Goal: Communication & Community: Answer question/provide support

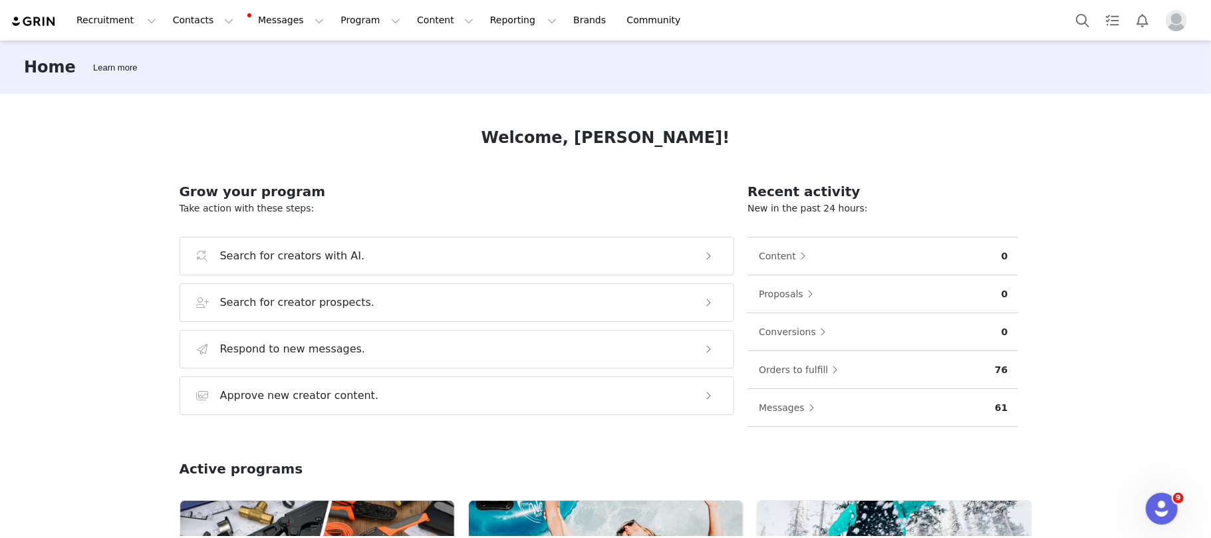
drag, startPoint x: 1061, startPoint y: 27, endPoint x: 370, endPoint y: 110, distance: 696.4
click at [370, 110] on div "Welcome, [PERSON_NAME]! Grow your program Take action with these steps: Search …" at bounding box center [606, 315] width 916 height 442
click at [770, 297] on button "Proposals" at bounding box center [789, 293] width 62 height 21
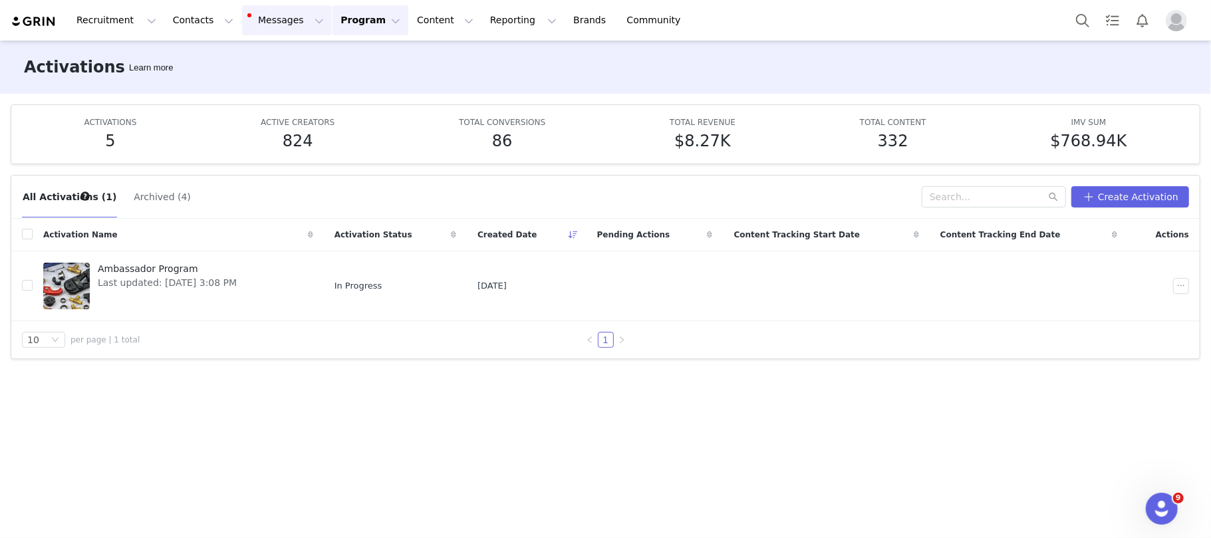
click at [245, 19] on button "Messages Messages" at bounding box center [287, 20] width 90 height 30
click at [271, 78] on div "Inbox 4" at bounding box center [271, 83] width 89 height 14
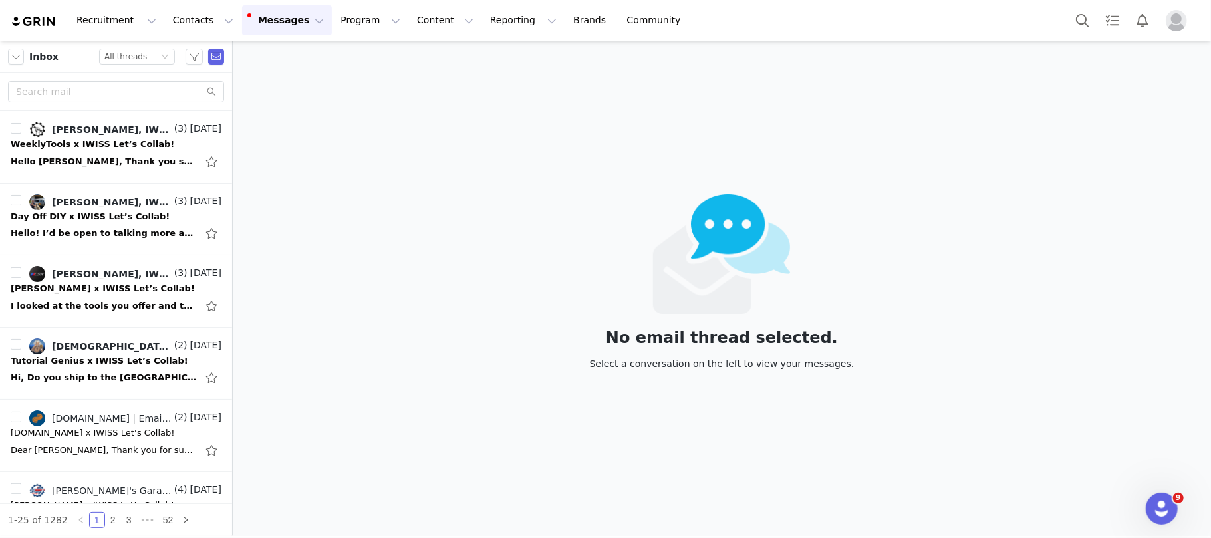
click at [362, 173] on div "No email thread selected. Select a conversation on the left to view your messag…" at bounding box center [722, 288] width 978 height 495
click at [131, 59] on div "All threads" at bounding box center [125, 56] width 43 height 15
click at [141, 121] on li "Unread only" at bounding box center [136, 122] width 76 height 21
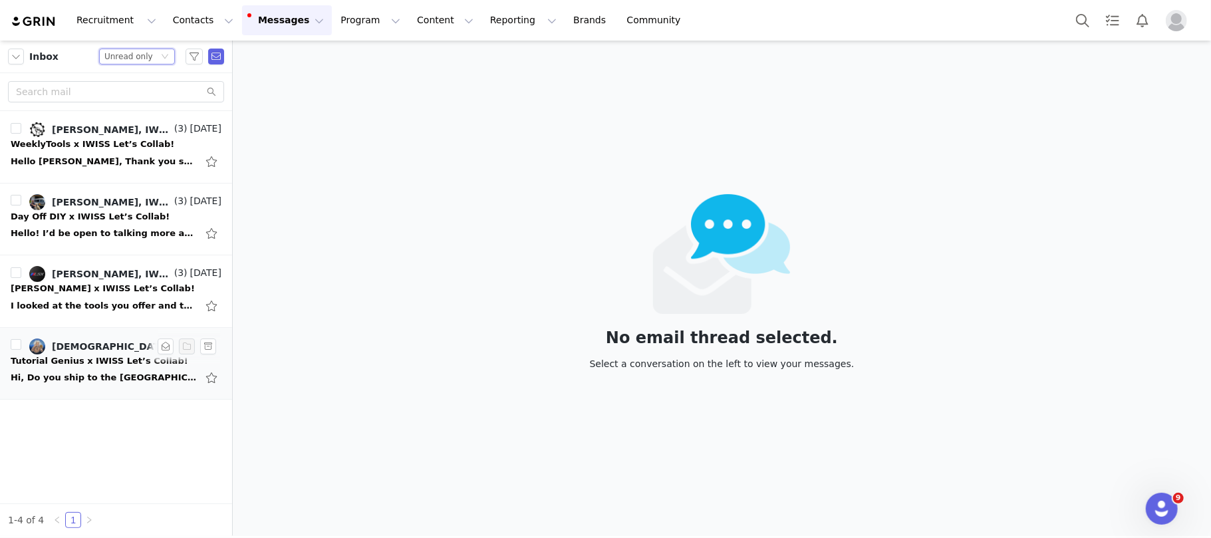
click at [57, 378] on div "Hi, Do you ship to the [GEOGRAPHIC_DATA]? [DATE][DATE] 11:30 AM [DEMOGRAPHIC_DA…" at bounding box center [104, 377] width 186 height 13
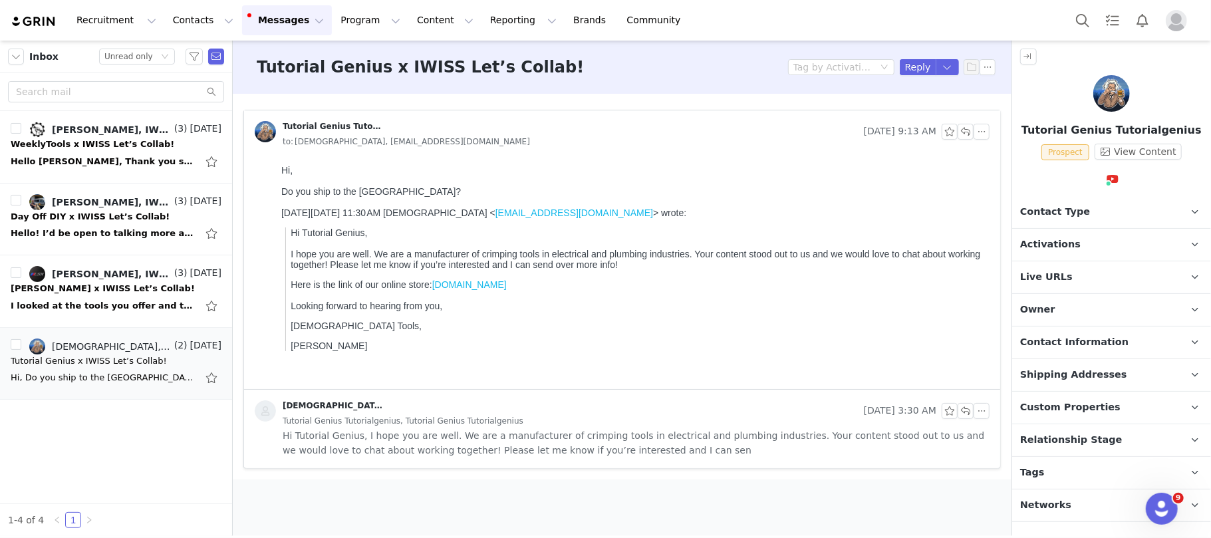
click at [1094, 245] on p "Activations" at bounding box center [1095, 245] width 167 height 32
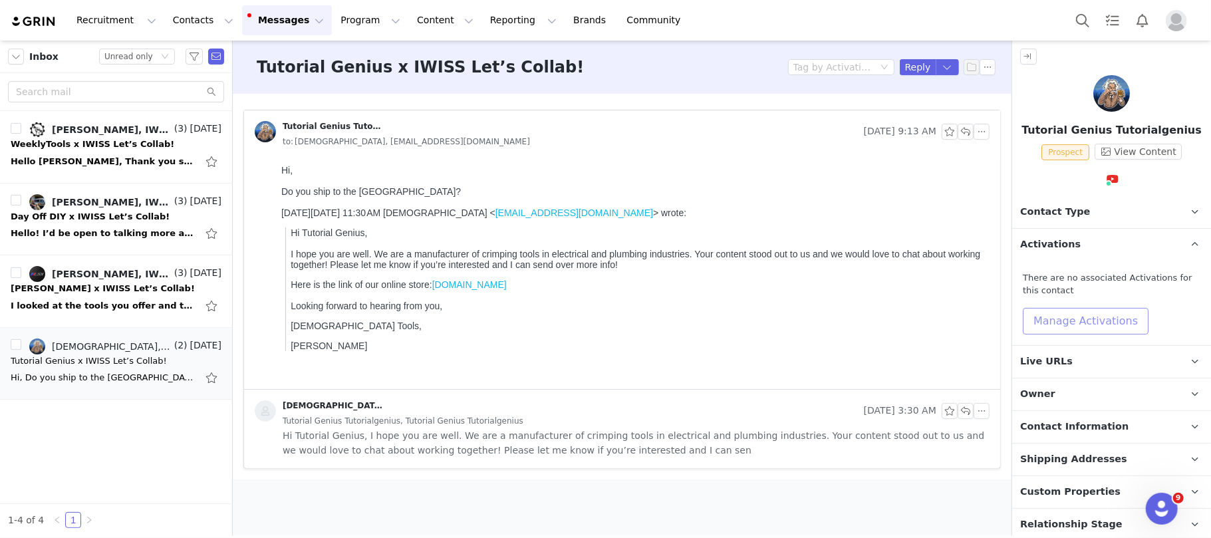
click at [1094, 314] on button "Manage Activations" at bounding box center [1086, 321] width 126 height 27
click at [1061, 375] on div "Select Activation" at bounding box center [1050, 372] width 130 height 20
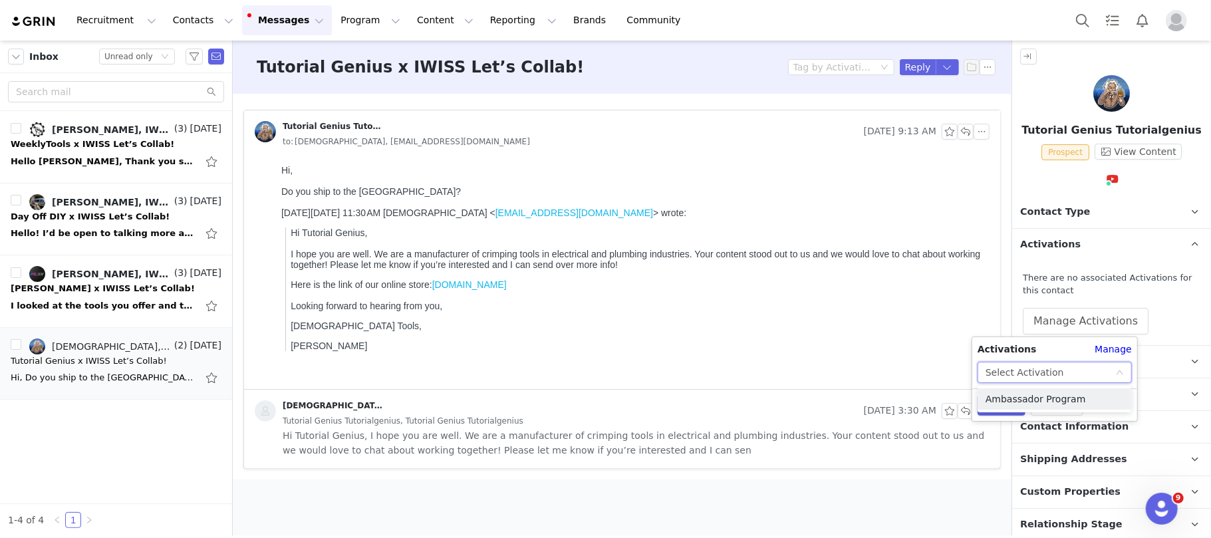
click at [1043, 402] on li "Ambassador Program" at bounding box center [1054, 398] width 154 height 21
click at [1001, 403] on button "Apply" at bounding box center [1001, 404] width 48 height 21
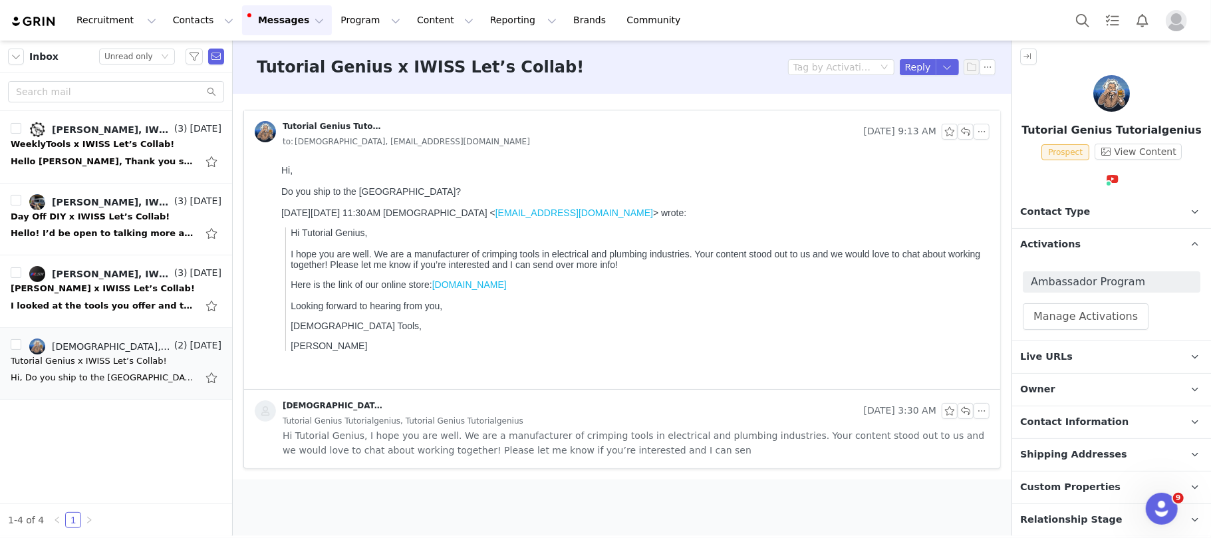
scroll to position [66, 0]
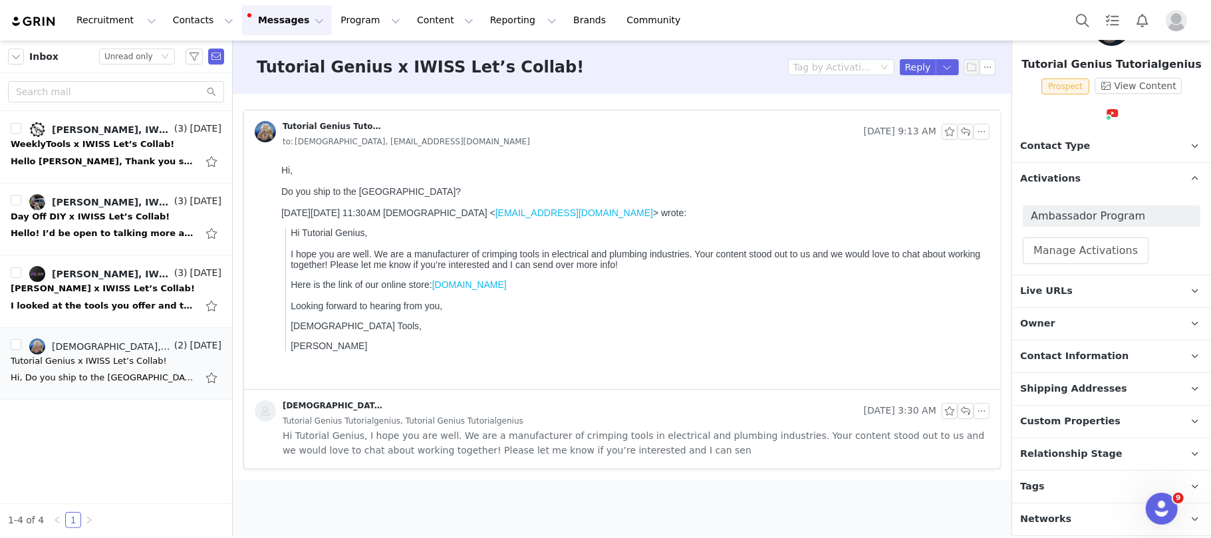
click at [1107, 453] on p "Relationship Stage Use relationship stages to move contacts through a logical s…" at bounding box center [1095, 454] width 167 height 32
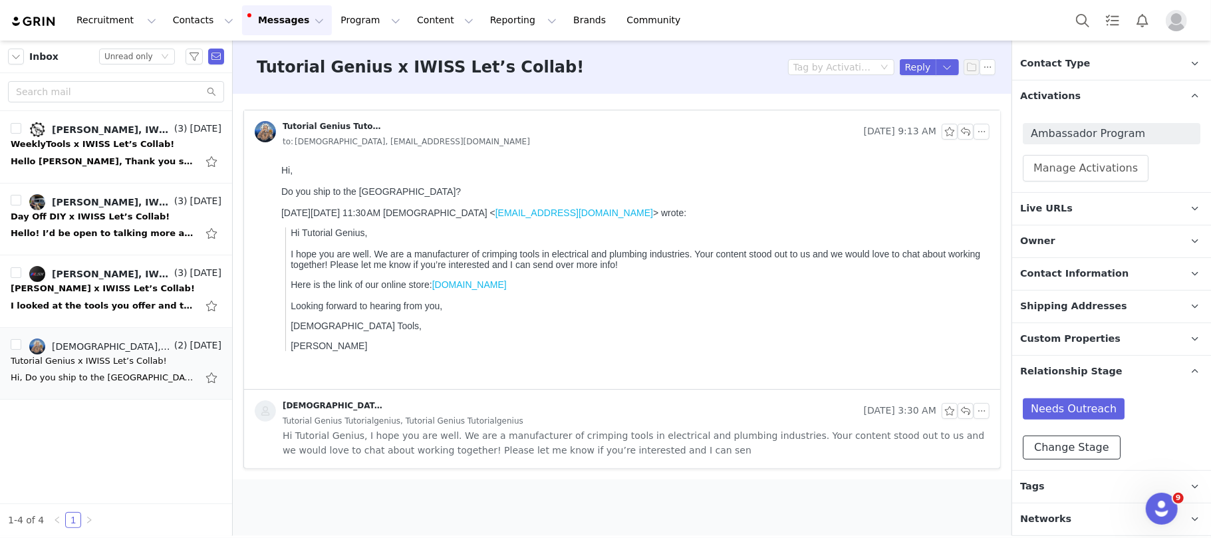
click at [1091, 447] on button "Change Stage" at bounding box center [1072, 447] width 98 height 24
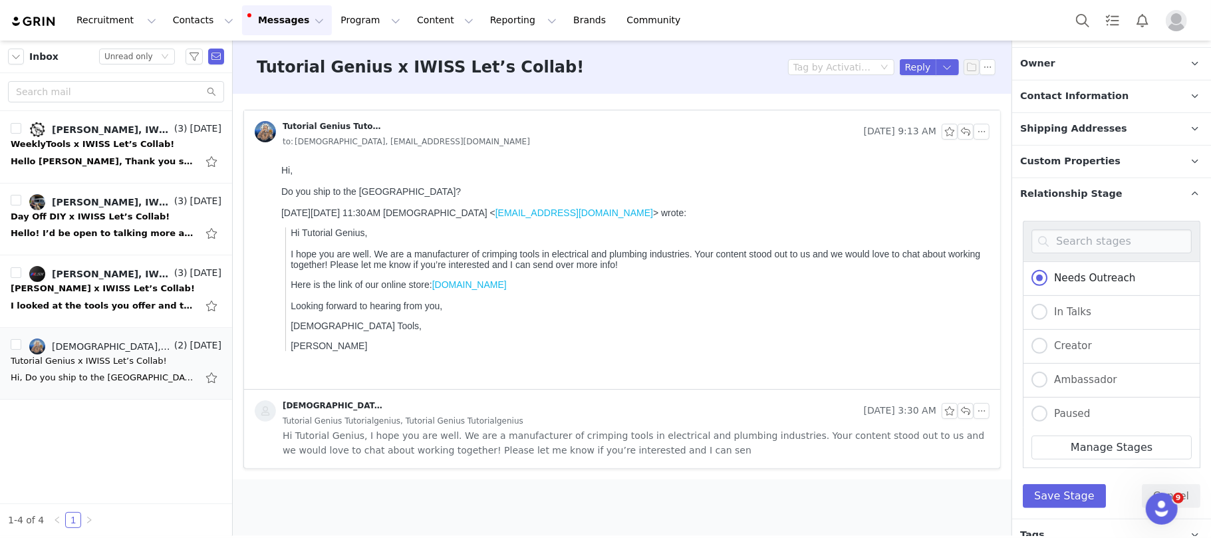
scroll to position [376, 0]
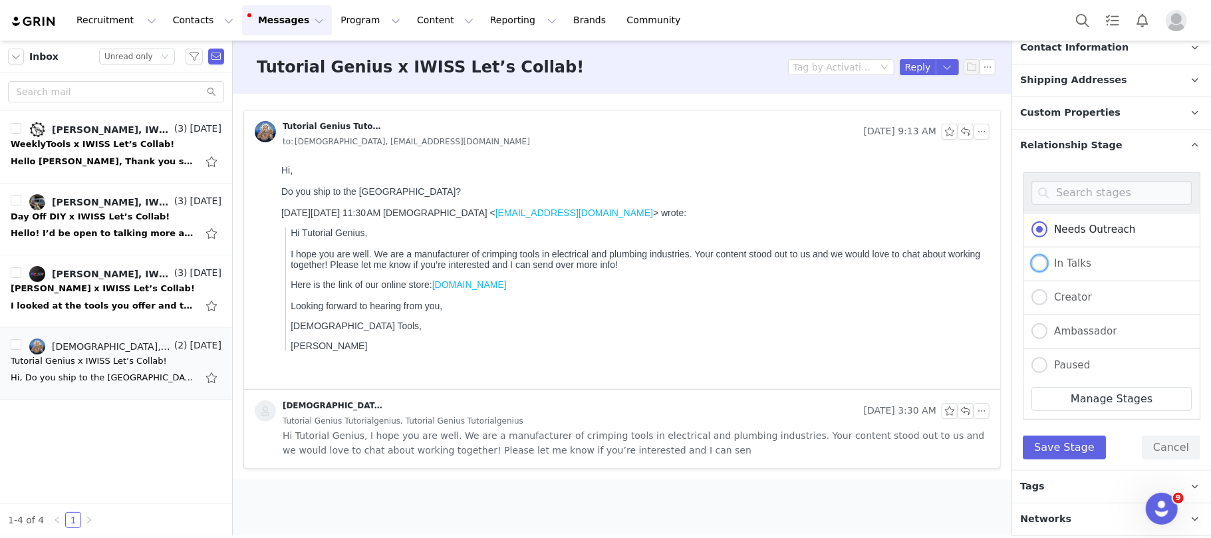
click at [1078, 267] on span "In Talks" at bounding box center [1069, 263] width 44 height 12
click at [1047, 267] on input "In Talks" at bounding box center [1039, 263] width 16 height 17
radio input "true"
radio input "false"
radio input "true"
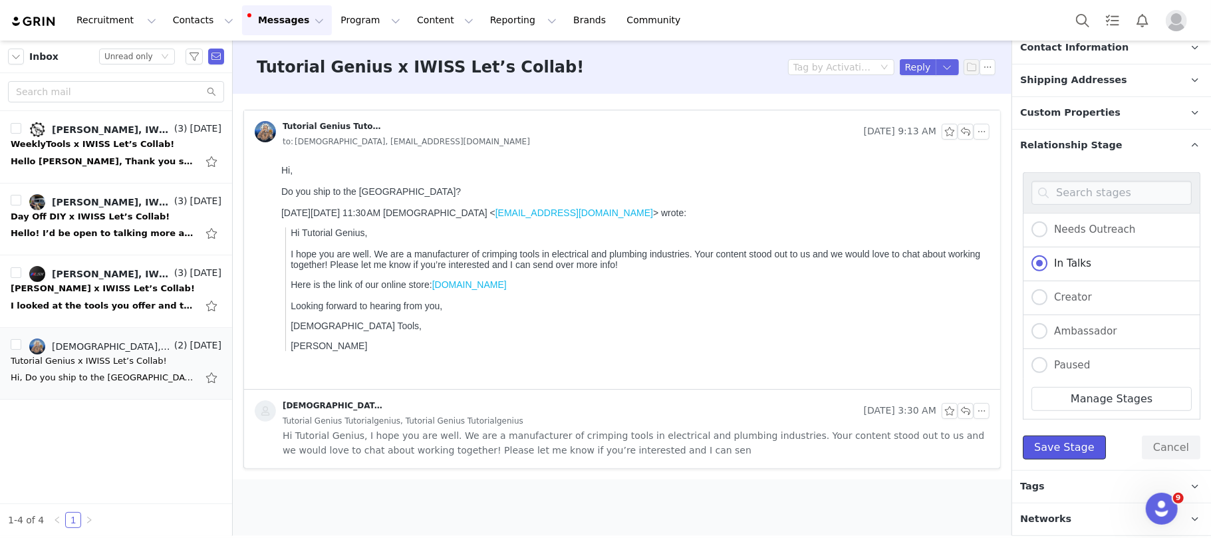
click at [1064, 445] on button "Save Stage" at bounding box center [1064, 447] width 83 height 24
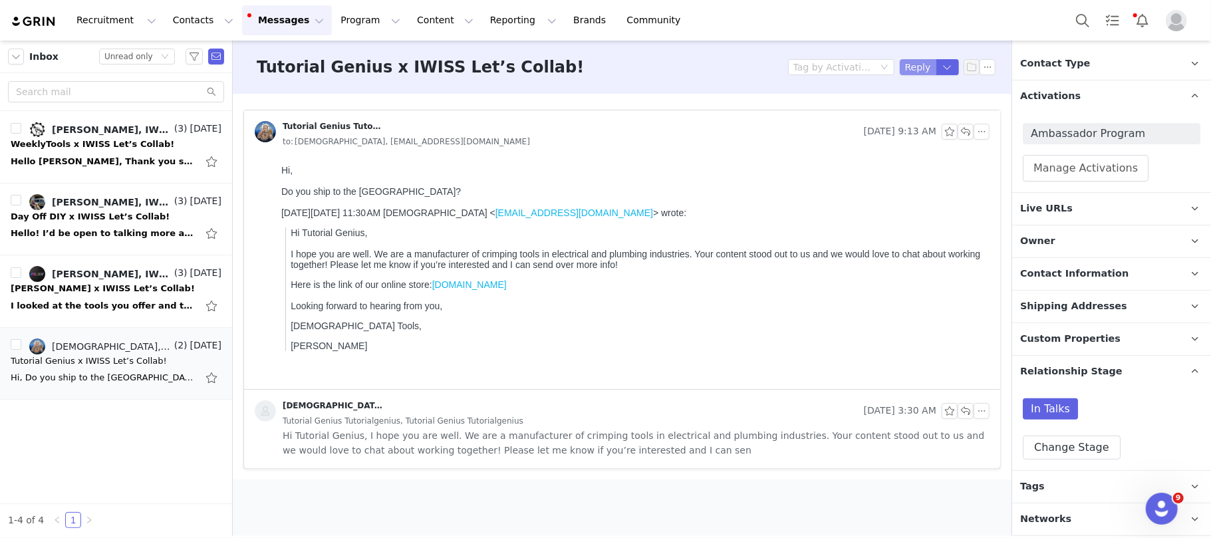
click at [916, 65] on button "Reply" at bounding box center [918, 67] width 37 height 16
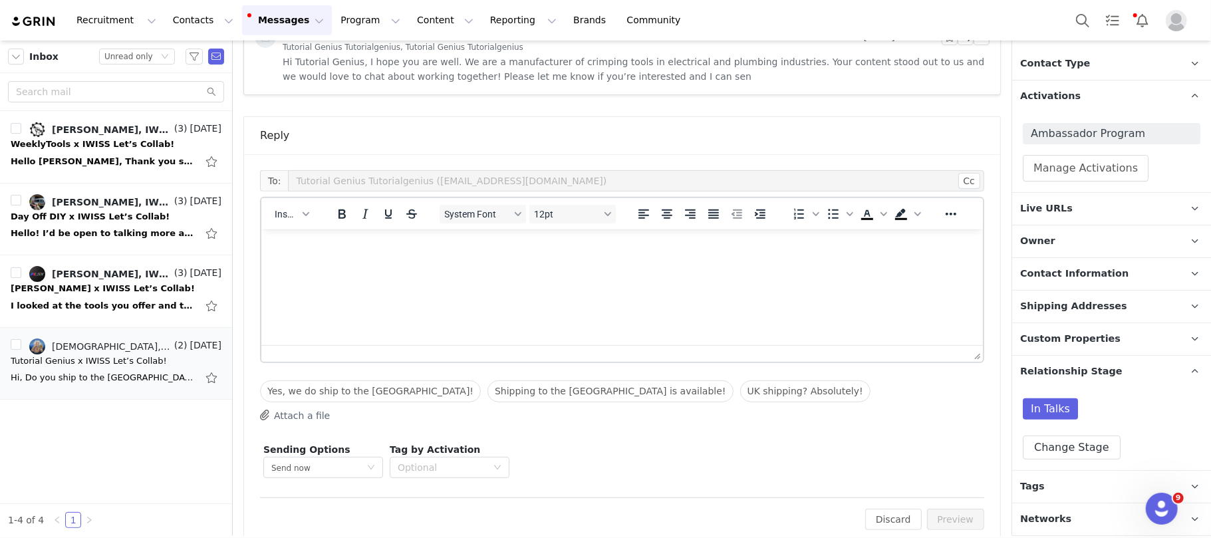
scroll to position [0, 0]
click at [303, 245] on p "Rich Text Area. Press ALT-0 for help." at bounding box center [621, 246] width 700 height 15
click at [303, 249] on p "Rich Text Area. Press ALT-0 for help." at bounding box center [621, 246] width 700 height 15
click at [290, 223] on button "Insert" at bounding box center [291, 214] width 45 height 19
click at [314, 240] on div "Insert Template" at bounding box center [341, 237] width 120 height 16
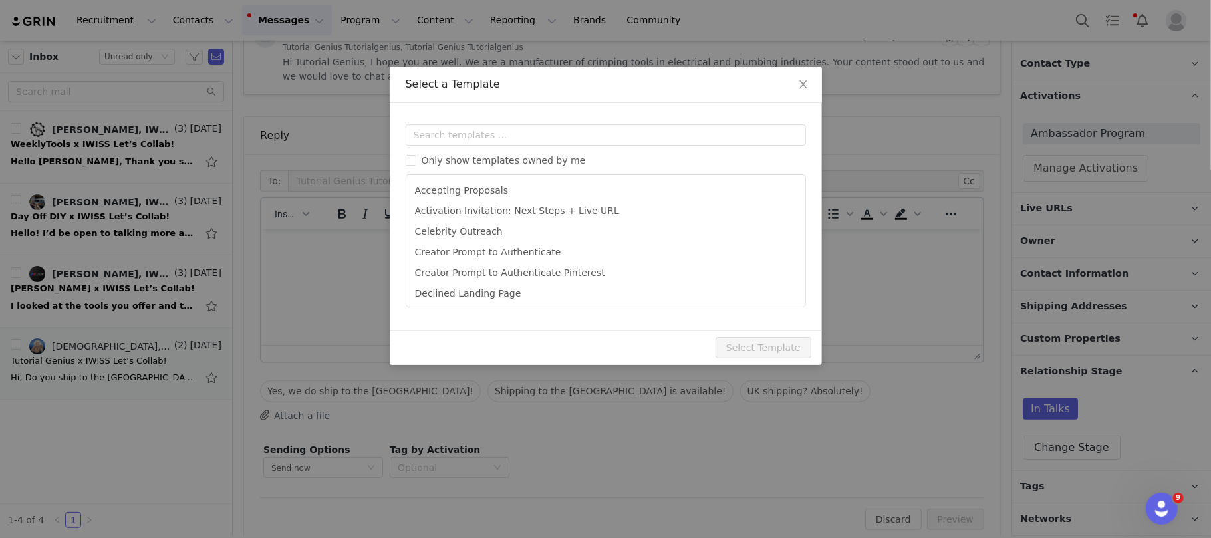
click at [376, 240] on div "Select a Template Templates Only show templates owned by me Accepting Proposals…" at bounding box center [605, 269] width 1211 height 538
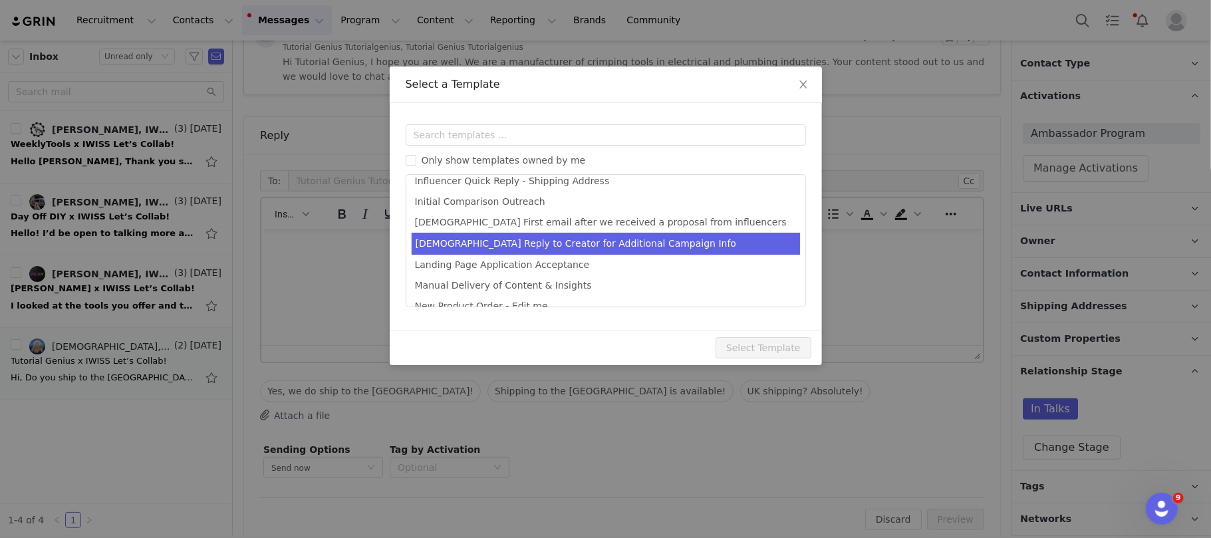
click at [586, 248] on li "[DEMOGRAPHIC_DATA] Reply to Creator for Additional Campaign Info" at bounding box center [606, 244] width 388 height 22
type input "[DEMOGRAPHIC_DATA] | Campaign Information + Next Steps"
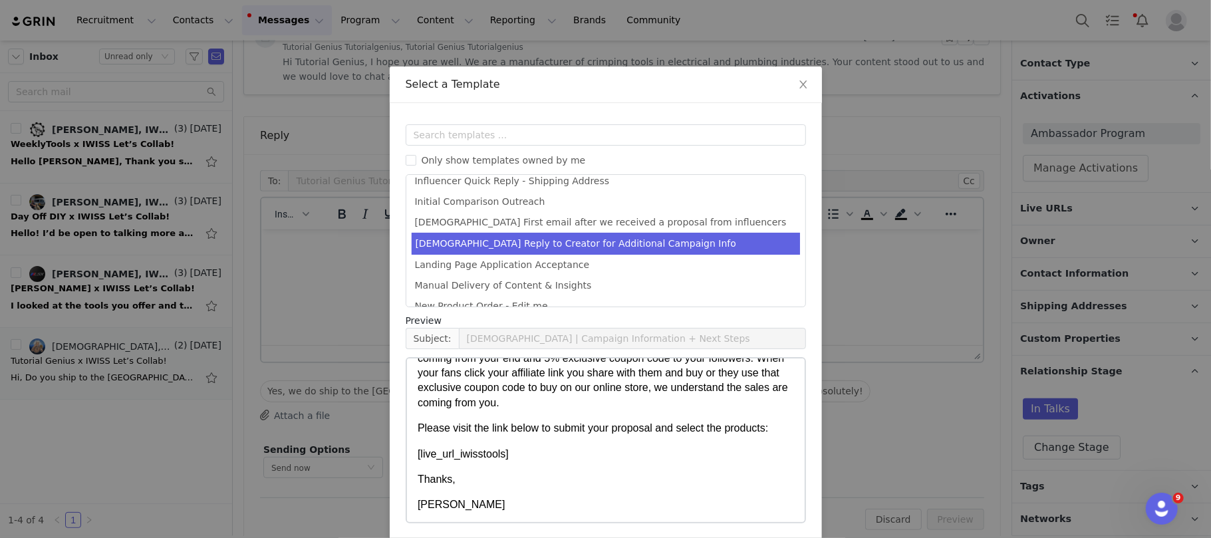
scroll to position [53, 0]
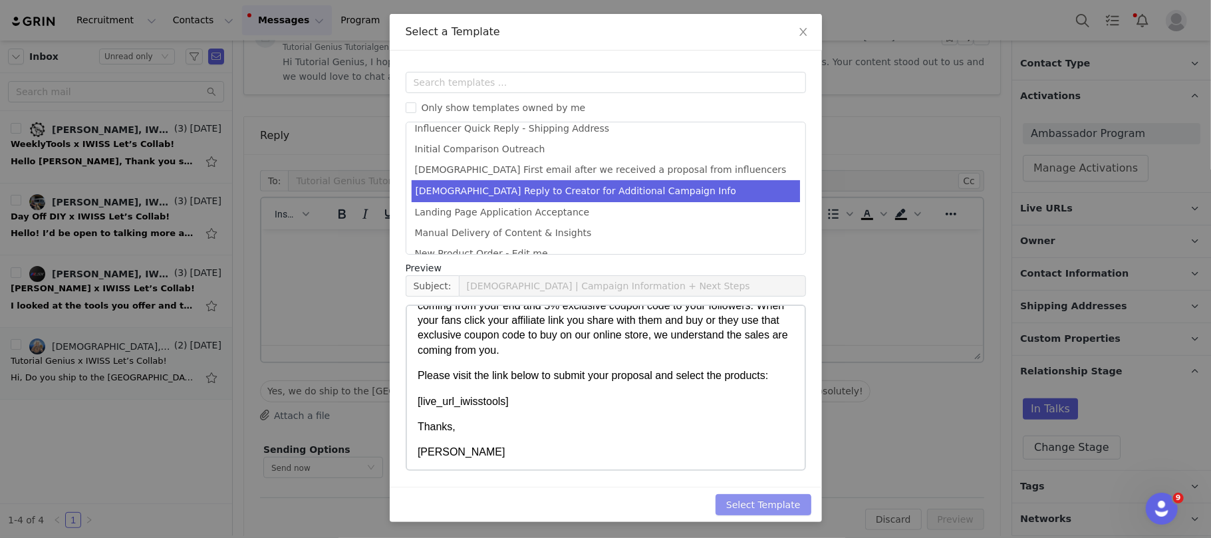
click at [778, 501] on button "Select Template" at bounding box center [763, 504] width 96 height 21
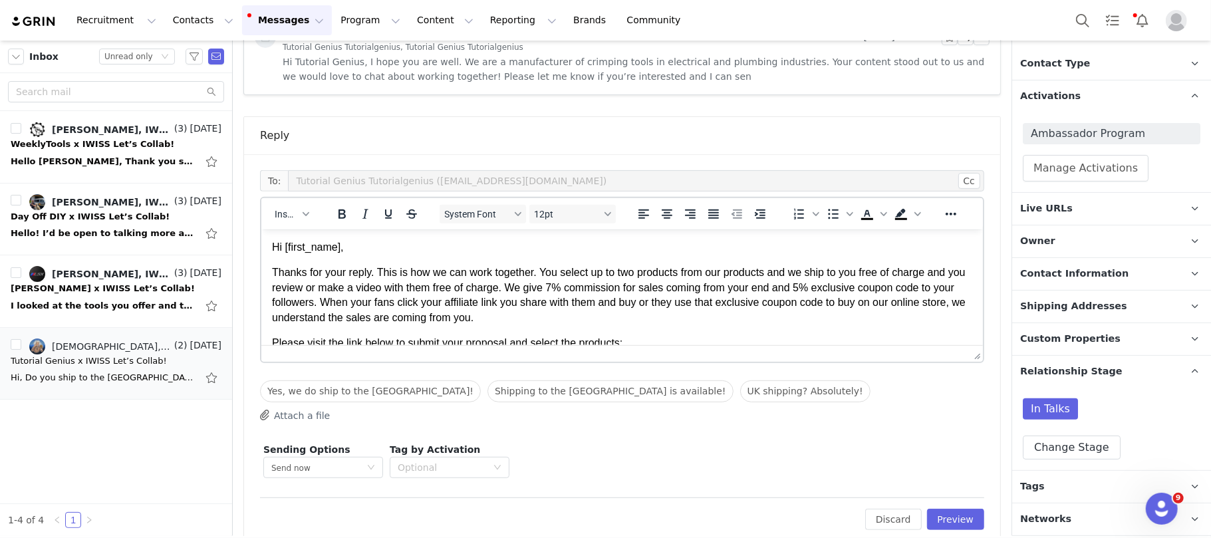
scroll to position [0, 0]
click at [939, 517] on button "Preview" at bounding box center [956, 519] width 58 height 21
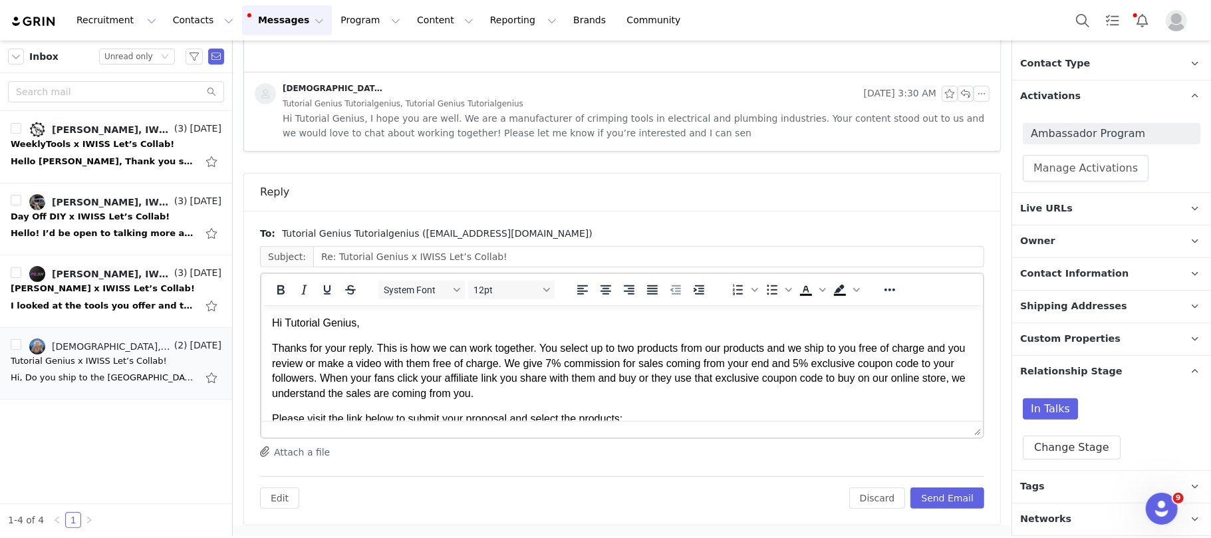
click at [356, 328] on p "Hi Tutorial Genius," at bounding box center [621, 322] width 700 height 15
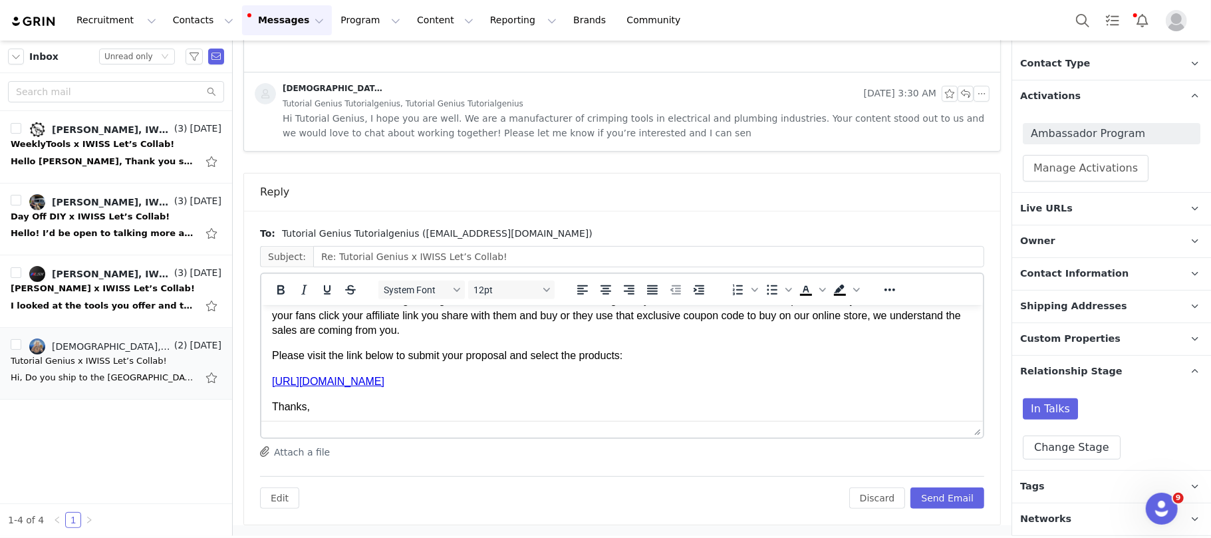
scroll to position [117, 0]
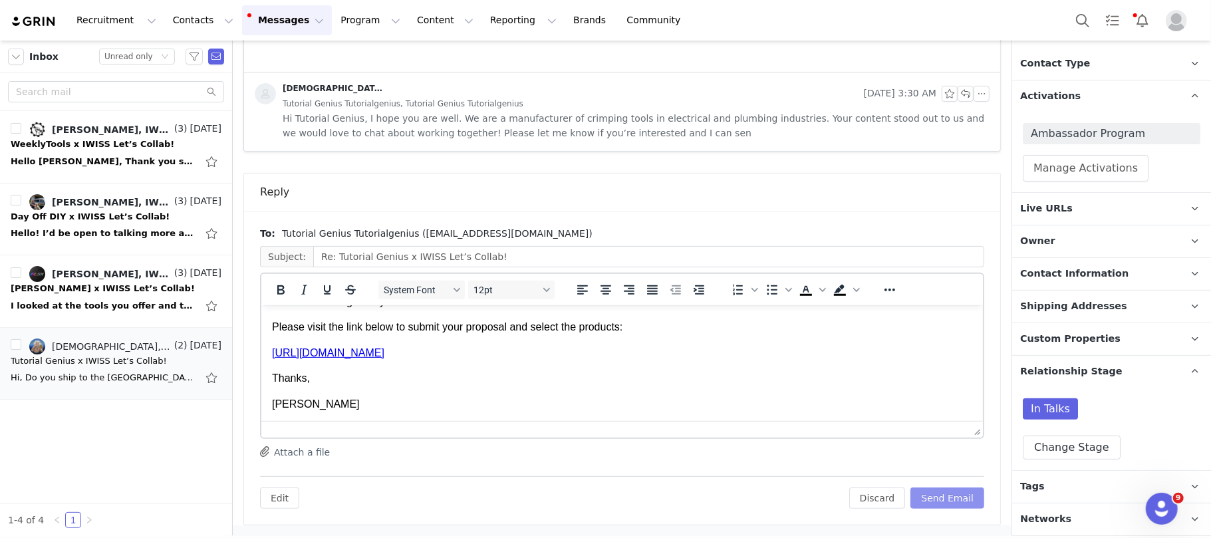
click at [942, 492] on button "Send Email" at bounding box center [947, 497] width 74 height 21
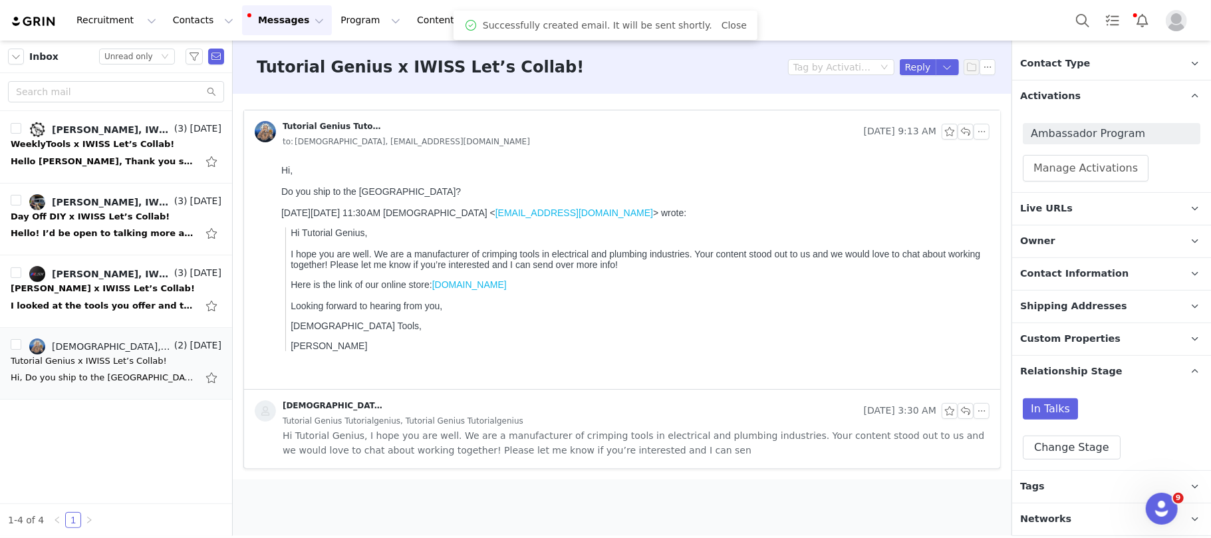
scroll to position [0, 0]
click at [75, 310] on div "I looked at the tools you offer and the ones that I think work with what I do i…" at bounding box center [104, 305] width 186 height 13
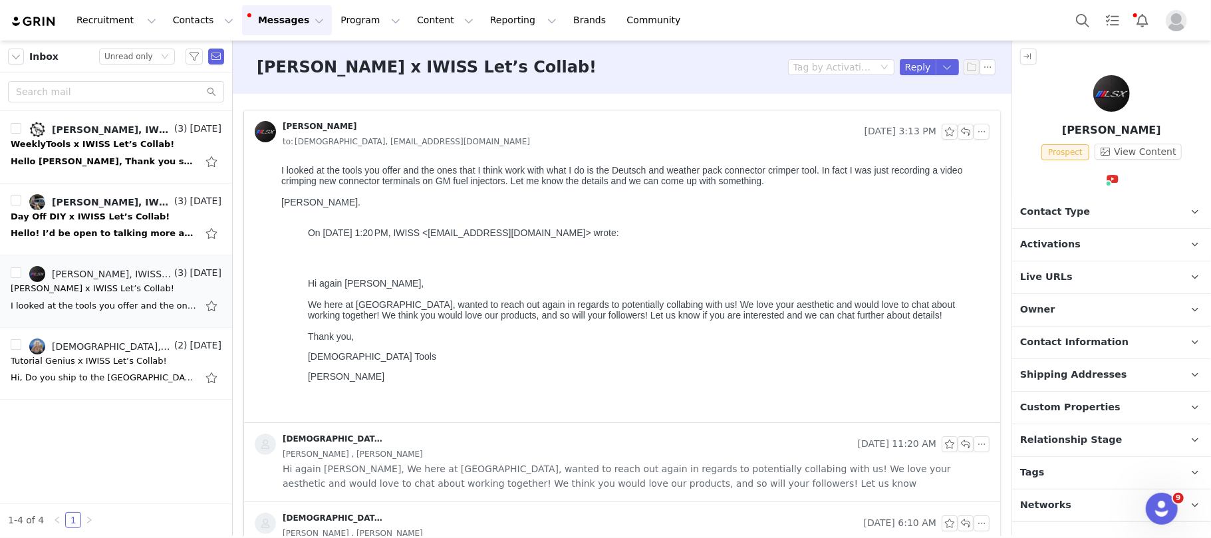
click at [1110, 253] on p "Activations" at bounding box center [1095, 245] width 167 height 32
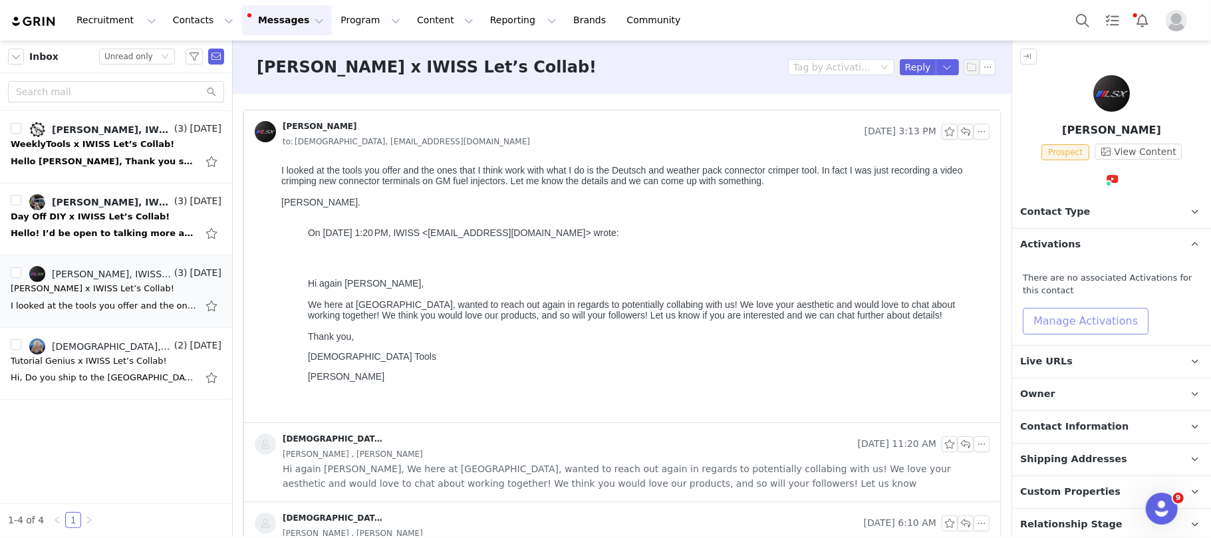
click at [1088, 318] on button "Manage Activations" at bounding box center [1086, 321] width 126 height 27
click at [1068, 379] on div "Select Activation" at bounding box center [1050, 372] width 130 height 20
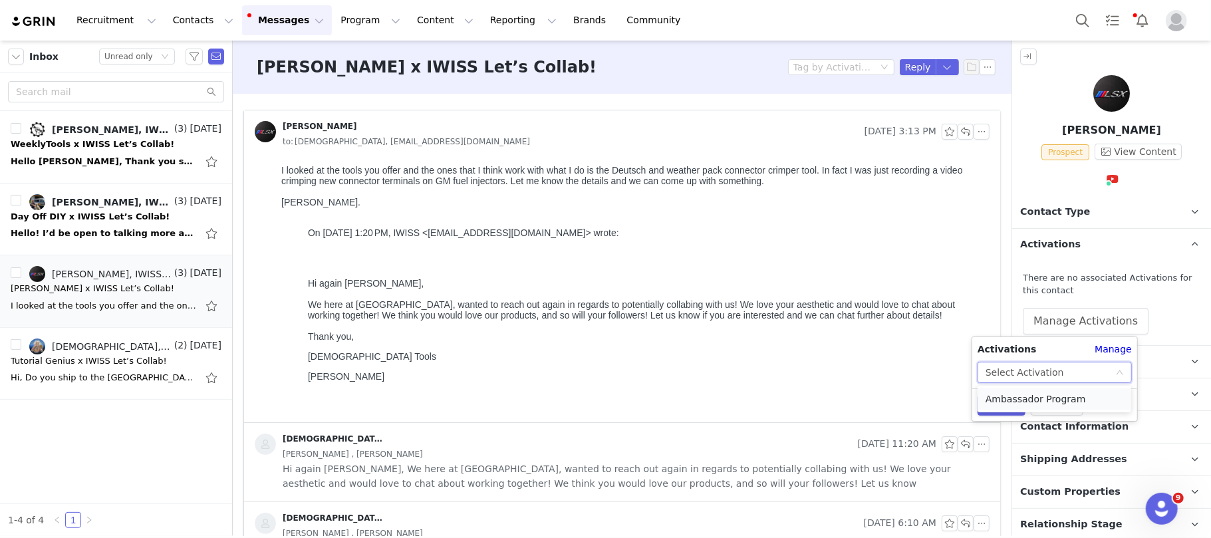
click at [1047, 395] on li "Ambassador Program" at bounding box center [1054, 398] width 154 height 21
click at [1003, 416] on div "Cancel Apply" at bounding box center [1054, 404] width 165 height 33
click at [1012, 411] on button "Apply" at bounding box center [1001, 404] width 48 height 21
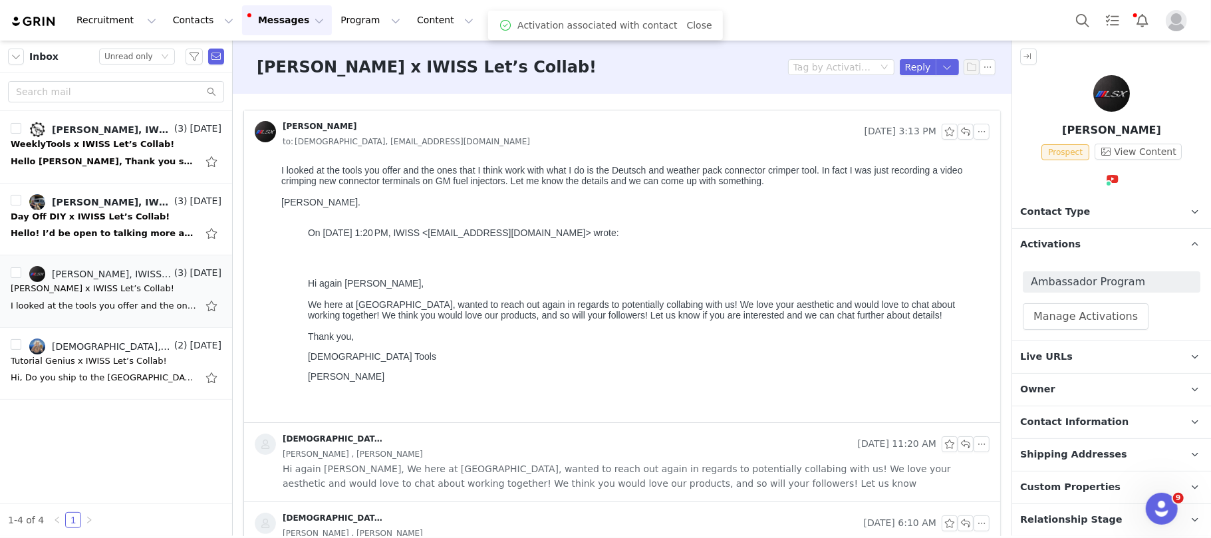
scroll to position [66, 0]
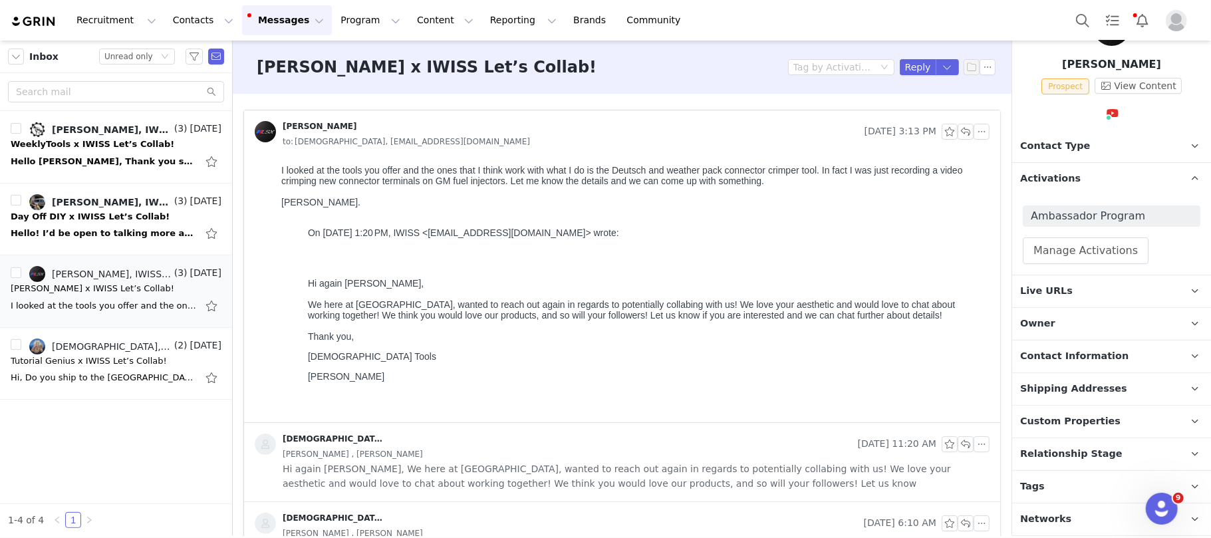
click at [1130, 440] on p "Relationship Stage Use relationship stages to move contacts through a logical s…" at bounding box center [1095, 454] width 167 height 32
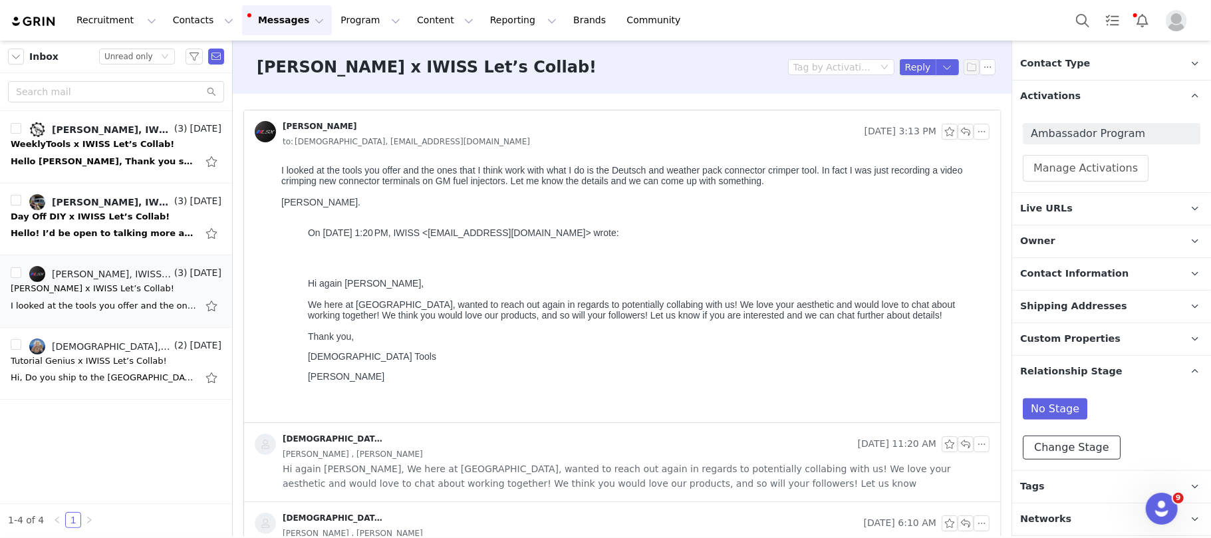
click at [1086, 441] on button "Change Stage" at bounding box center [1072, 447] width 98 height 24
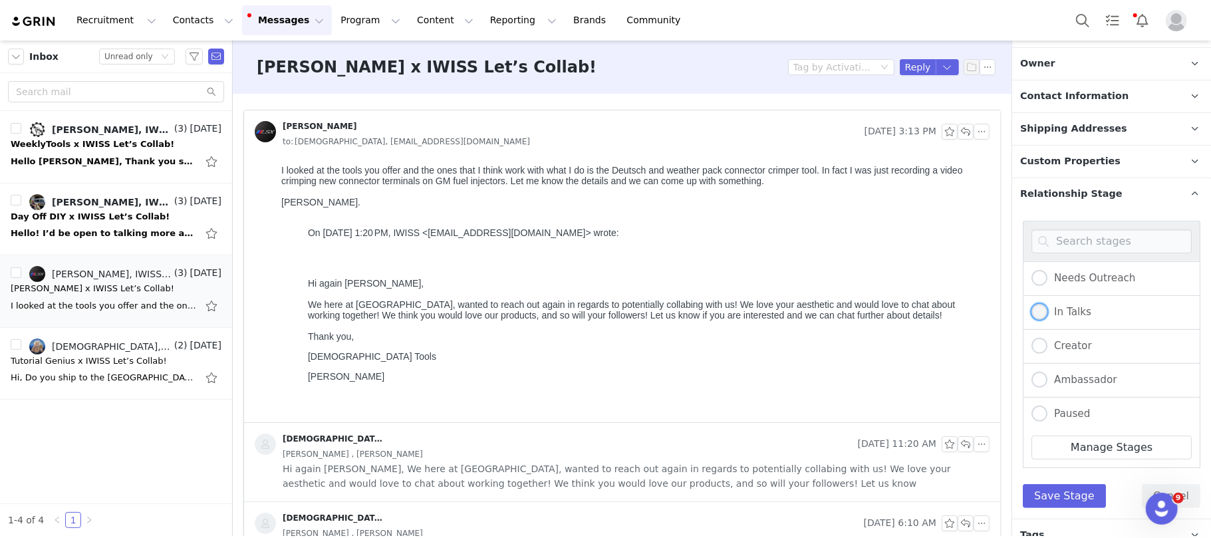
click at [1085, 316] on span "In Talks" at bounding box center [1069, 312] width 44 height 12
click at [1047, 316] on input "In Talks" at bounding box center [1039, 312] width 16 height 17
radio input "true"
click at [1064, 500] on button "Save Stage" at bounding box center [1064, 496] width 83 height 24
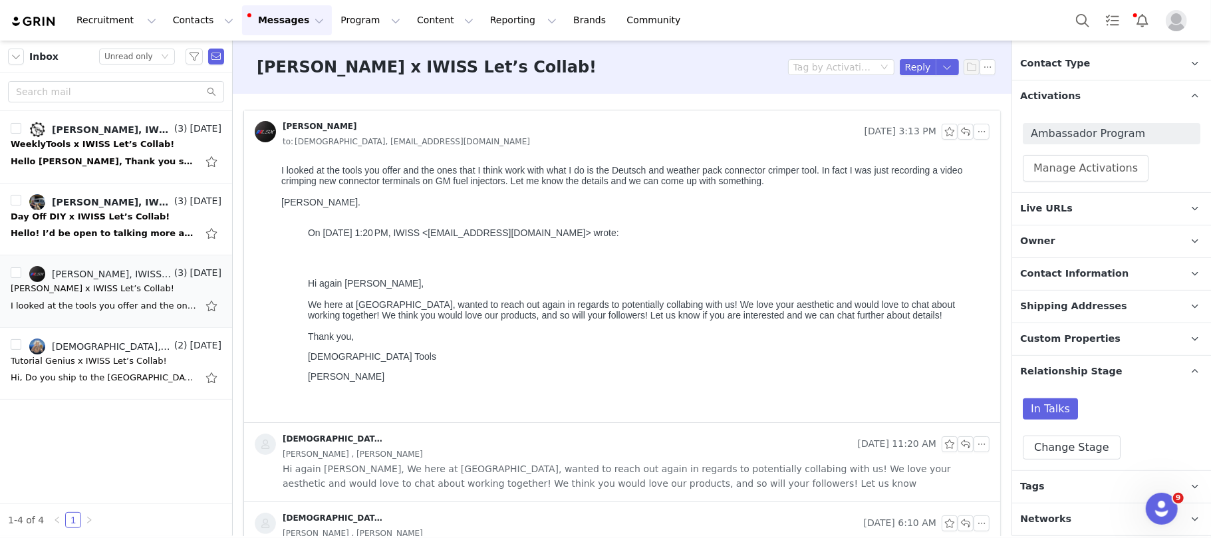
scroll to position [0, 0]
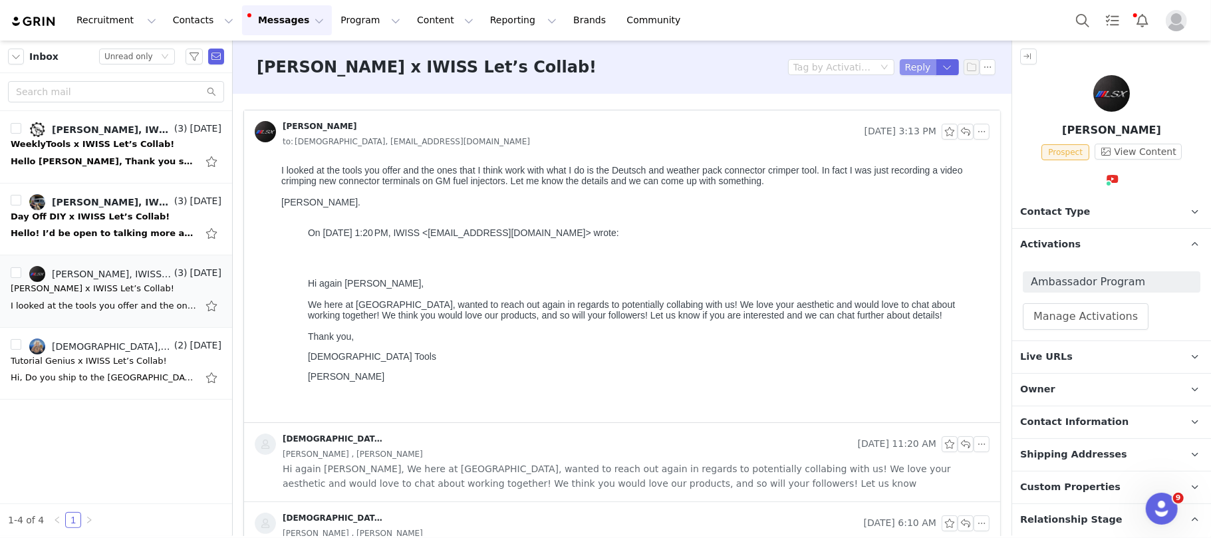
click at [900, 61] on button "Reply" at bounding box center [918, 67] width 37 height 16
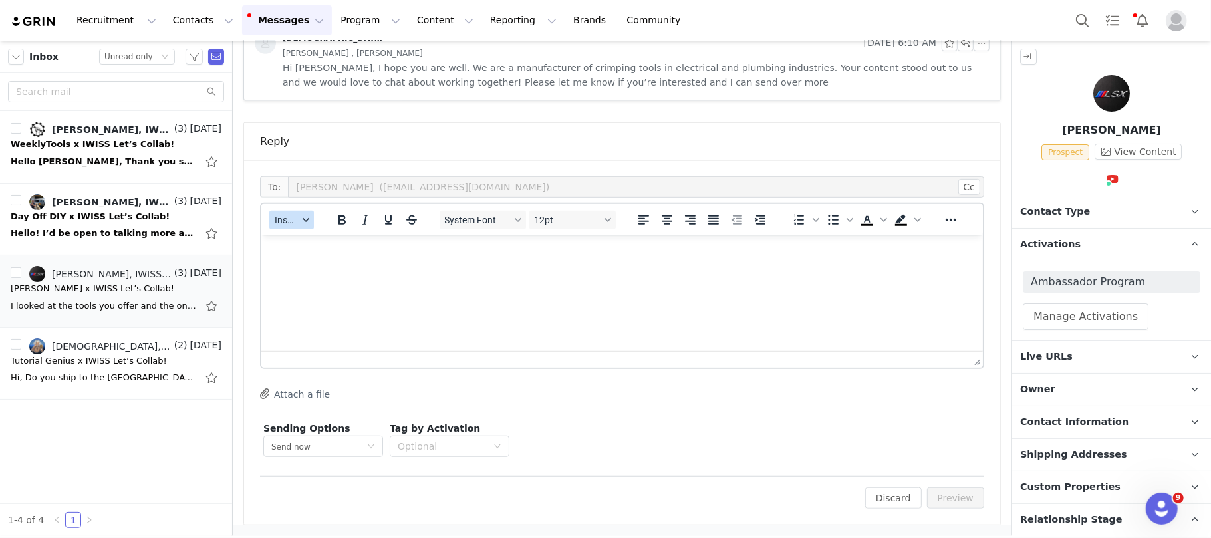
click at [290, 221] on span "Insert" at bounding box center [286, 220] width 23 height 11
click at [308, 245] on div "Insert Template" at bounding box center [341, 243] width 120 height 16
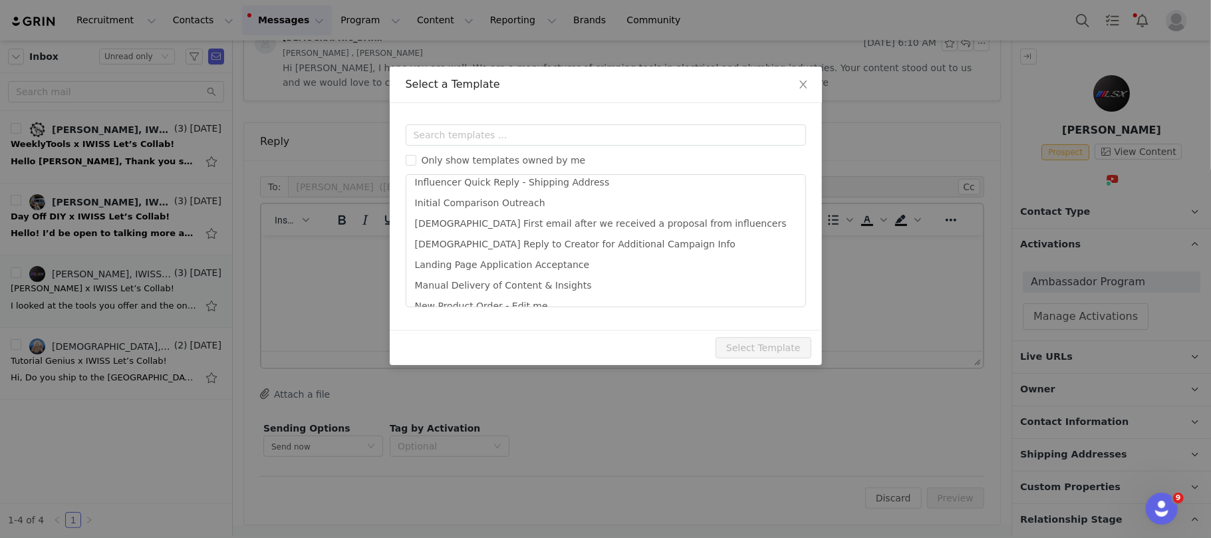
scroll to position [379, 0]
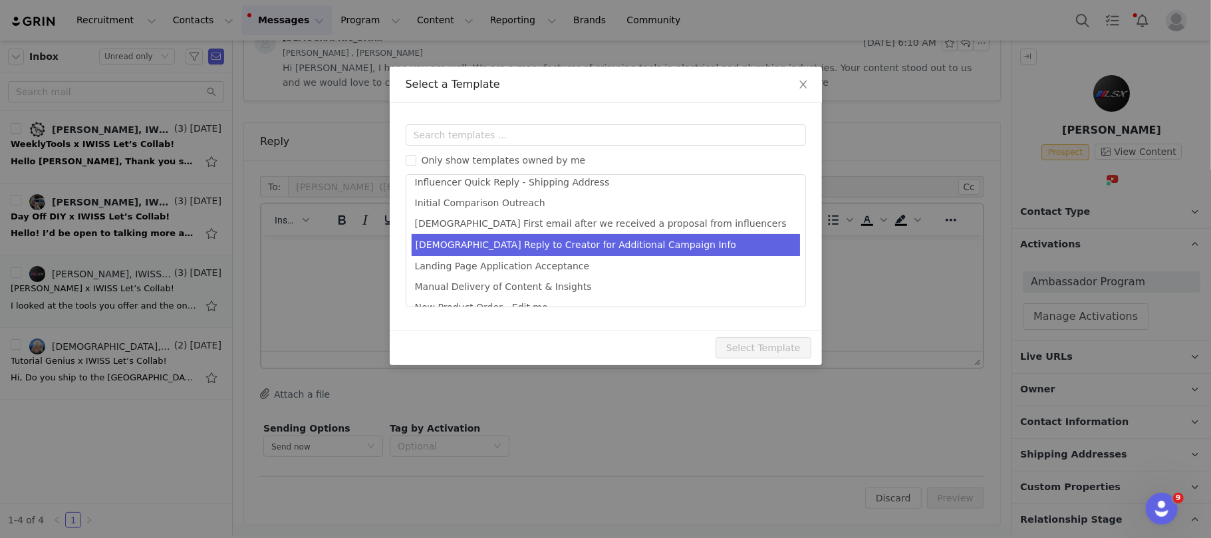
click at [554, 251] on li "[DEMOGRAPHIC_DATA] Reply to Creator for Additional Campaign Info" at bounding box center [606, 245] width 388 height 22
type input "[DEMOGRAPHIC_DATA] | Campaign Information + Next Steps"
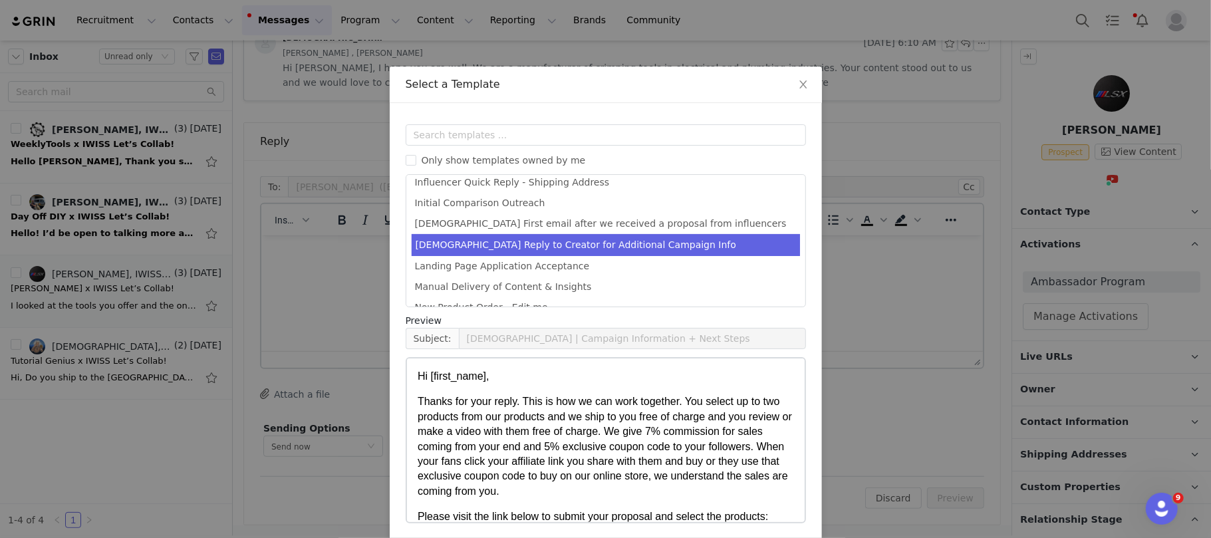
scroll to position [53, 0]
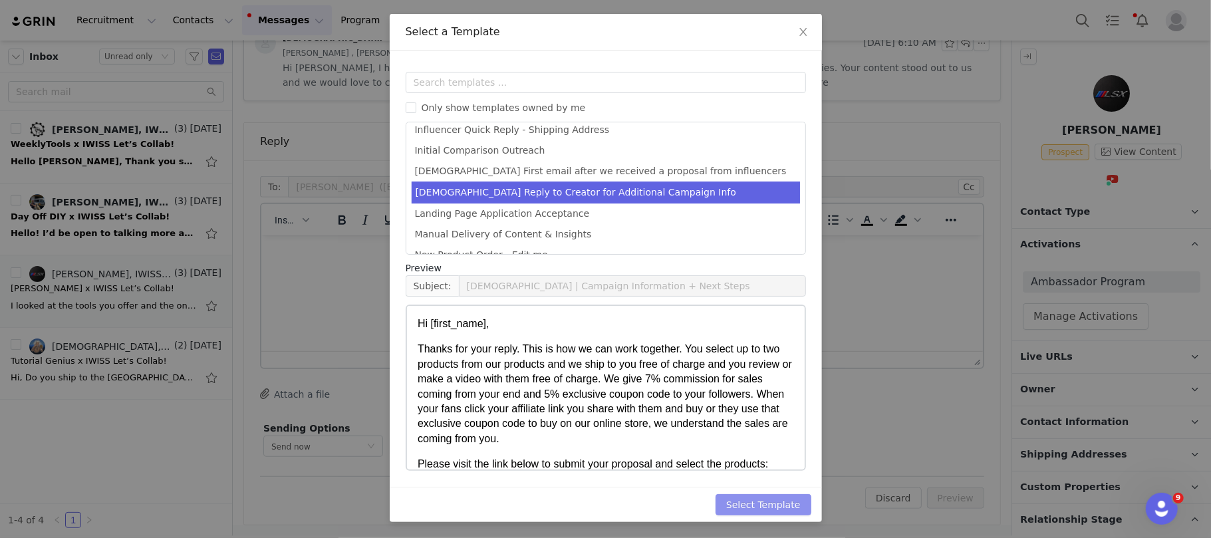
click at [773, 503] on button "Select Template" at bounding box center [763, 504] width 96 height 21
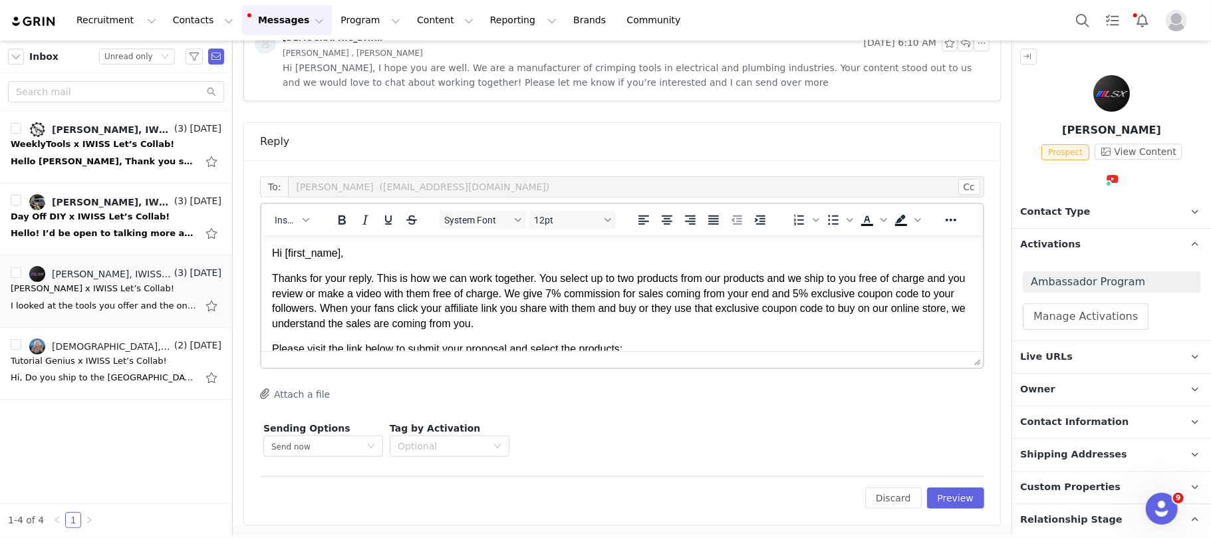
scroll to position [118, 0]
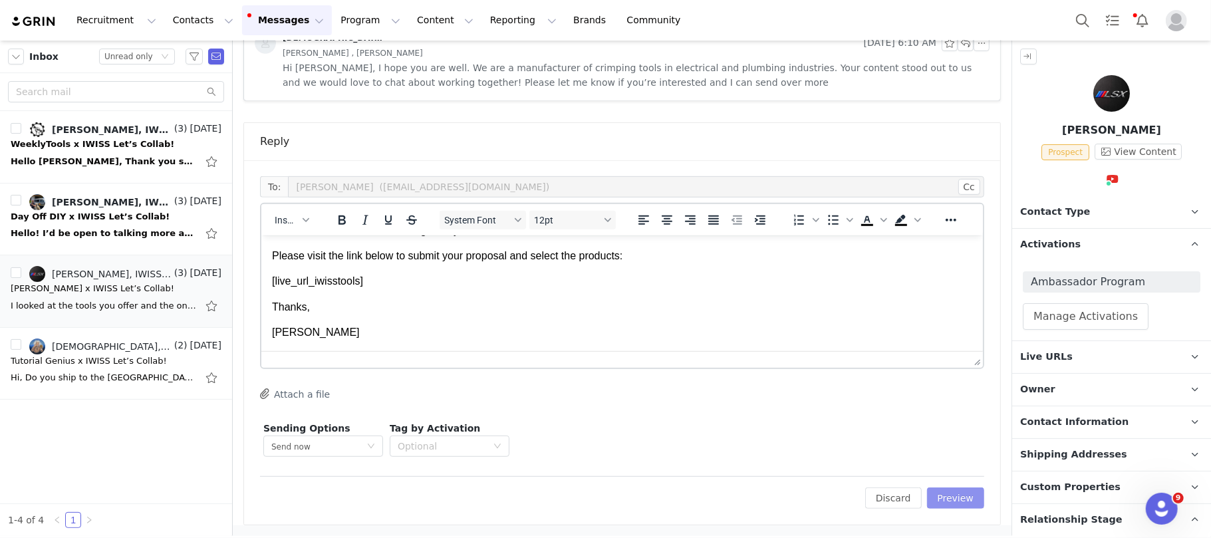
click at [944, 495] on button "Preview" at bounding box center [956, 497] width 58 height 21
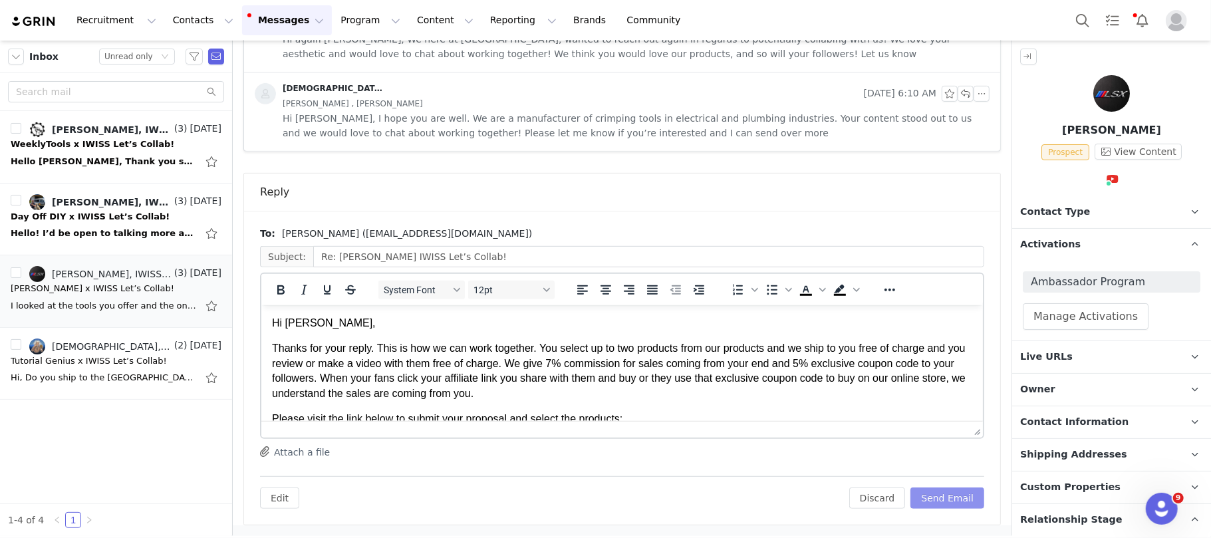
scroll to position [91, 0]
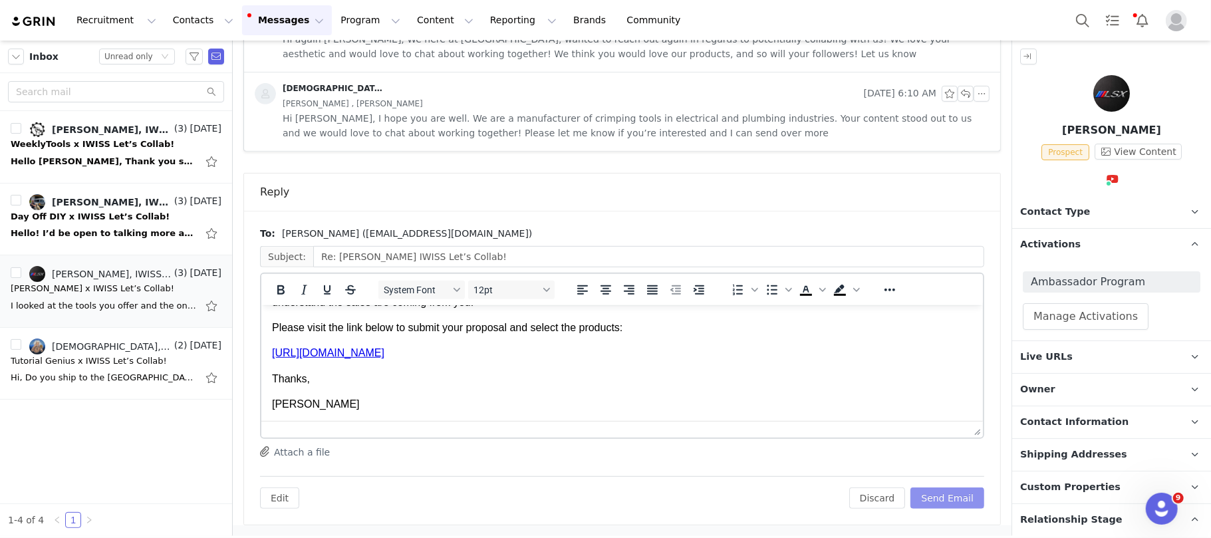
click at [936, 501] on button "Send Email" at bounding box center [947, 497] width 74 height 21
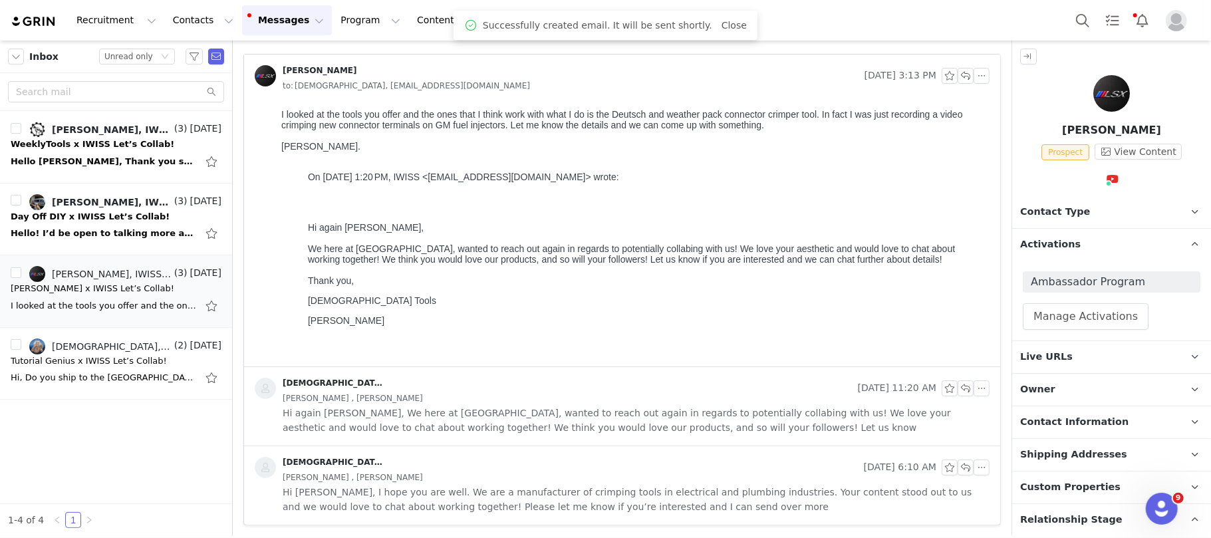
scroll to position [57, 0]
click at [74, 222] on div "Day Off DIY x IWISS Let’s Collab!" at bounding box center [90, 216] width 159 height 13
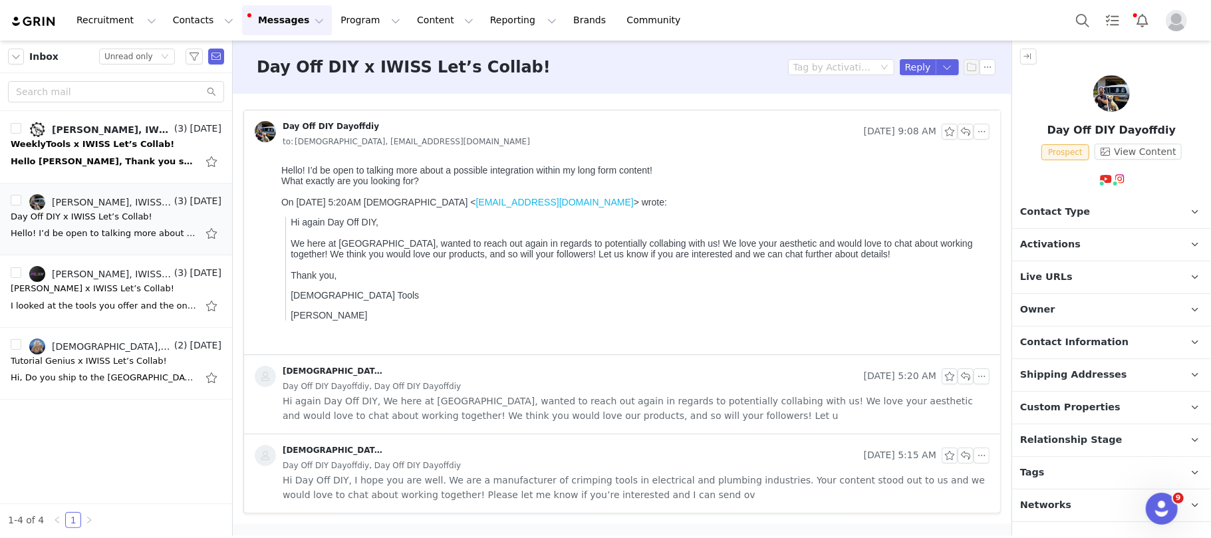
scroll to position [0, 0]
click at [1093, 240] on p "Activations" at bounding box center [1095, 245] width 167 height 32
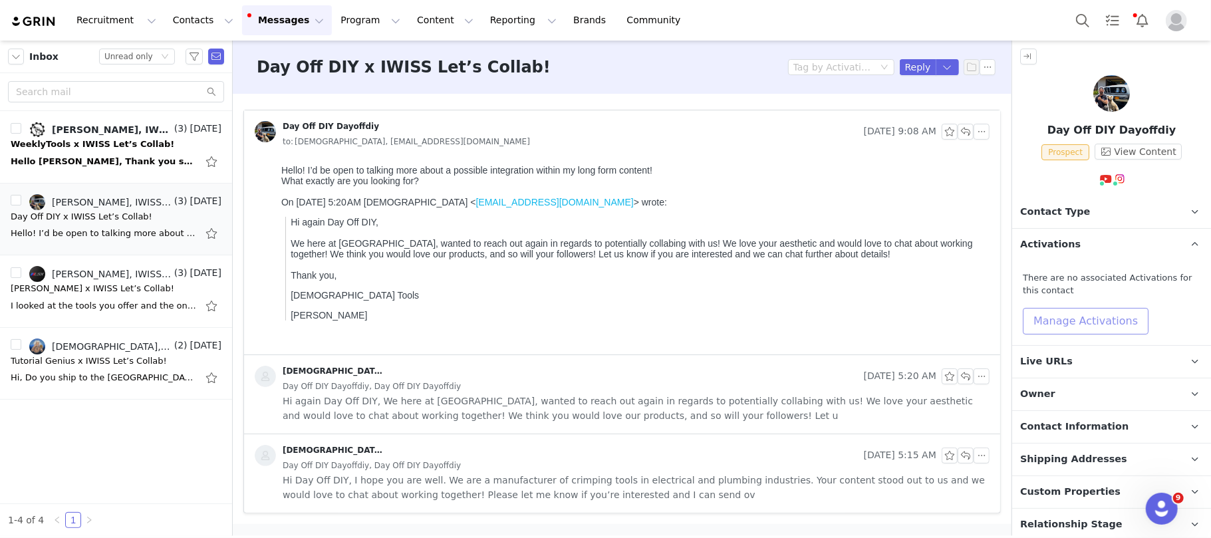
click at [1058, 314] on button "Manage Activations" at bounding box center [1086, 321] width 126 height 27
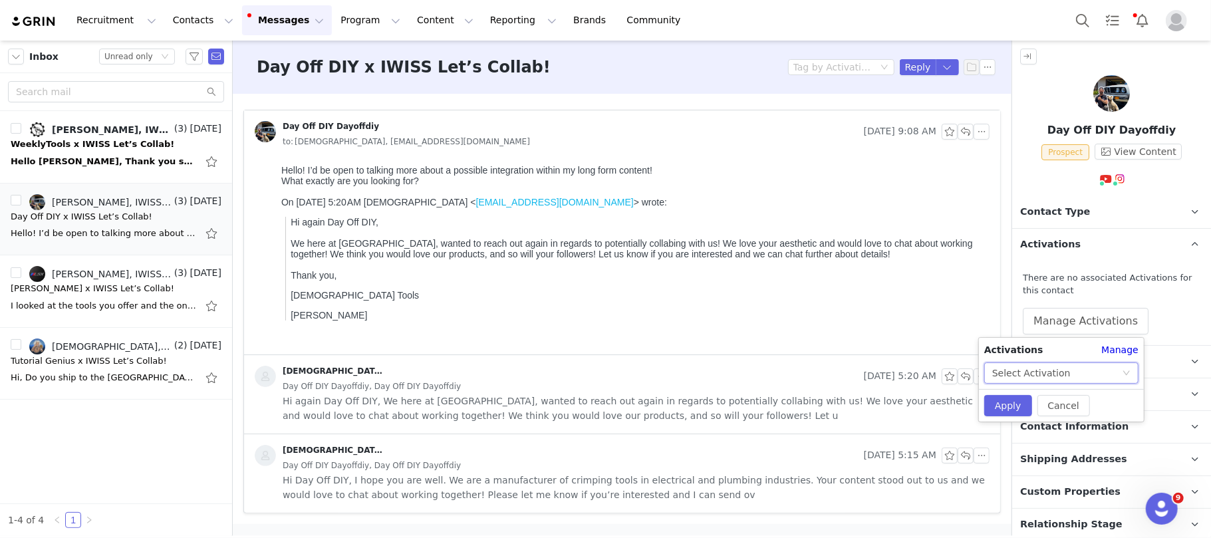
click at [1041, 373] on div "Select Activation" at bounding box center [1031, 373] width 78 height 20
click at [1019, 392] on li "Ambassador Program" at bounding box center [1061, 399] width 154 height 21
click at [1004, 399] on button "Apply" at bounding box center [1001, 404] width 48 height 21
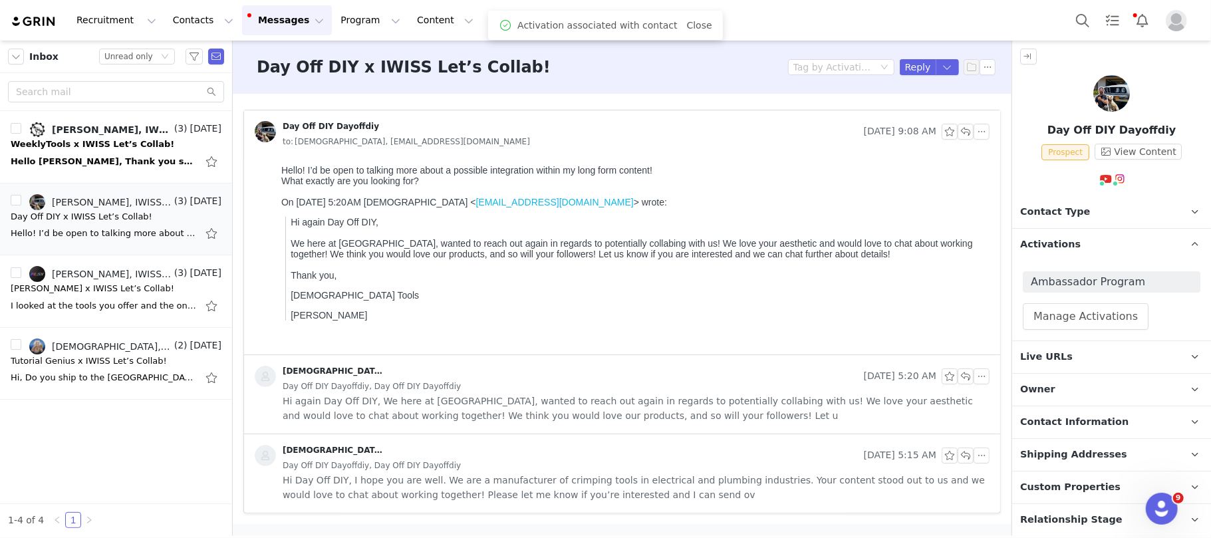
scroll to position [66, 0]
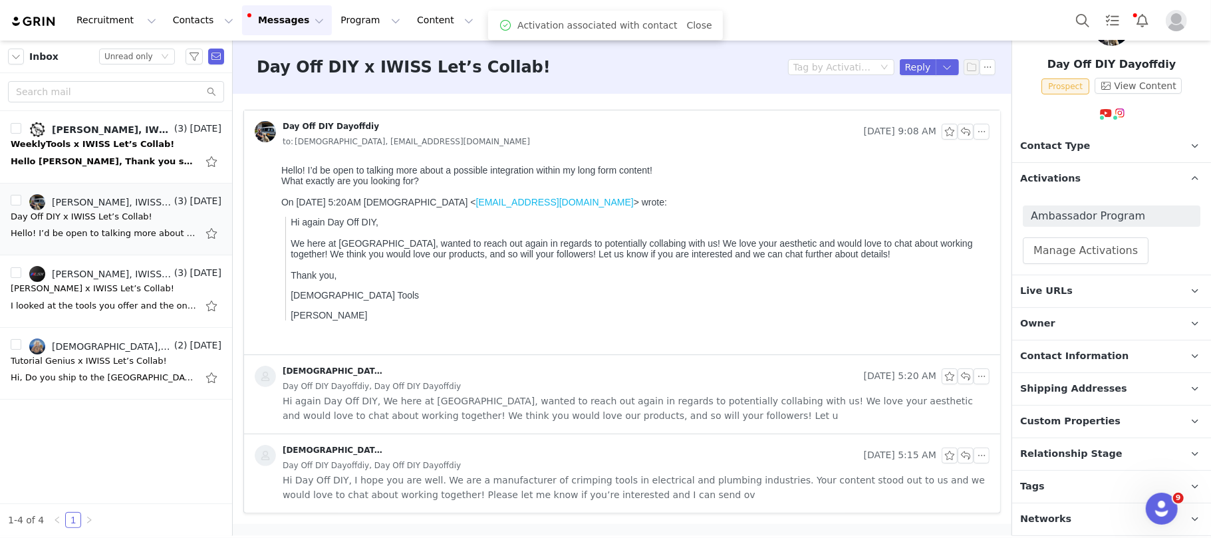
click at [1107, 459] on p "Relationship Stage Use relationship stages to move contacts through a logical s…" at bounding box center [1095, 454] width 167 height 32
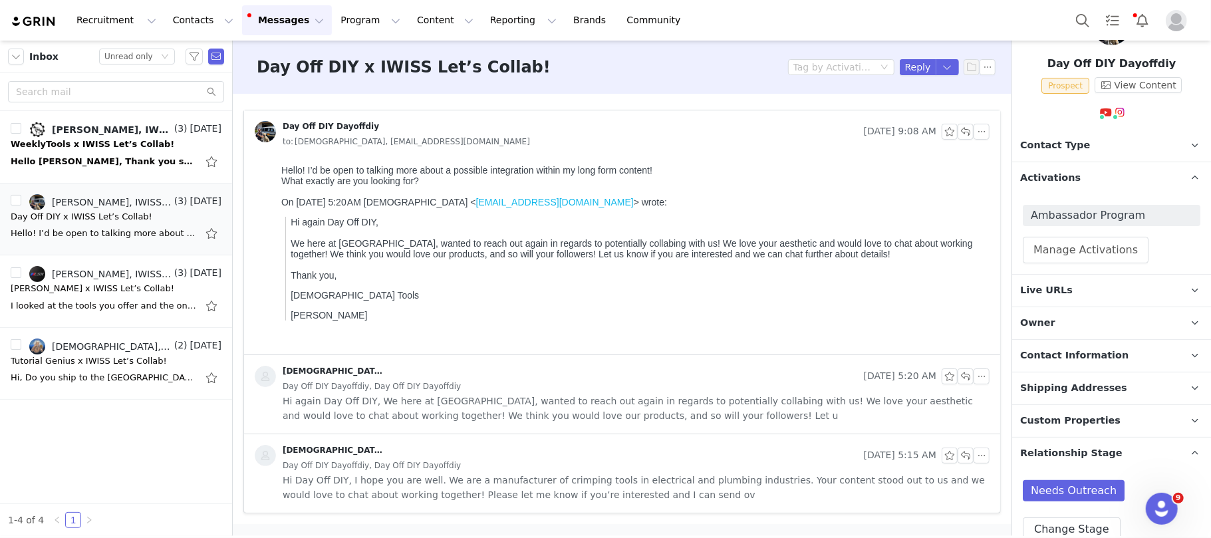
scroll to position [149, 0]
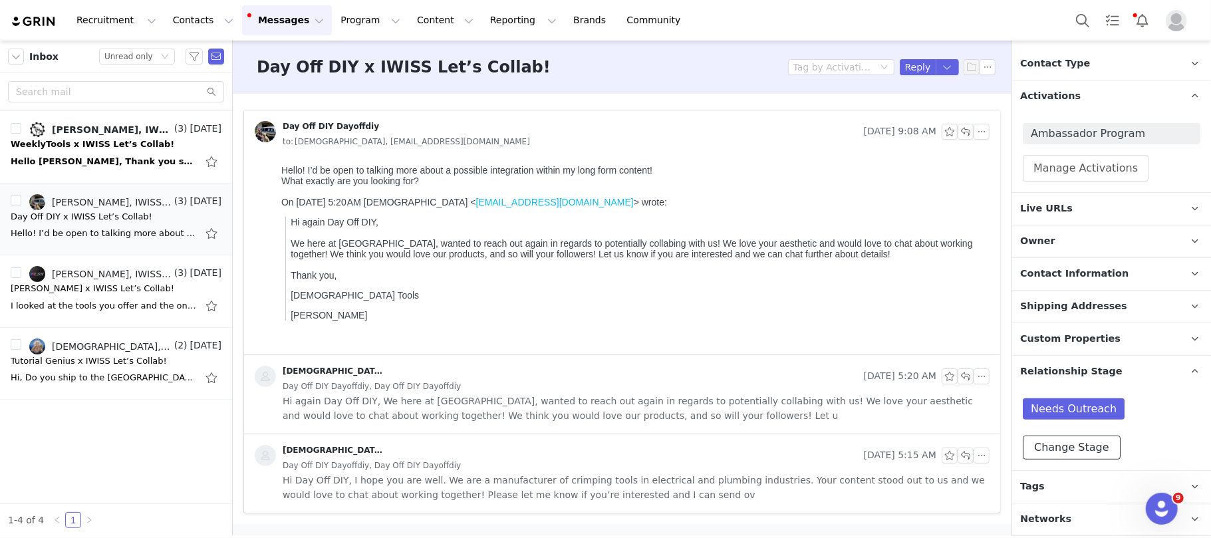
click at [1096, 447] on button "Change Stage" at bounding box center [1072, 447] width 98 height 24
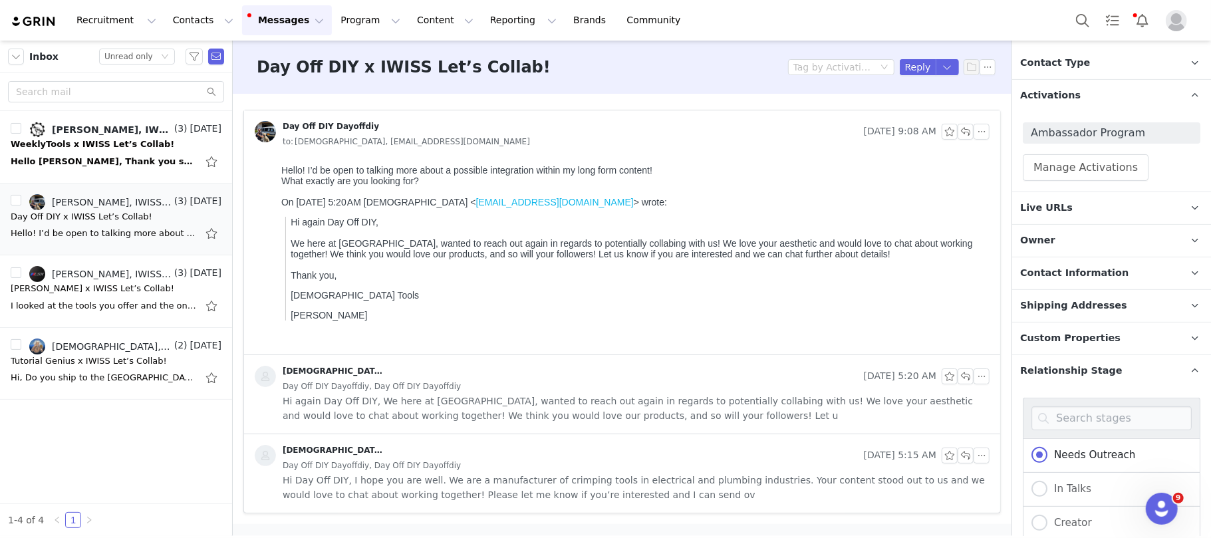
scroll to position [326, 0]
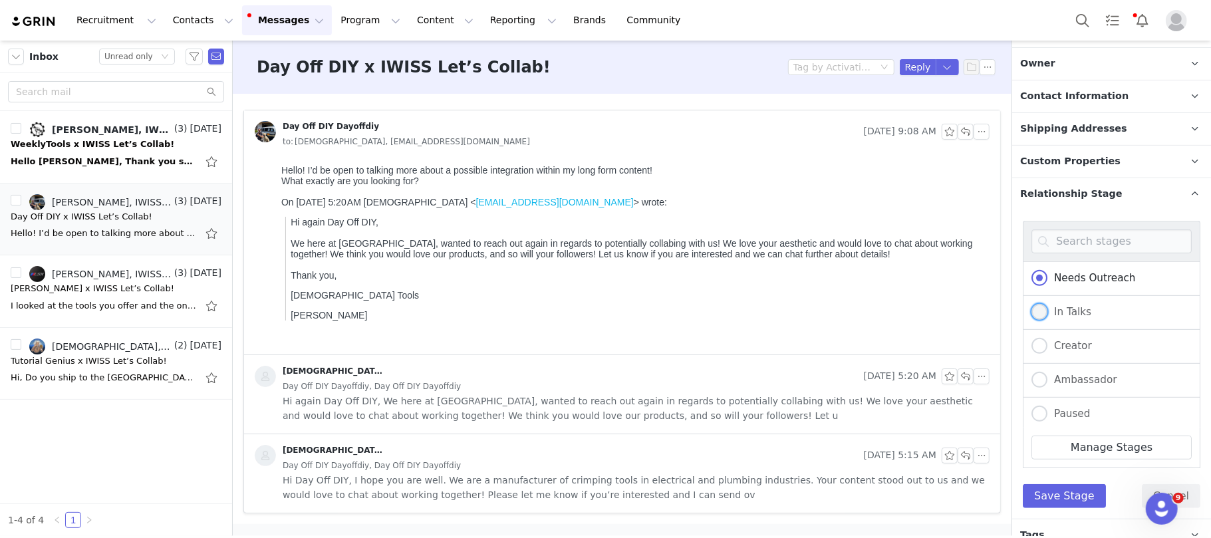
click at [1080, 315] on span "In Talks" at bounding box center [1069, 312] width 44 height 12
click at [1047, 315] on input "In Talks" at bounding box center [1039, 312] width 16 height 17
radio input "true"
radio input "false"
radio input "true"
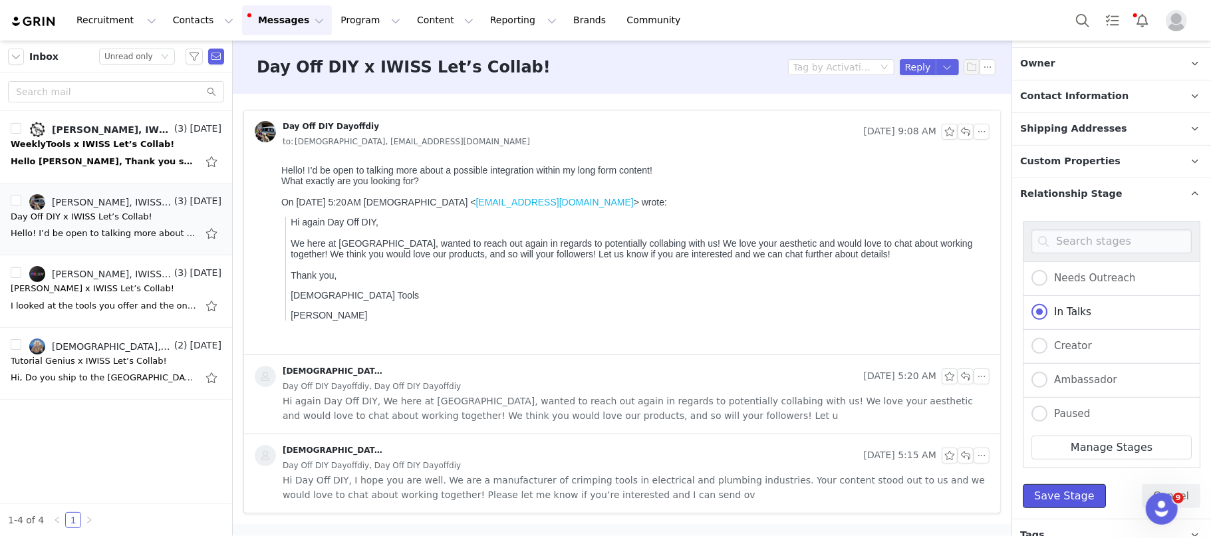
click at [1035, 493] on button "Save Stage" at bounding box center [1064, 496] width 83 height 24
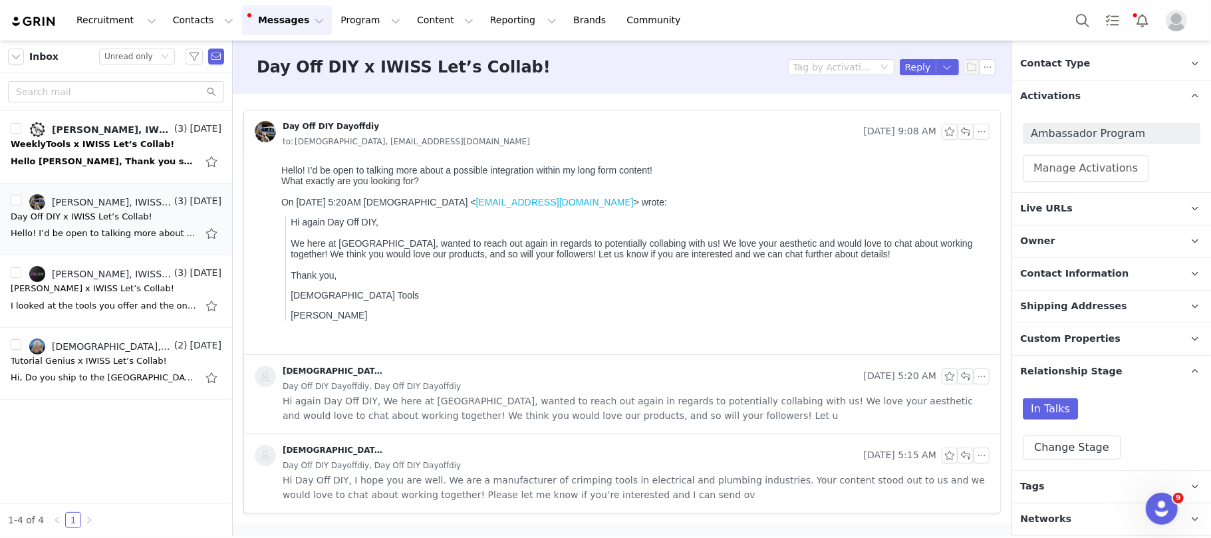
scroll to position [0, 0]
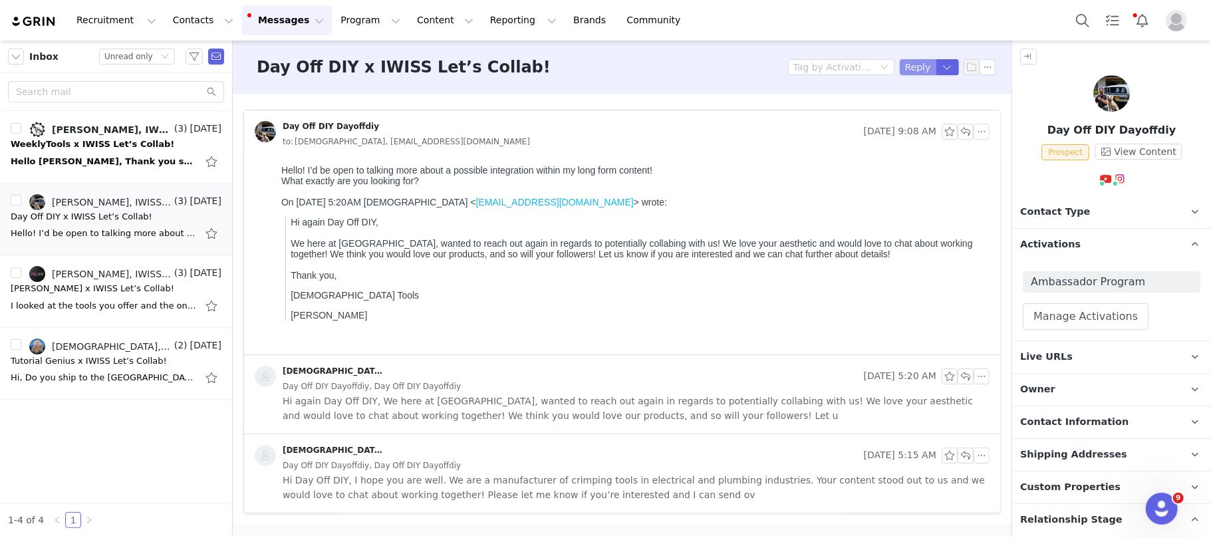
click at [923, 59] on button "Reply" at bounding box center [918, 67] width 37 height 16
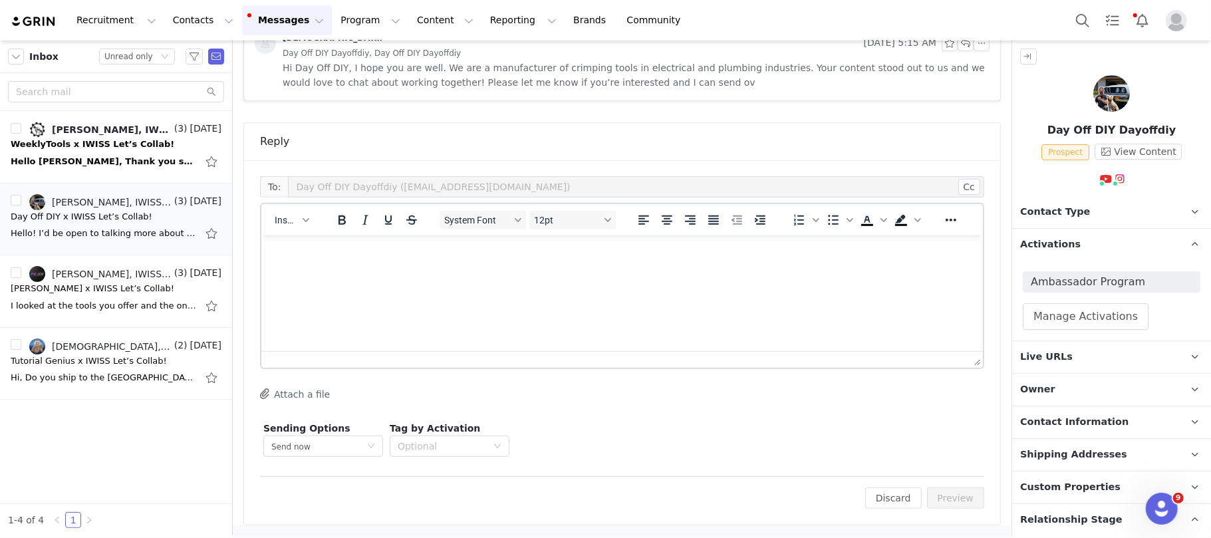
click at [296, 229] on div "Insert" at bounding box center [291, 220] width 61 height 26
click at [298, 221] on button "Insert" at bounding box center [291, 220] width 45 height 19
click at [322, 242] on div "Insert Template" at bounding box center [341, 242] width 120 height 16
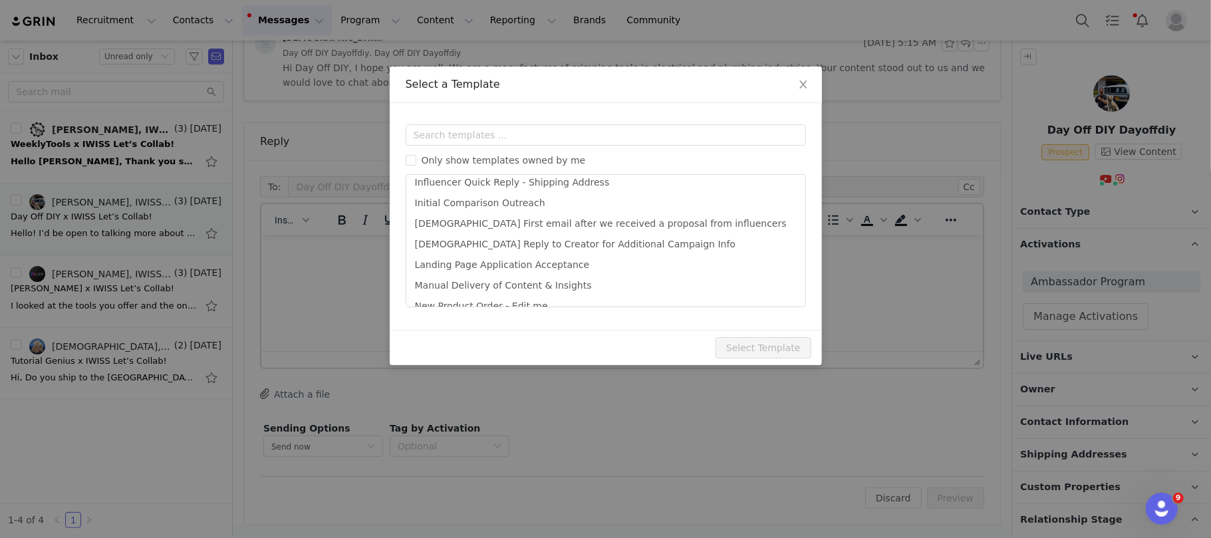
click at [601, 250] on li "[DEMOGRAPHIC_DATA] Reply to Creator for Additional Campaign Info" at bounding box center [606, 244] width 388 height 21
type input "[DEMOGRAPHIC_DATA] | Campaign Information + Next Steps"
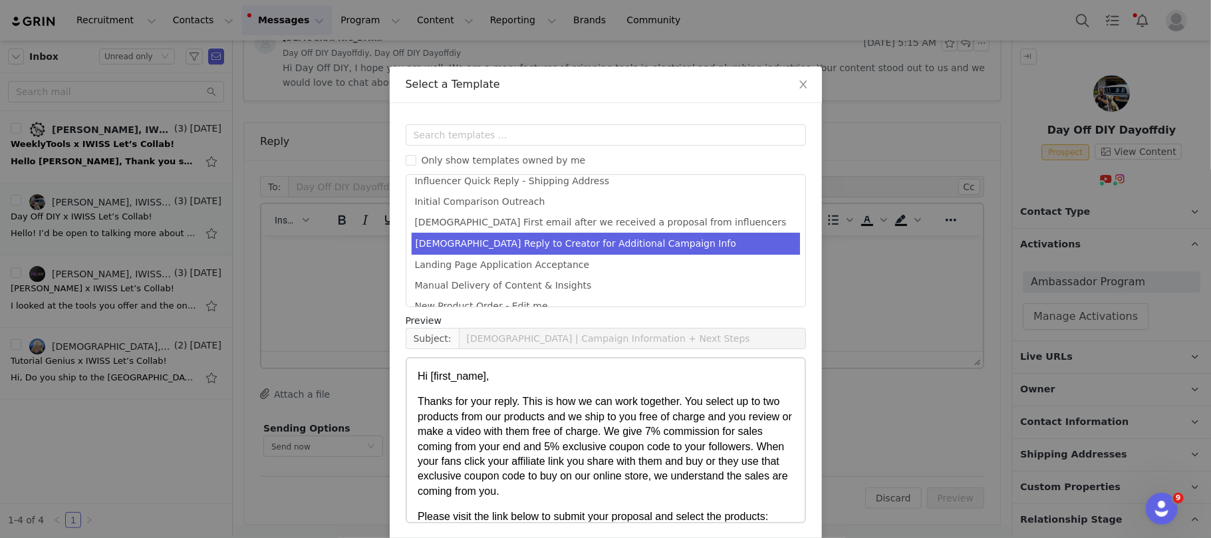
scroll to position [53, 0]
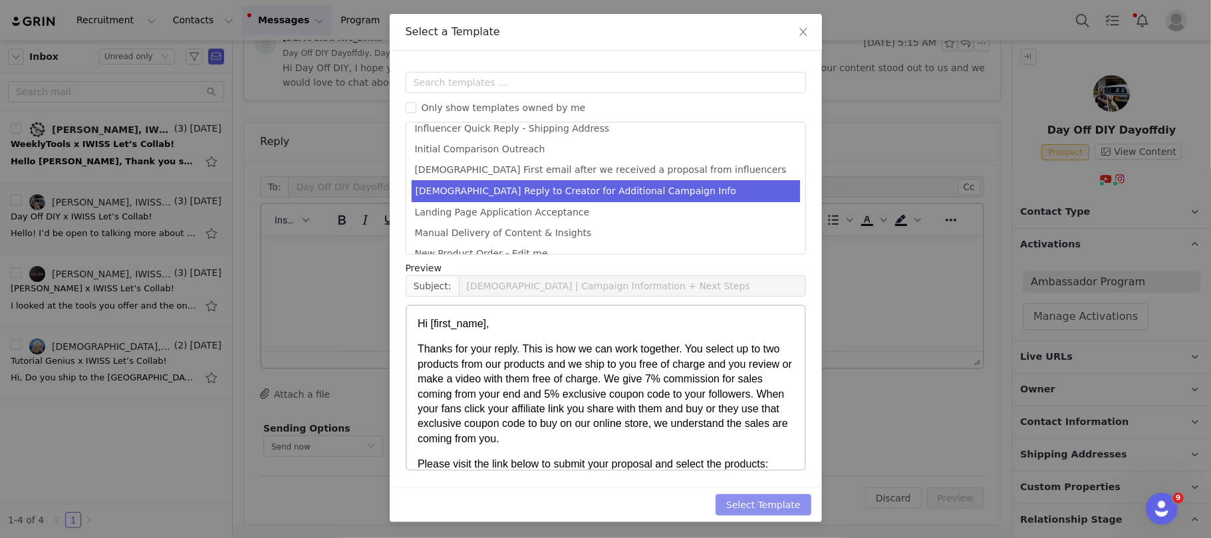
click at [753, 505] on button "Select Template" at bounding box center [763, 504] width 96 height 21
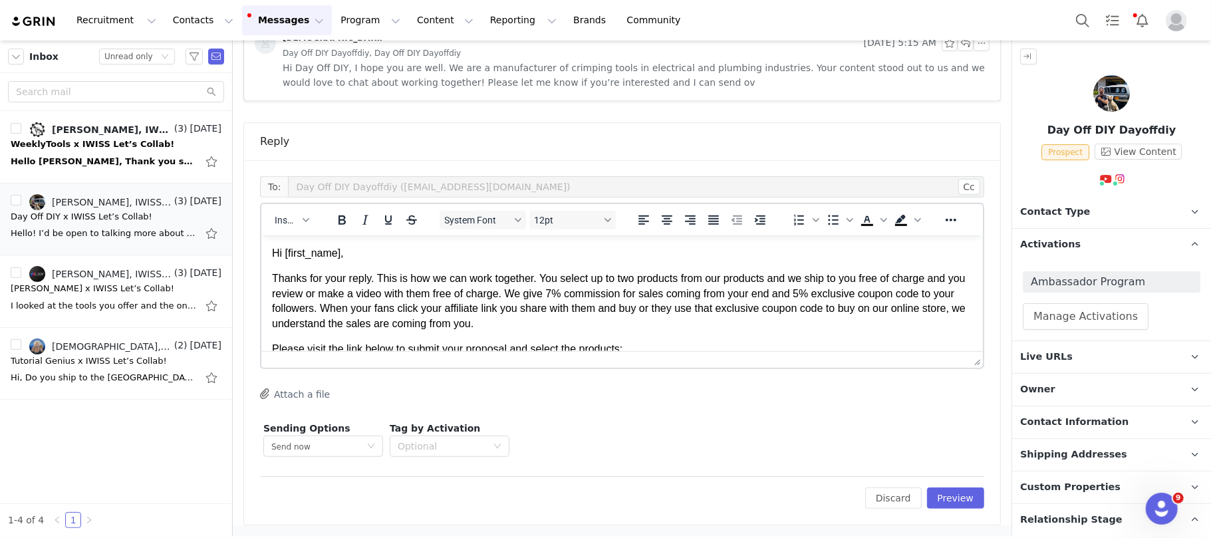
scroll to position [118, 0]
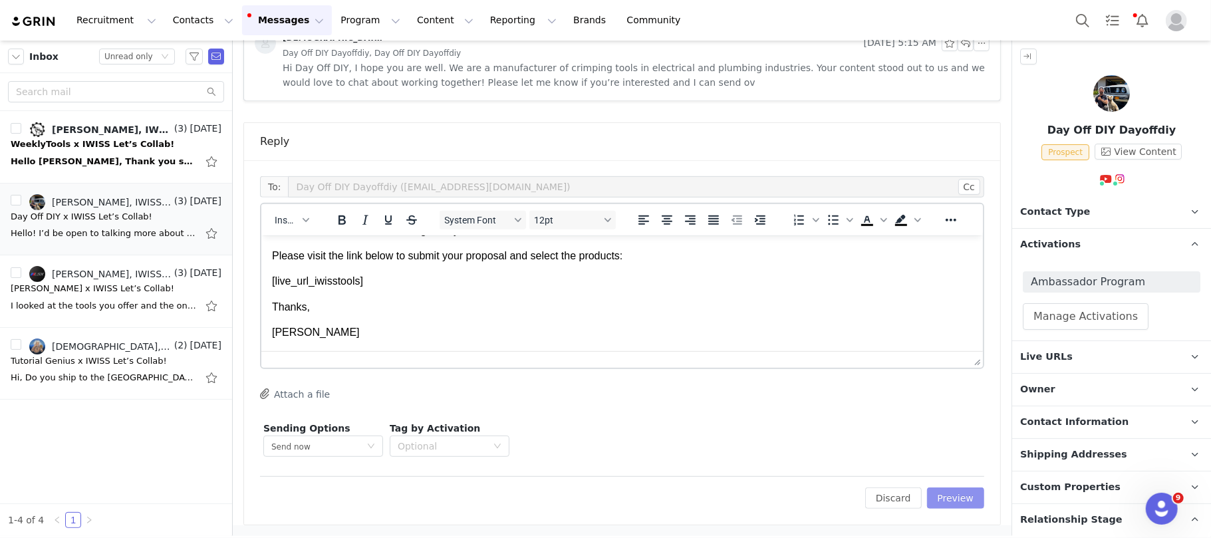
click at [935, 495] on button "Preview" at bounding box center [956, 497] width 58 height 21
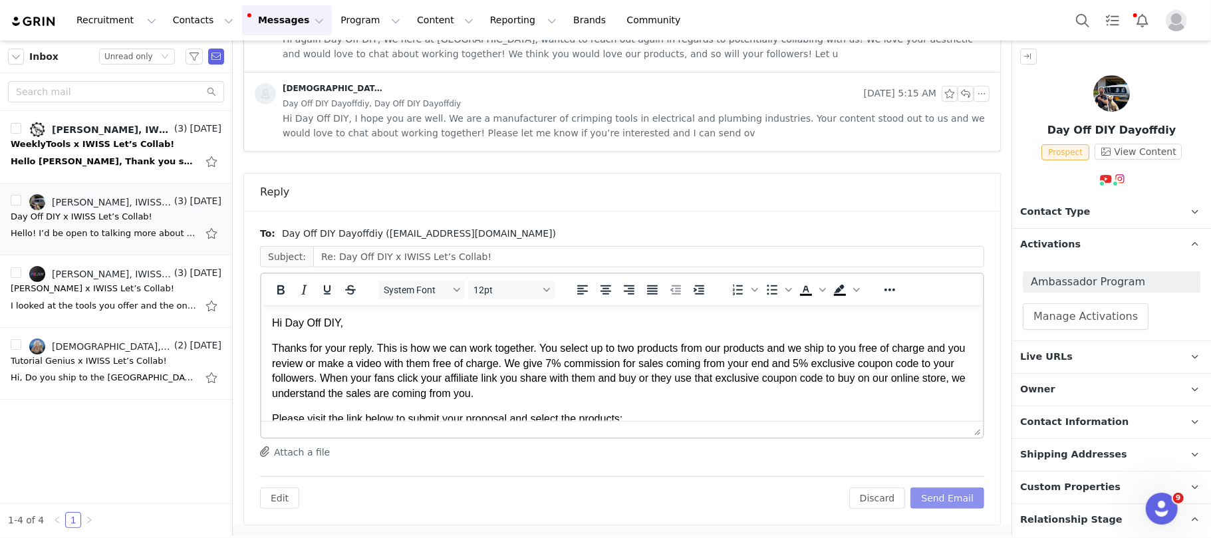
scroll to position [0, 0]
click at [308, 318] on p "Hi Day Off DIY," at bounding box center [621, 322] width 700 height 15
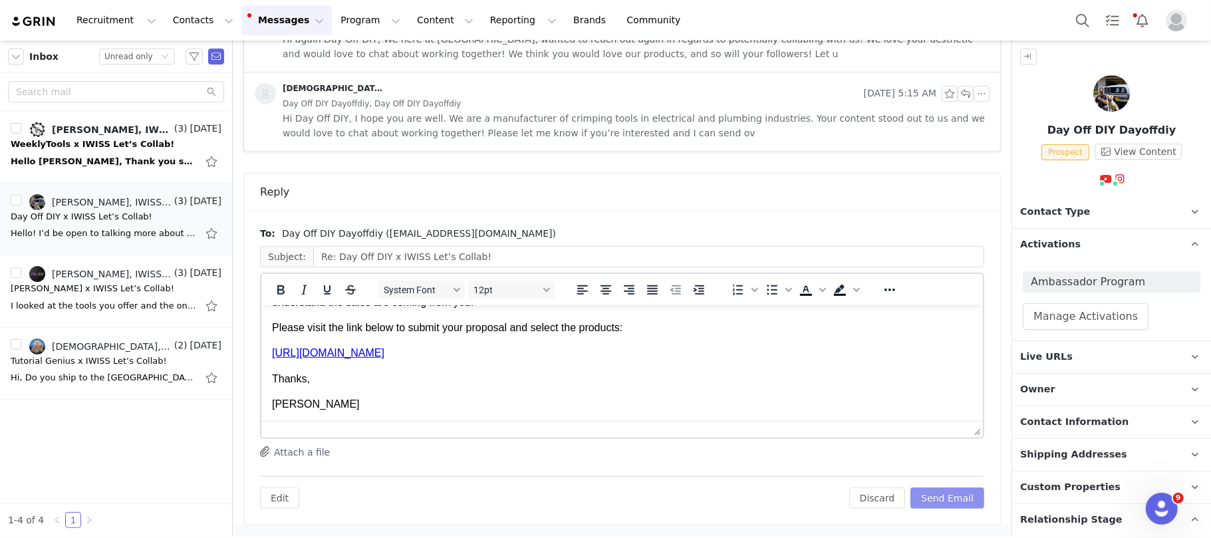
click at [945, 499] on button "Send Email" at bounding box center [947, 497] width 74 height 21
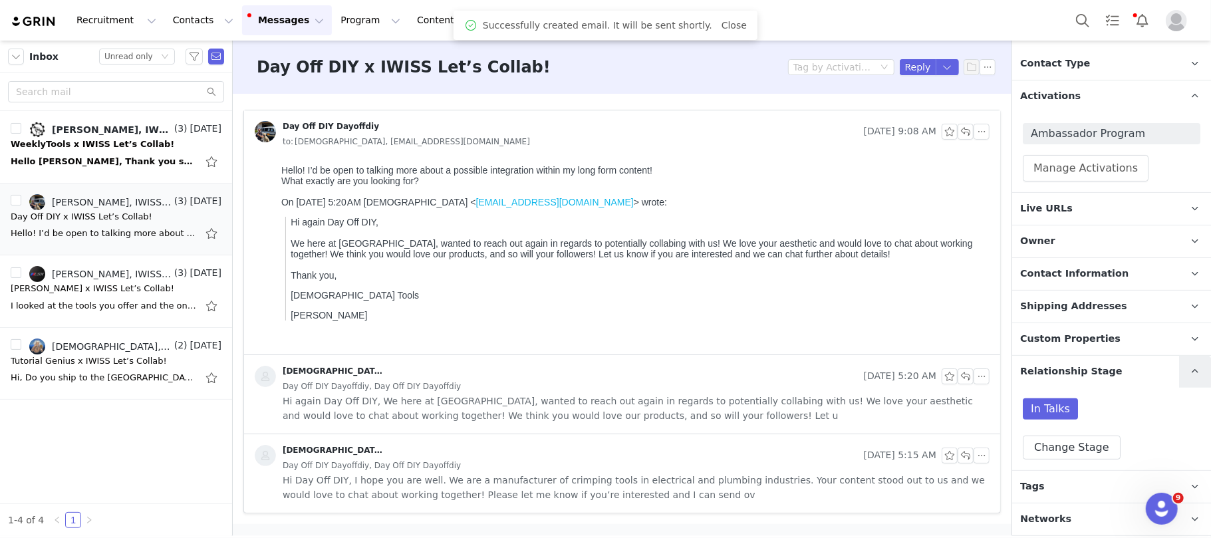
scroll to position [0, 0]
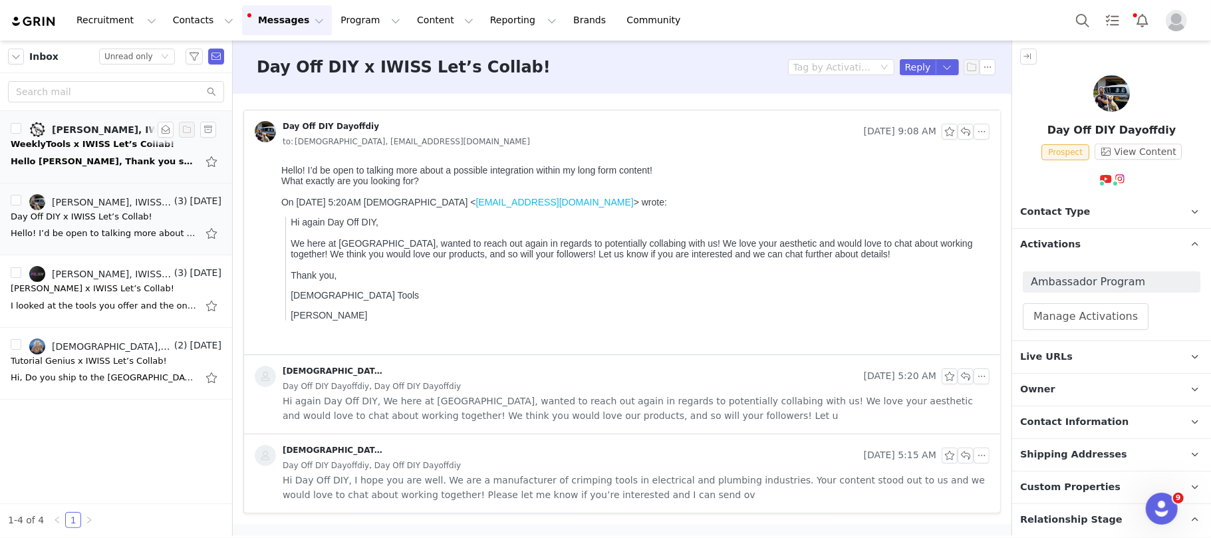
click at [113, 144] on div "WeeklyTools x IWISS Let’s Collab!" at bounding box center [93, 144] width 164 height 13
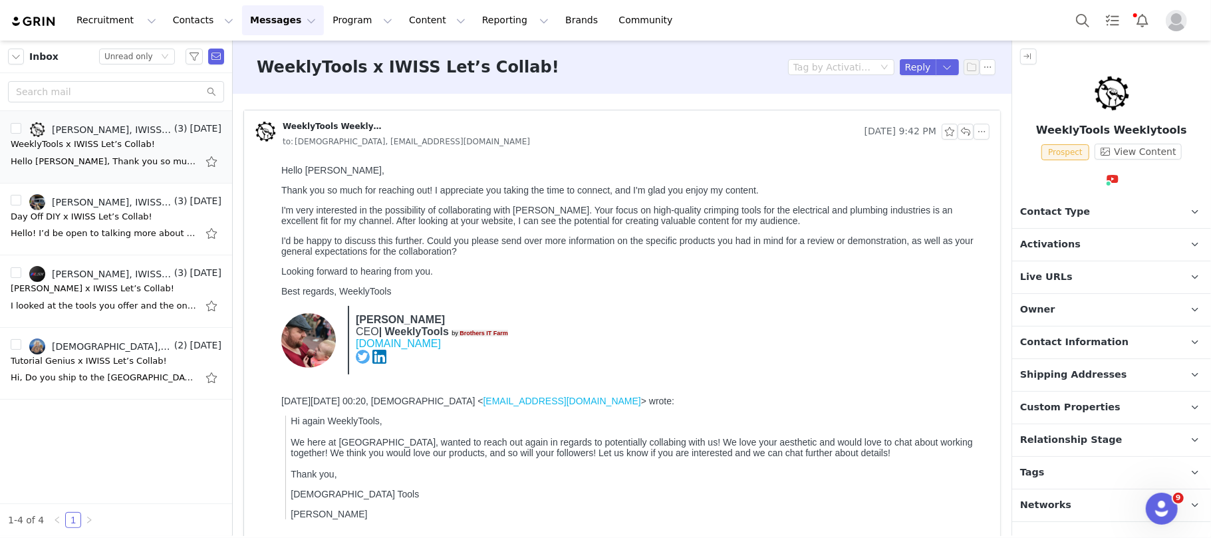
click at [1062, 343] on span "Contact Information" at bounding box center [1074, 342] width 108 height 15
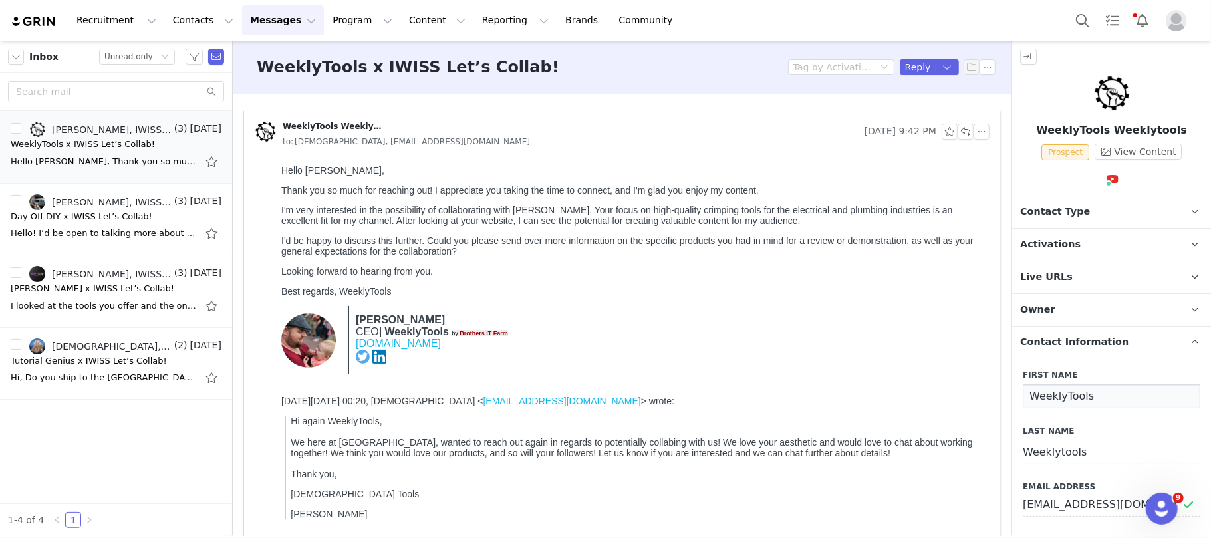
click at [1056, 399] on input "WeeklyTools" at bounding box center [1112, 396] width 178 height 24
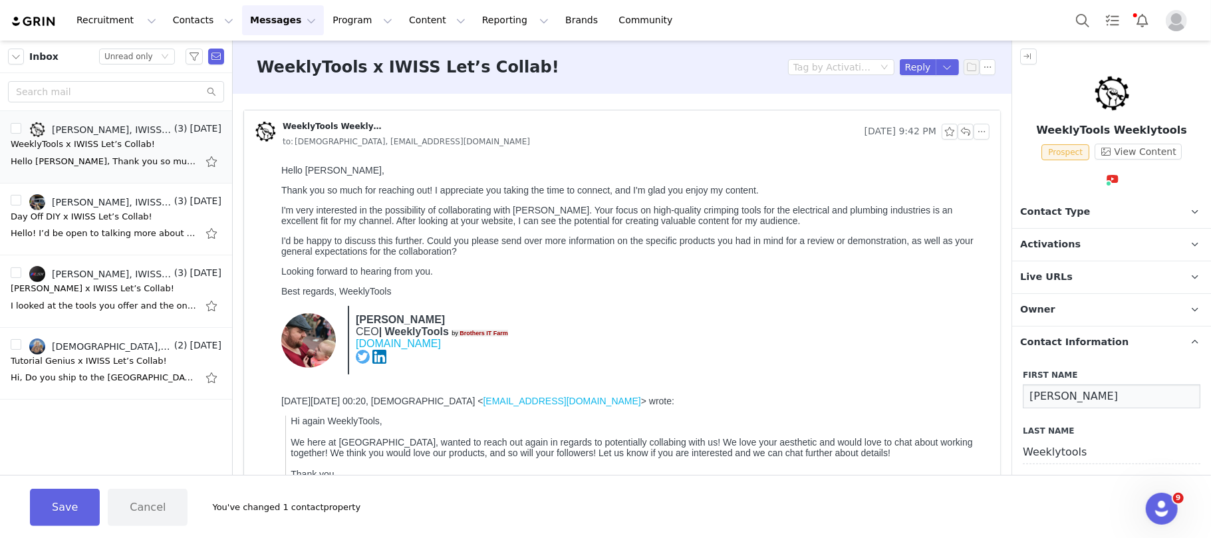
scroll to position [88, 0]
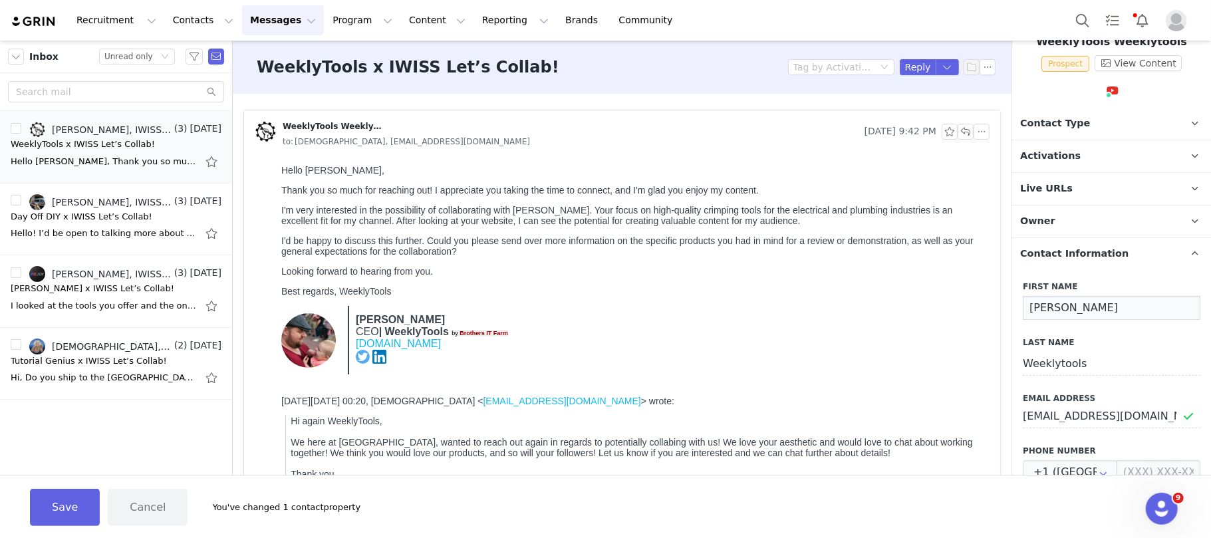
type input "[PERSON_NAME]"
click at [1061, 368] on input "Weeklytools" at bounding box center [1112, 364] width 178 height 24
type input "[PERSON_NAME]"
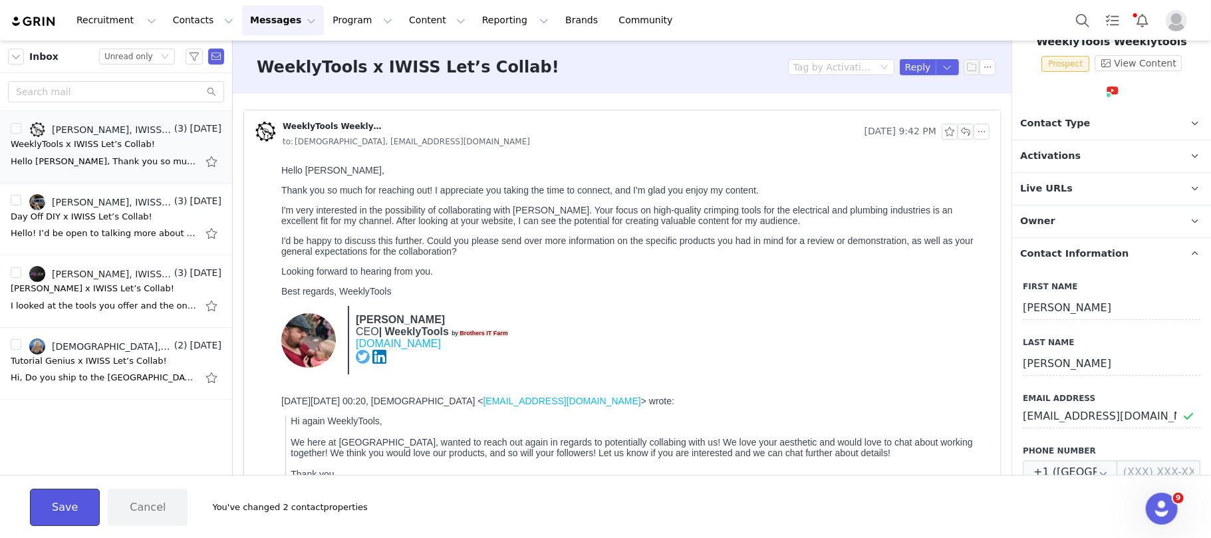
click at [80, 496] on button "Save" at bounding box center [65, 507] width 70 height 37
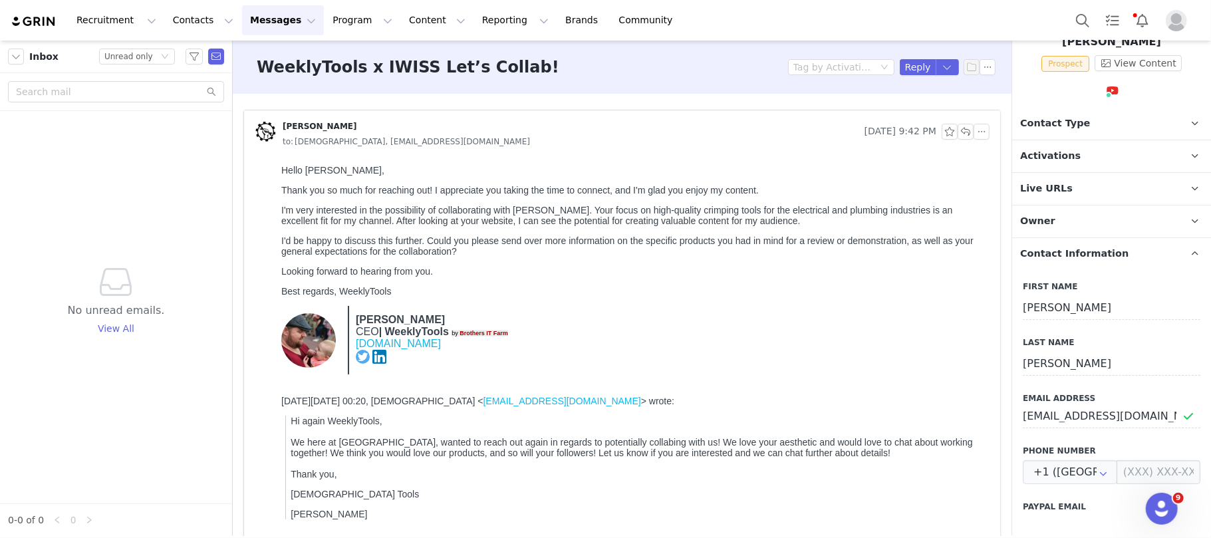
scroll to position [0, 0]
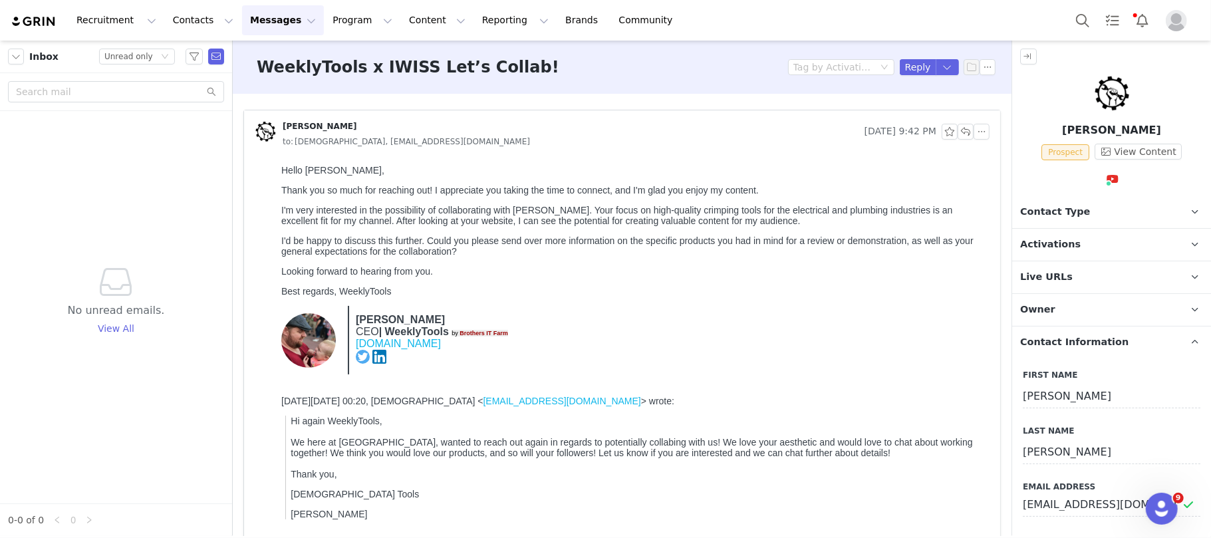
click at [1128, 243] on p "Activations" at bounding box center [1095, 245] width 167 height 32
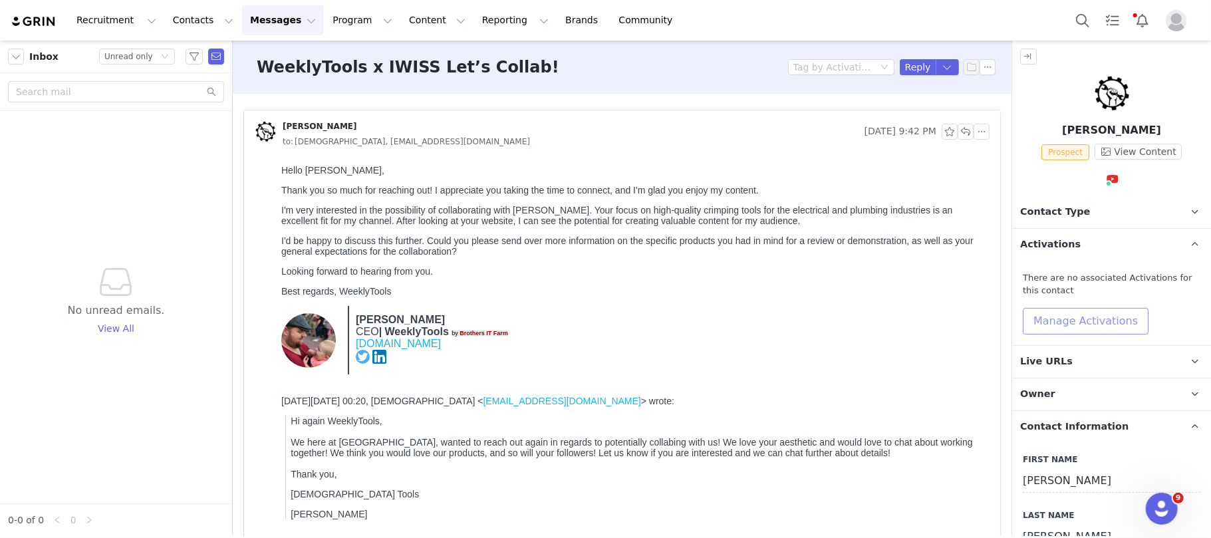
click at [1086, 317] on button "Manage Activations" at bounding box center [1086, 321] width 126 height 27
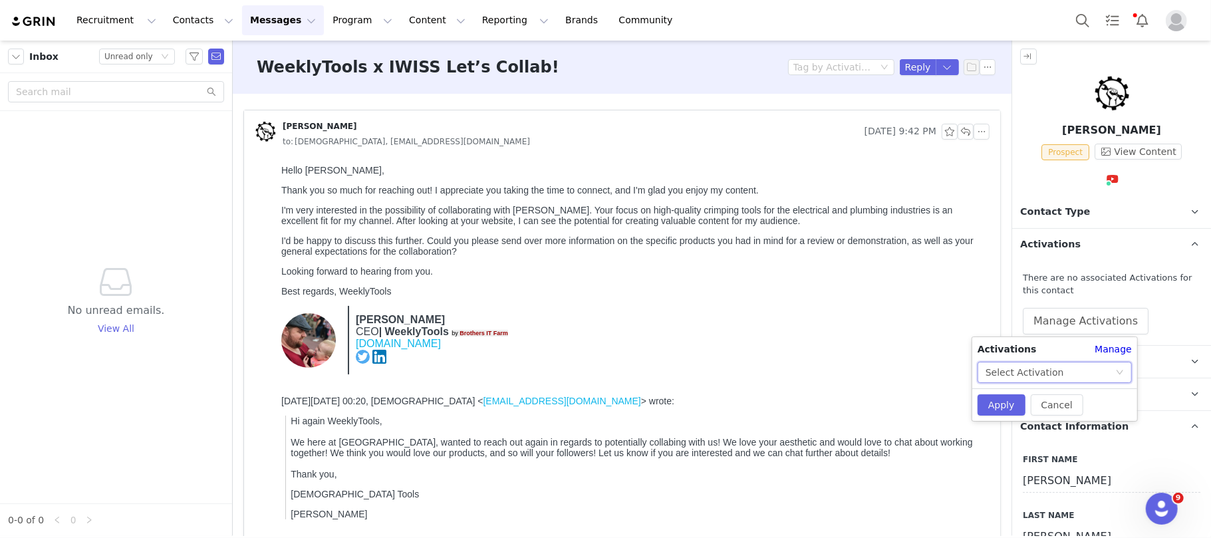
click at [1056, 370] on div "Select Activation" at bounding box center [1050, 372] width 130 height 20
click at [1033, 397] on li "Ambassador Program" at bounding box center [1054, 398] width 154 height 21
click at [1003, 402] on button "Apply" at bounding box center [1001, 404] width 48 height 21
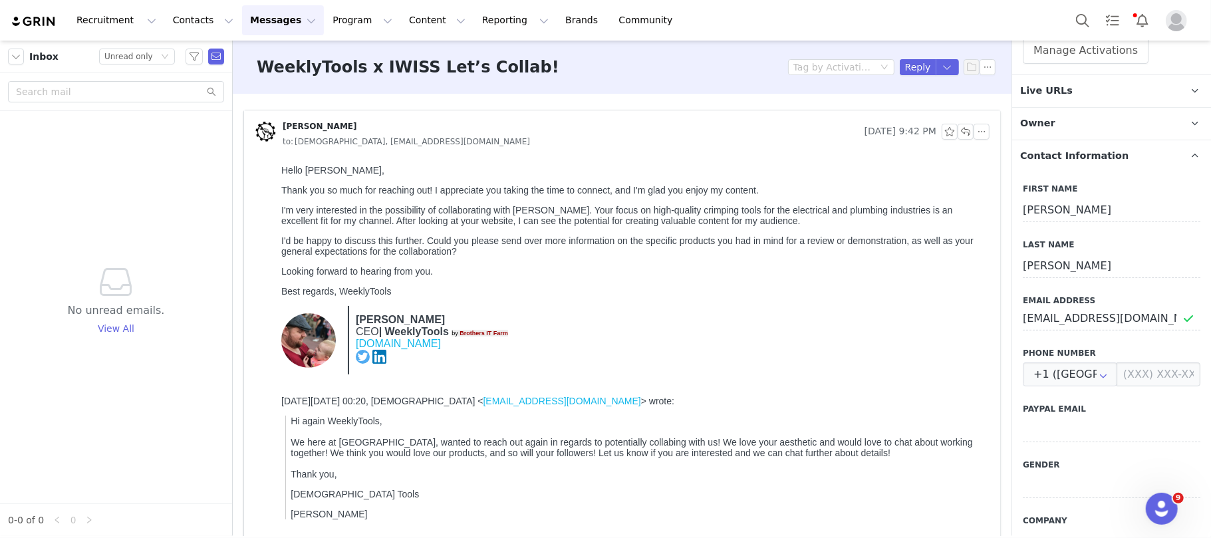
scroll to position [531, 0]
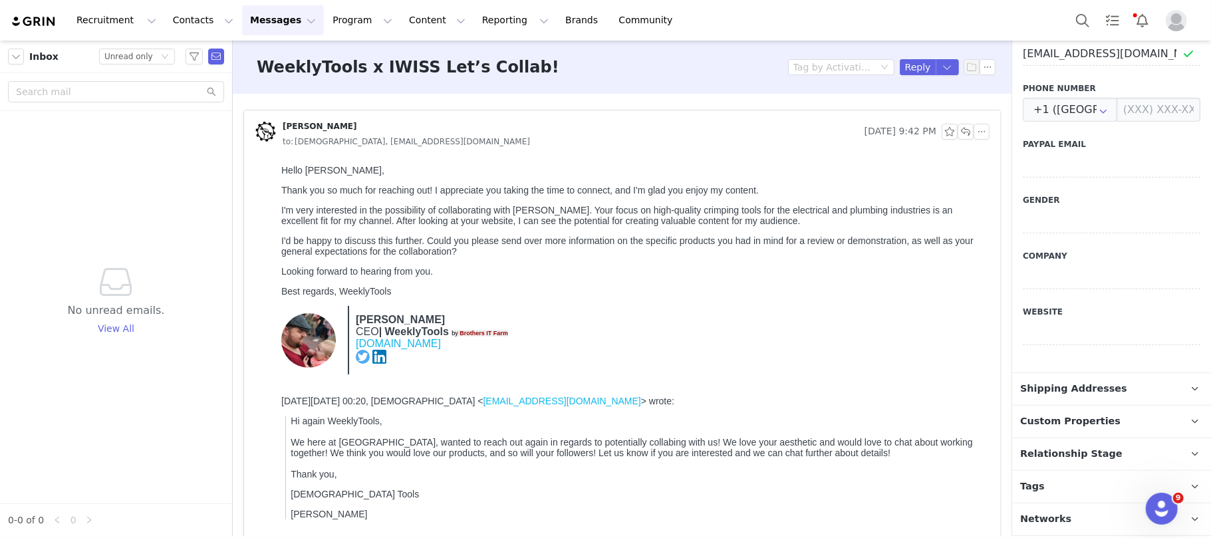
click at [1107, 453] on p "Relationship Stage Use relationship stages to move contacts through a logical s…" at bounding box center [1095, 454] width 167 height 32
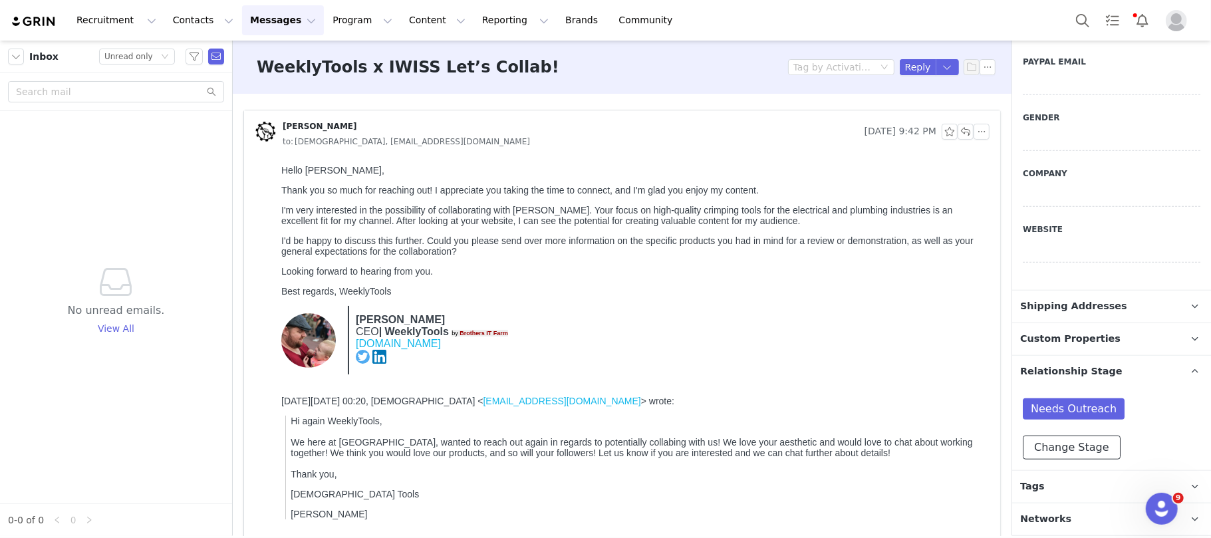
click at [1090, 448] on button "Change Stage" at bounding box center [1072, 447] width 98 height 24
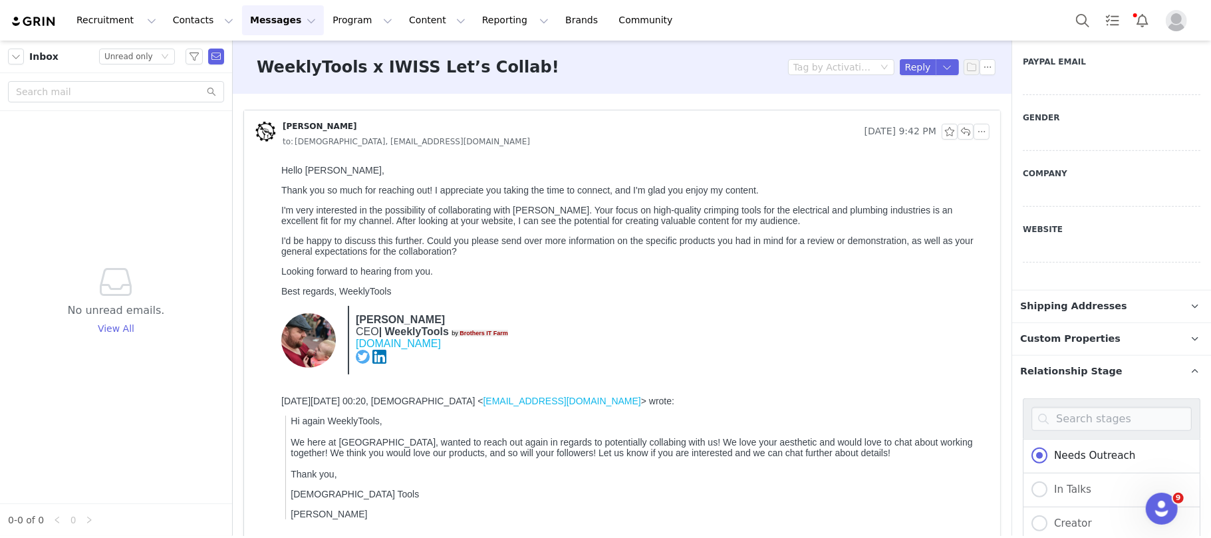
scroll to position [840, 0]
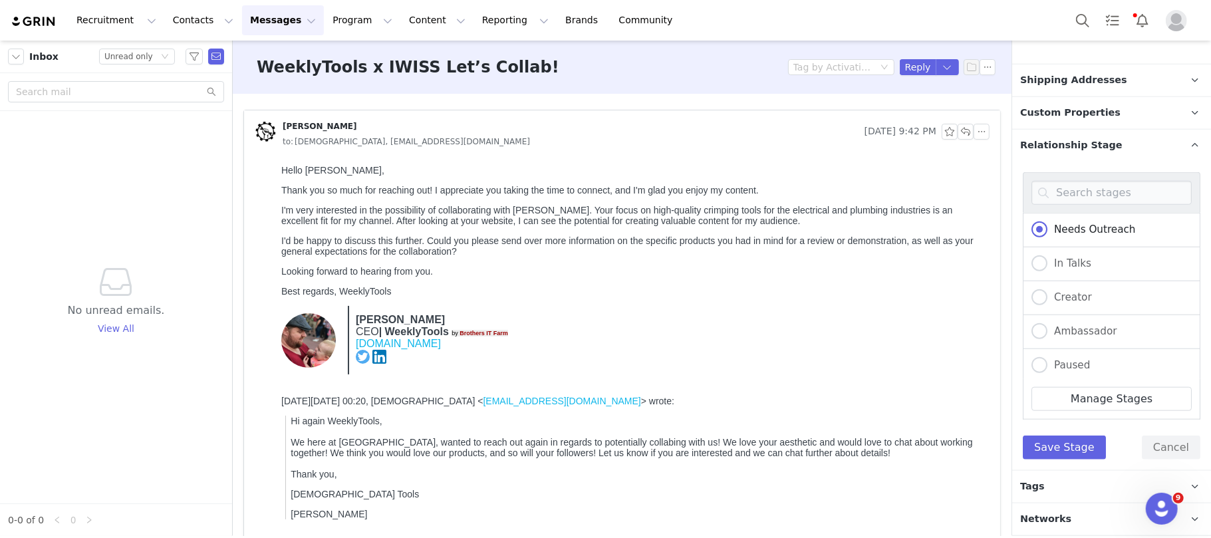
click at [1077, 273] on div "In Talks" at bounding box center [1112, 264] width 178 height 34
click at [1056, 444] on button "Save Stage" at bounding box center [1064, 447] width 83 height 24
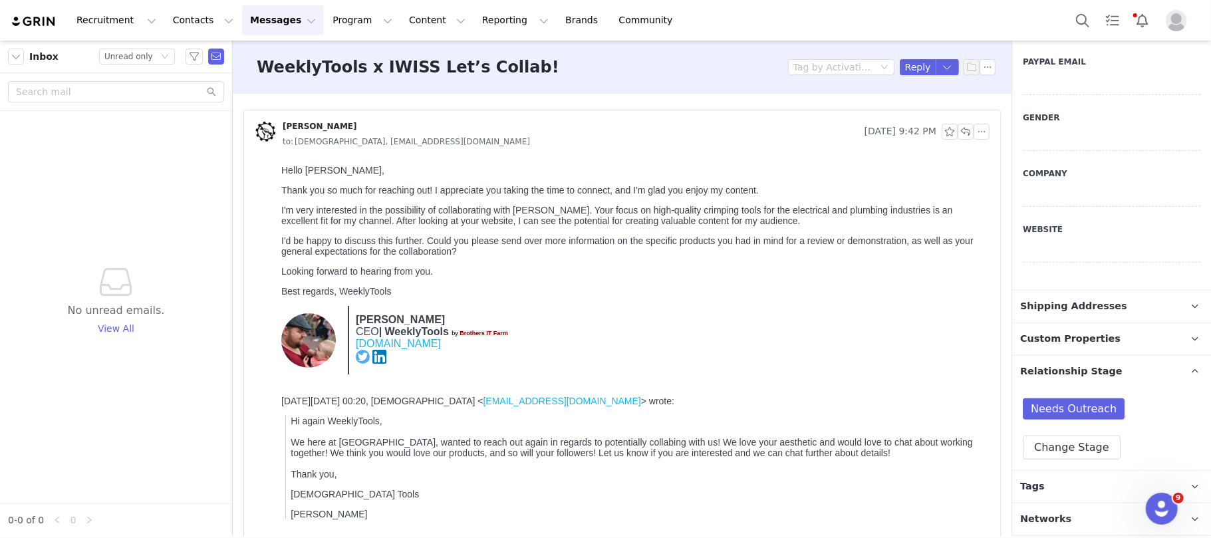
scroll to position [614, 0]
click at [1077, 436] on button "Change Stage" at bounding box center [1072, 447] width 98 height 24
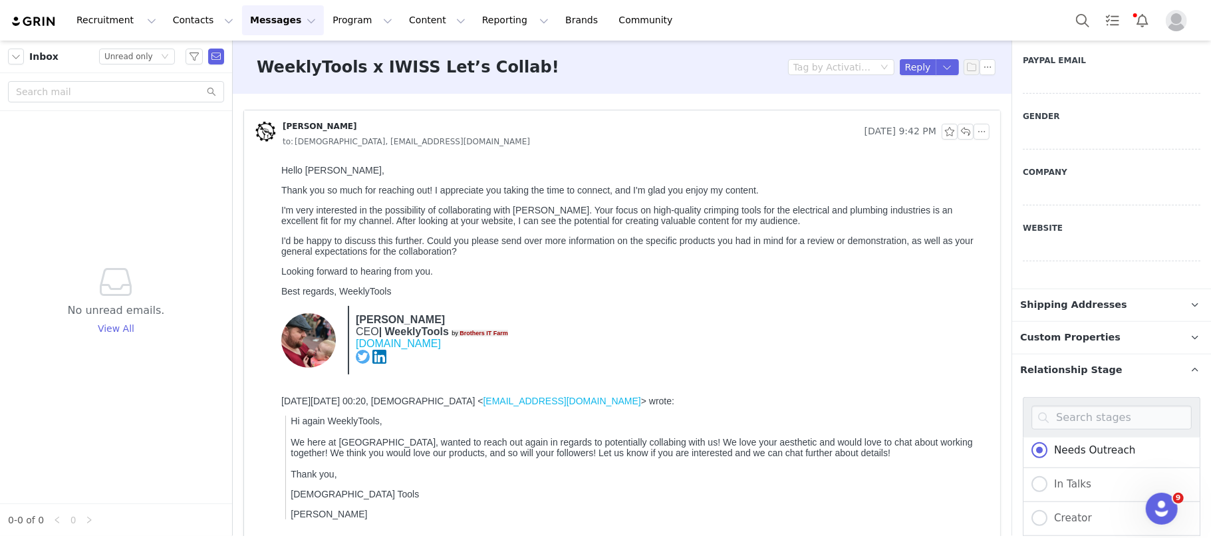
scroll to position [791, 0]
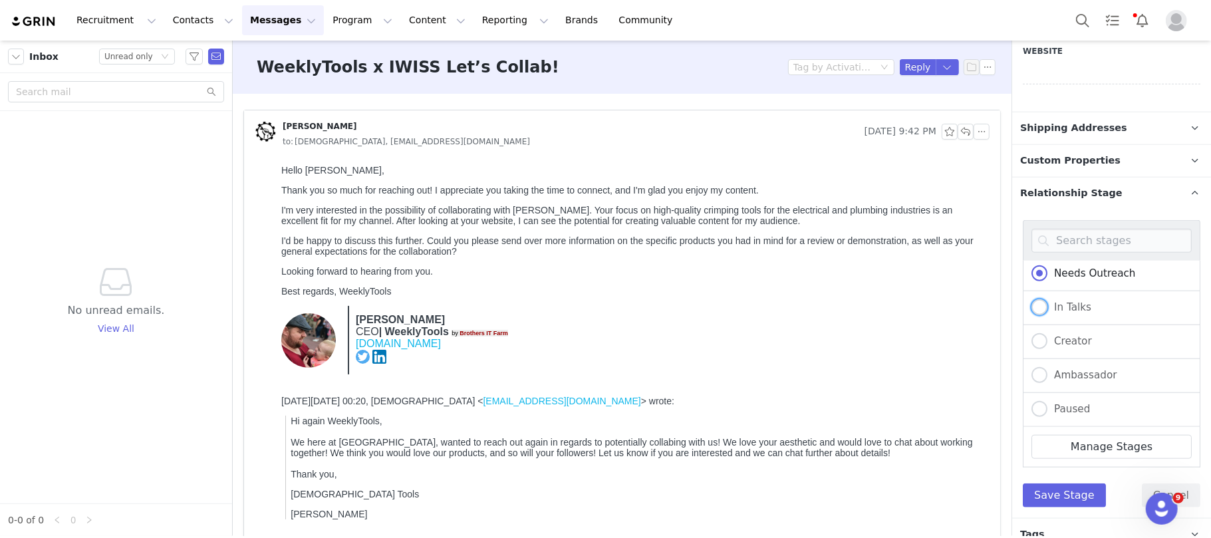
click at [1072, 305] on span "In Talks" at bounding box center [1069, 307] width 44 height 12
click at [1047, 305] on input "In Talks" at bounding box center [1039, 307] width 16 height 17
radio input "true"
radio input "false"
radio input "true"
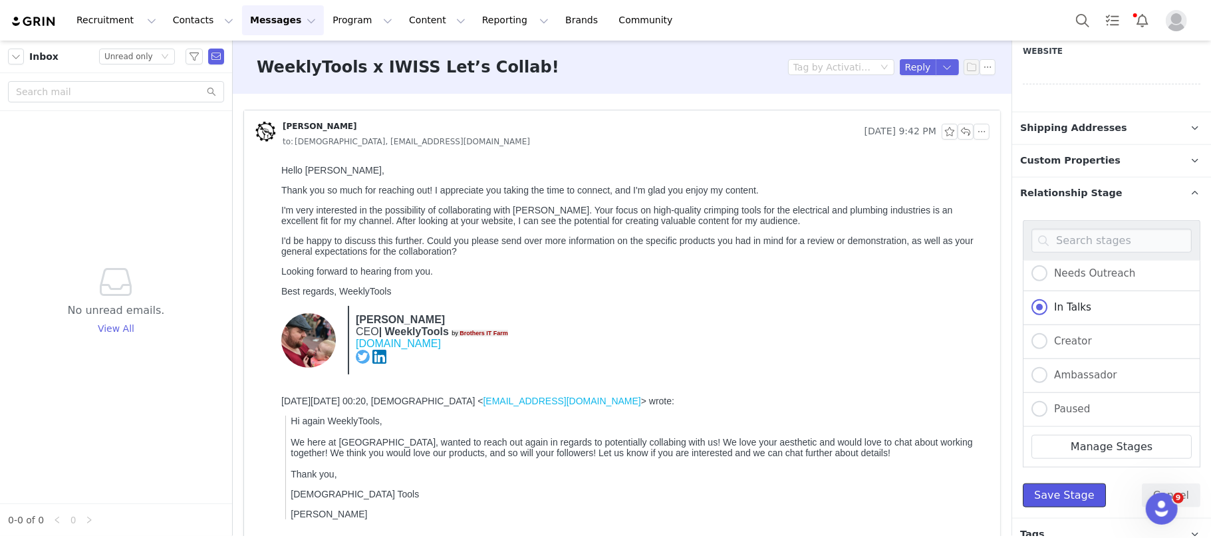
click at [1056, 490] on button "Save Stage" at bounding box center [1064, 495] width 83 height 24
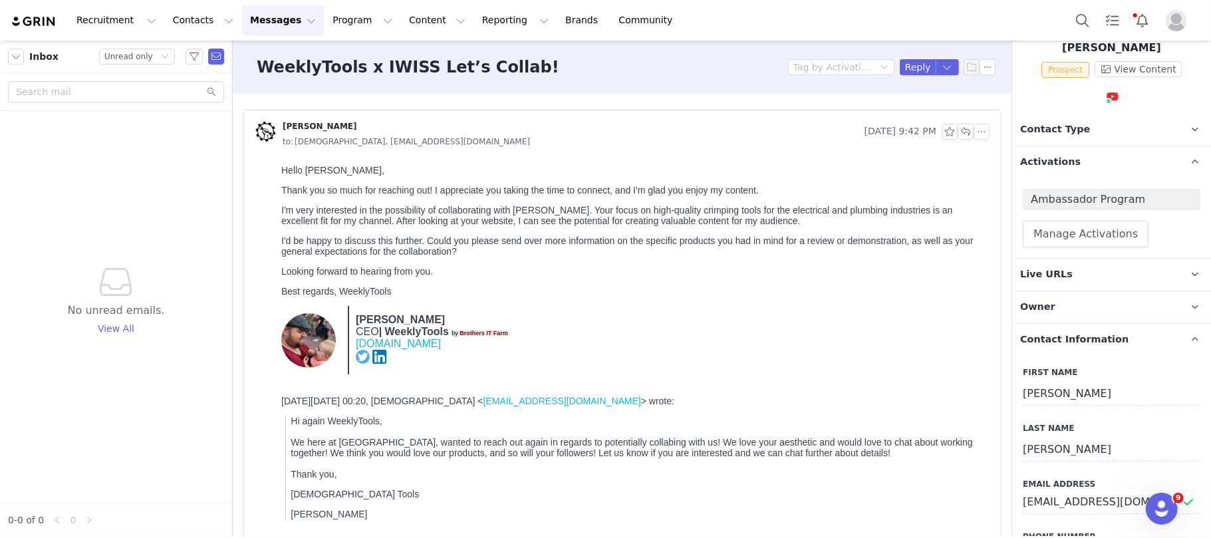
scroll to position [0, 0]
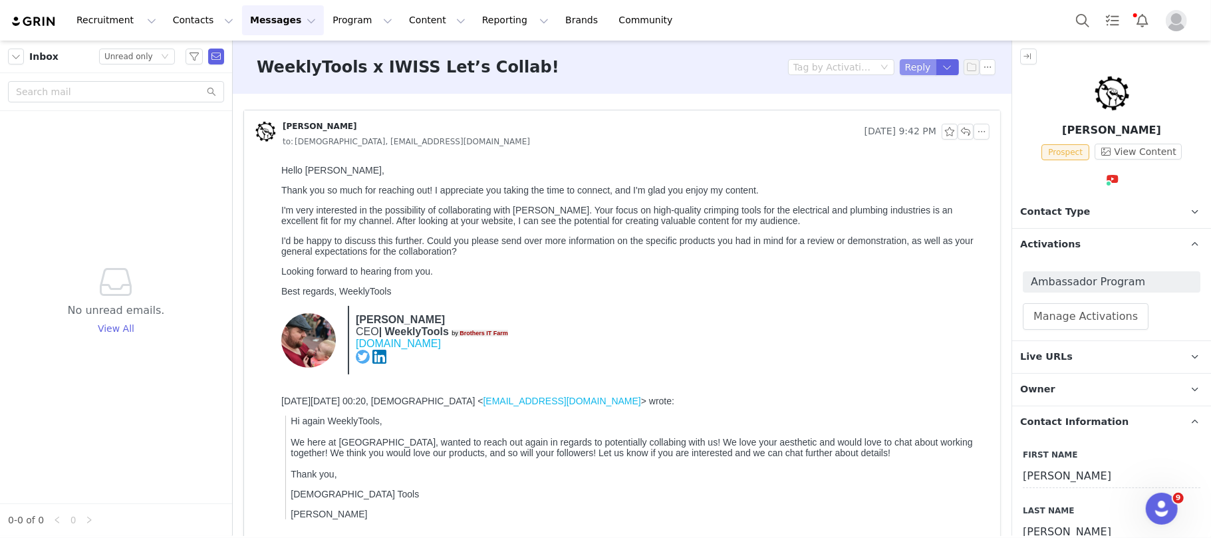
click at [900, 64] on button "Reply" at bounding box center [918, 67] width 37 height 16
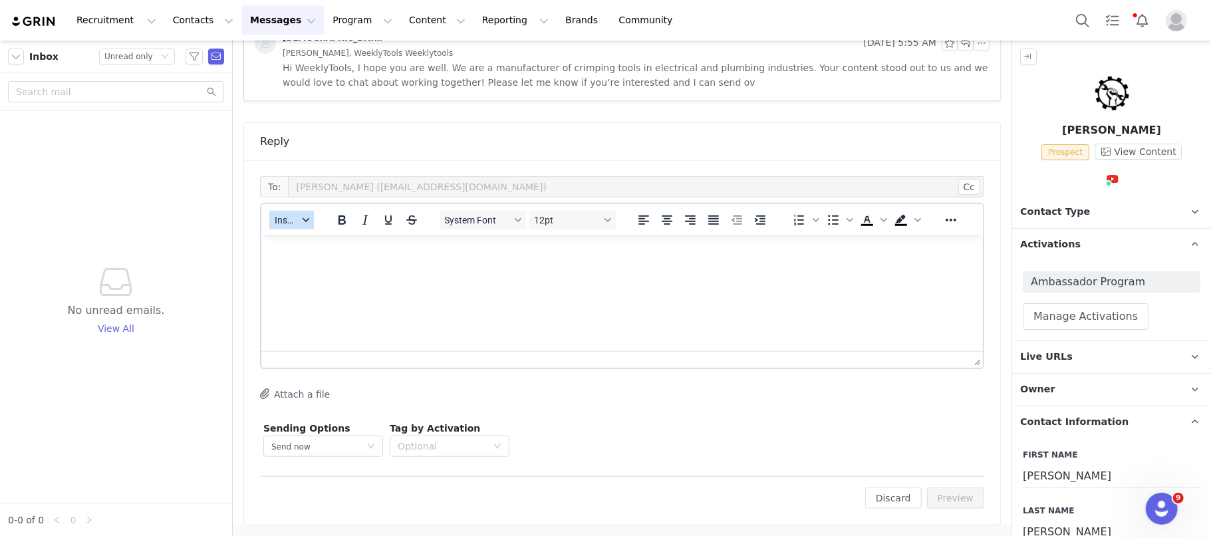
click at [308, 217] on icon "button" at bounding box center [306, 220] width 7 height 7
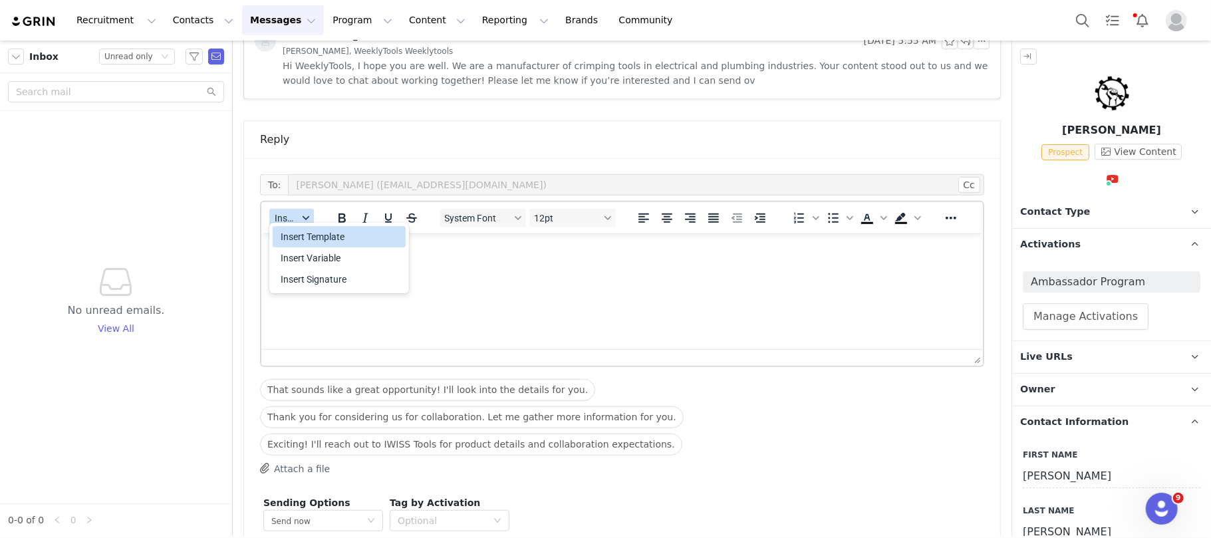
scroll to position [630, 0]
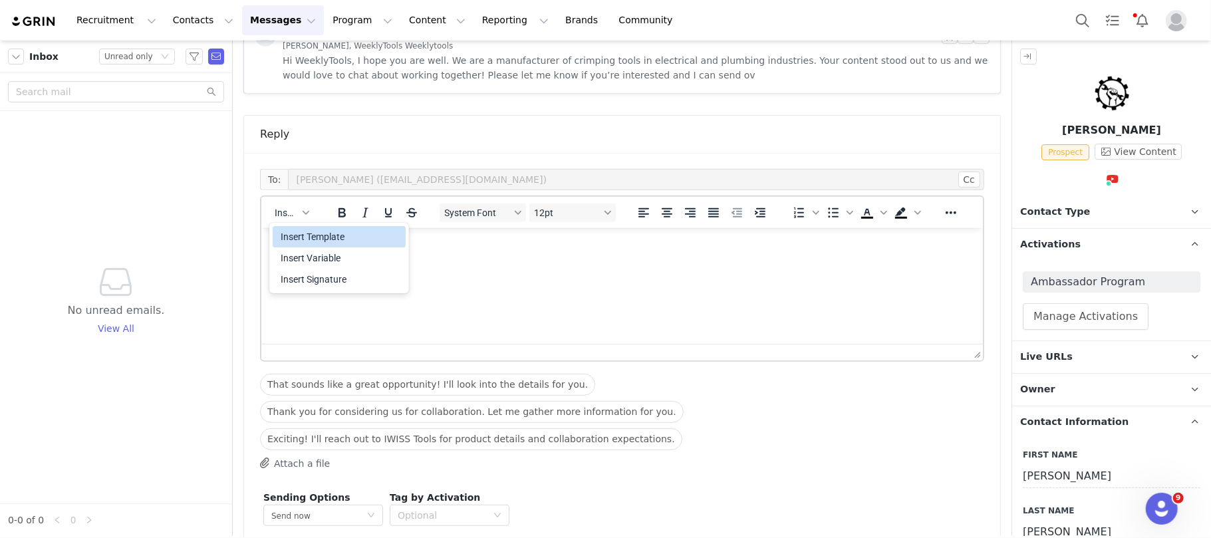
click at [311, 239] on div "Insert Template" at bounding box center [341, 237] width 120 height 16
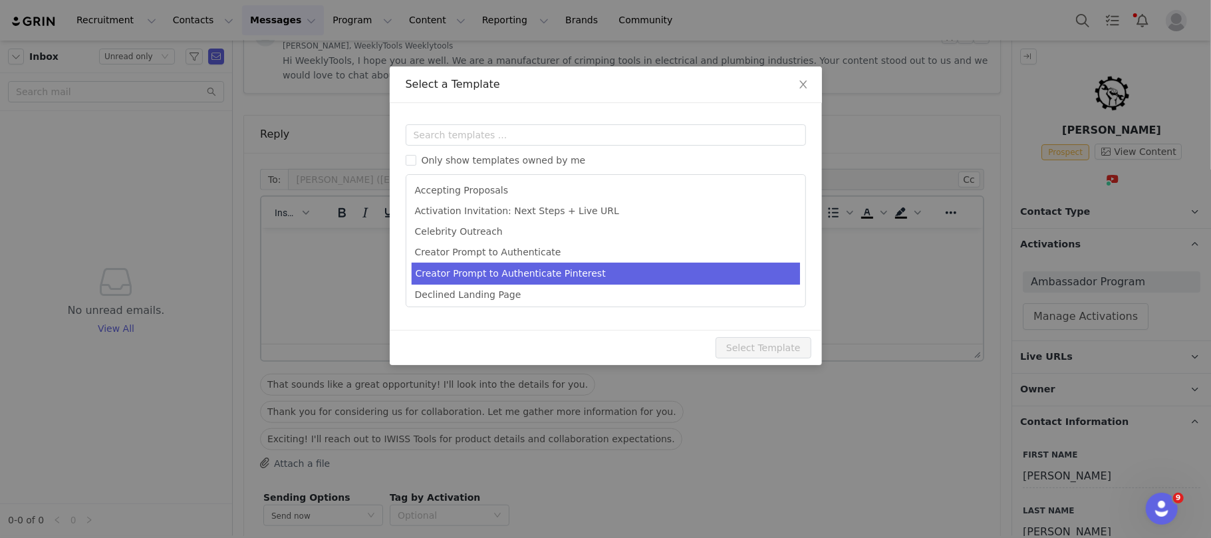
scroll to position [0, 0]
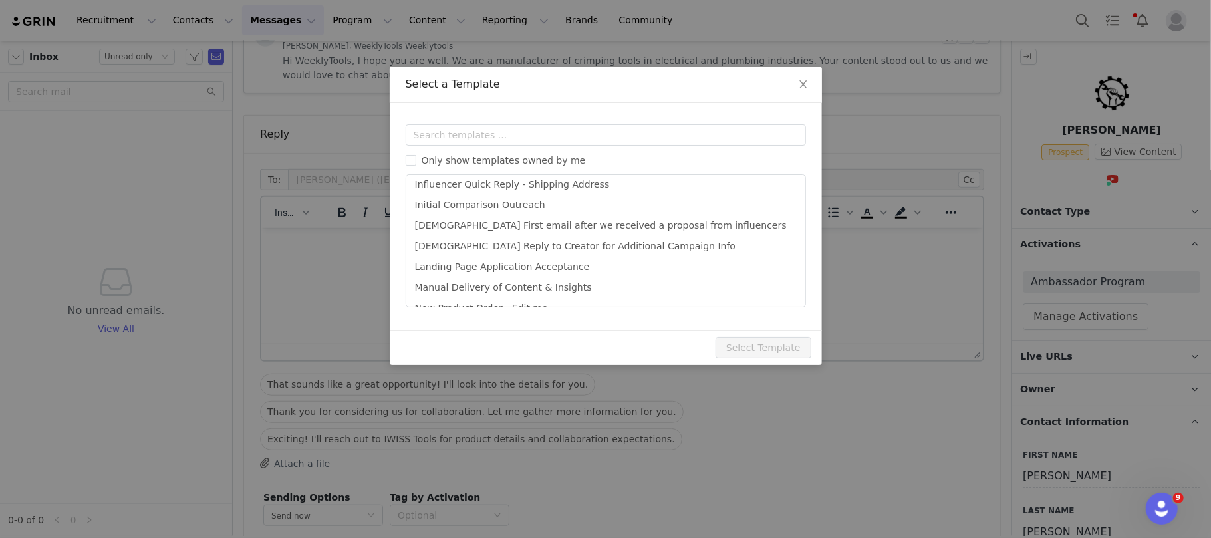
click at [527, 251] on li "[DEMOGRAPHIC_DATA] Reply to Creator for Additional Campaign Info" at bounding box center [606, 246] width 388 height 21
type input "[DEMOGRAPHIC_DATA] | Campaign Information + Next Steps"
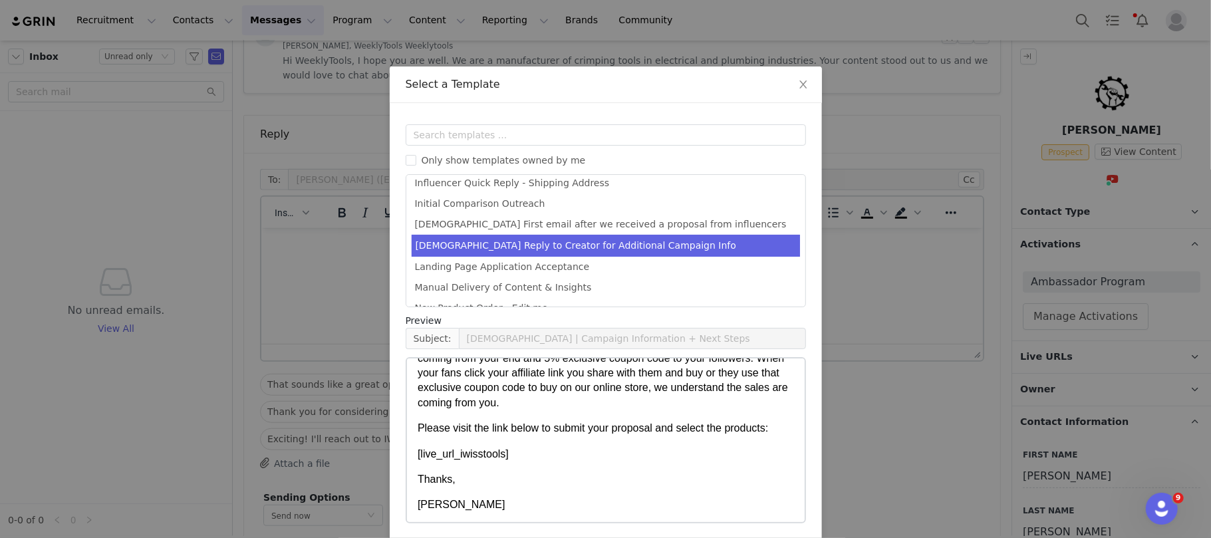
scroll to position [53, 0]
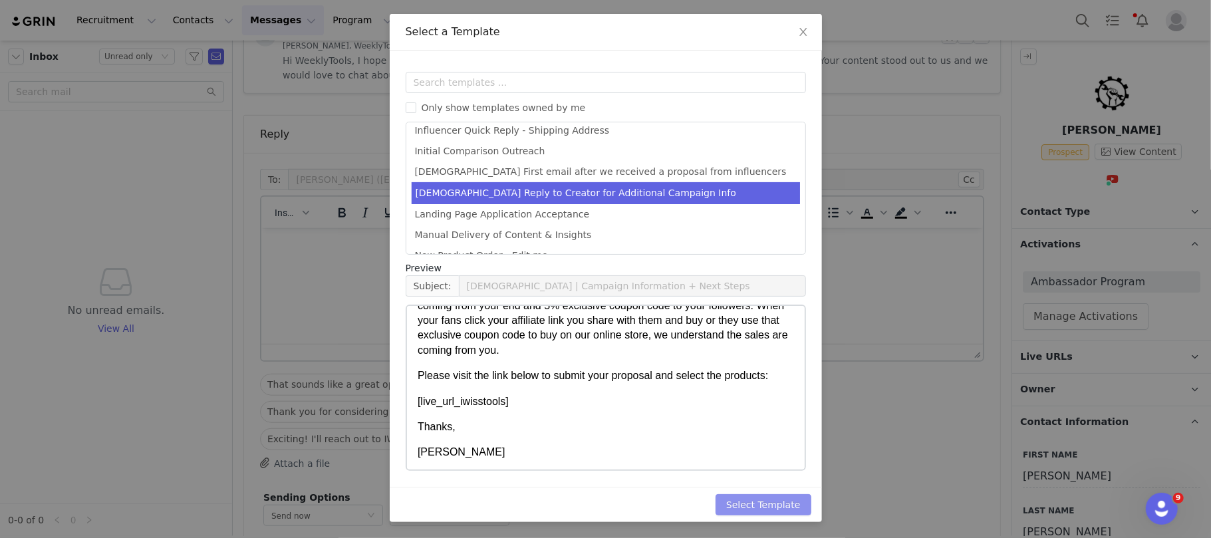
click at [775, 501] on button "Select Template" at bounding box center [763, 504] width 96 height 21
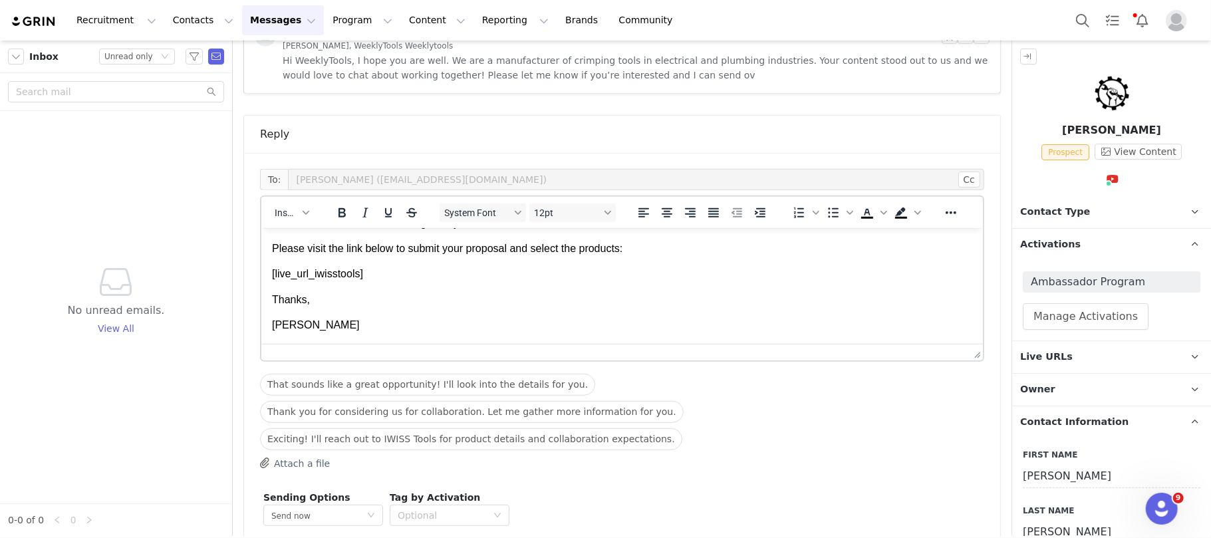
scroll to position [679, 0]
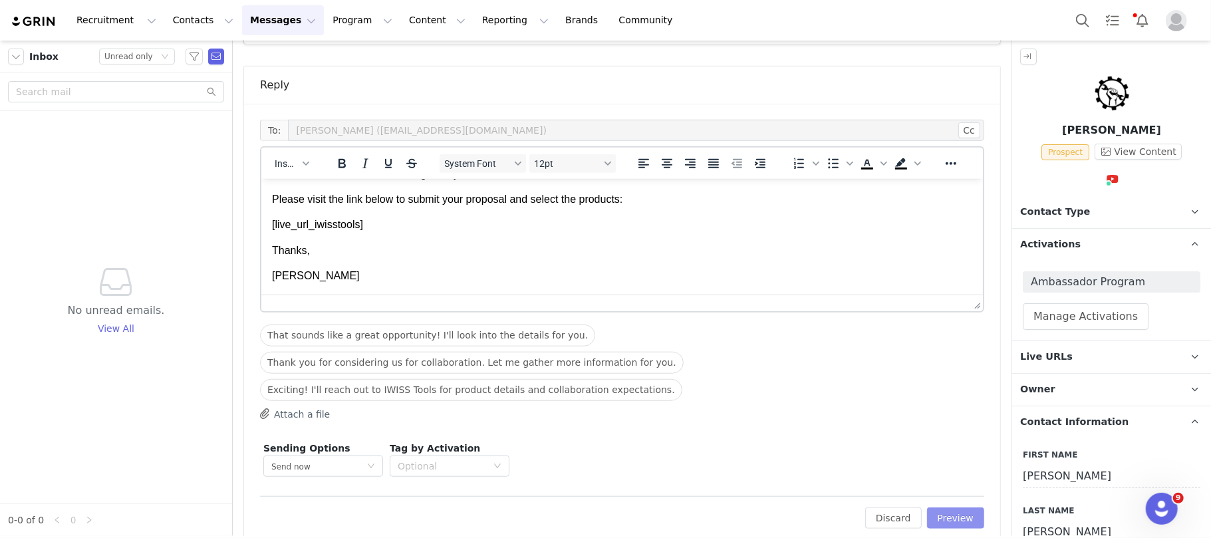
click at [939, 507] on button "Preview" at bounding box center [956, 517] width 58 height 21
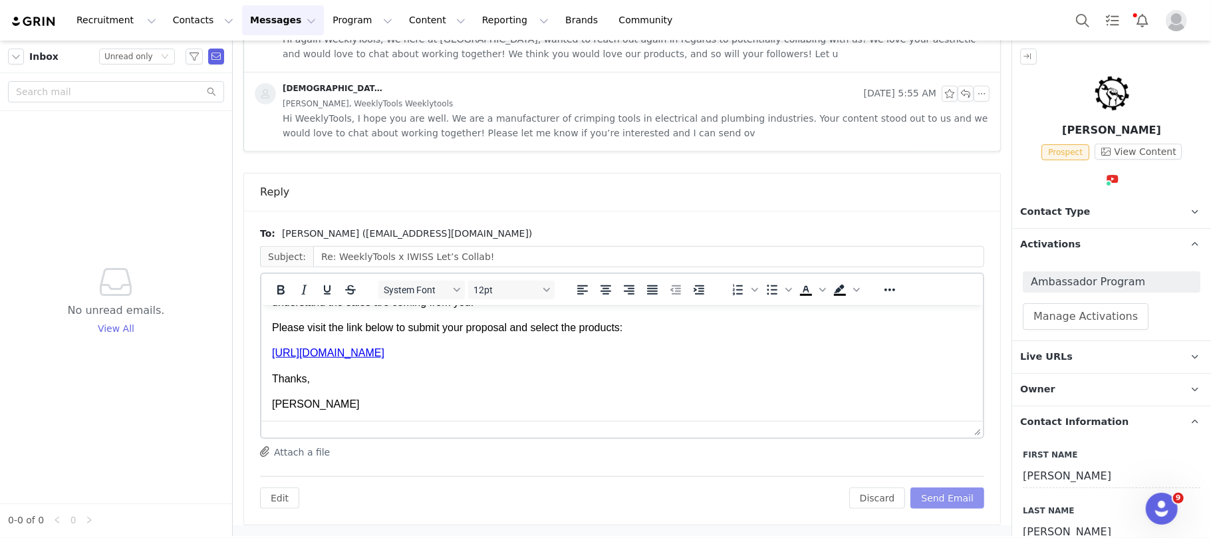
scroll to position [573, 0]
click at [942, 503] on button "Send Email" at bounding box center [947, 497] width 74 height 21
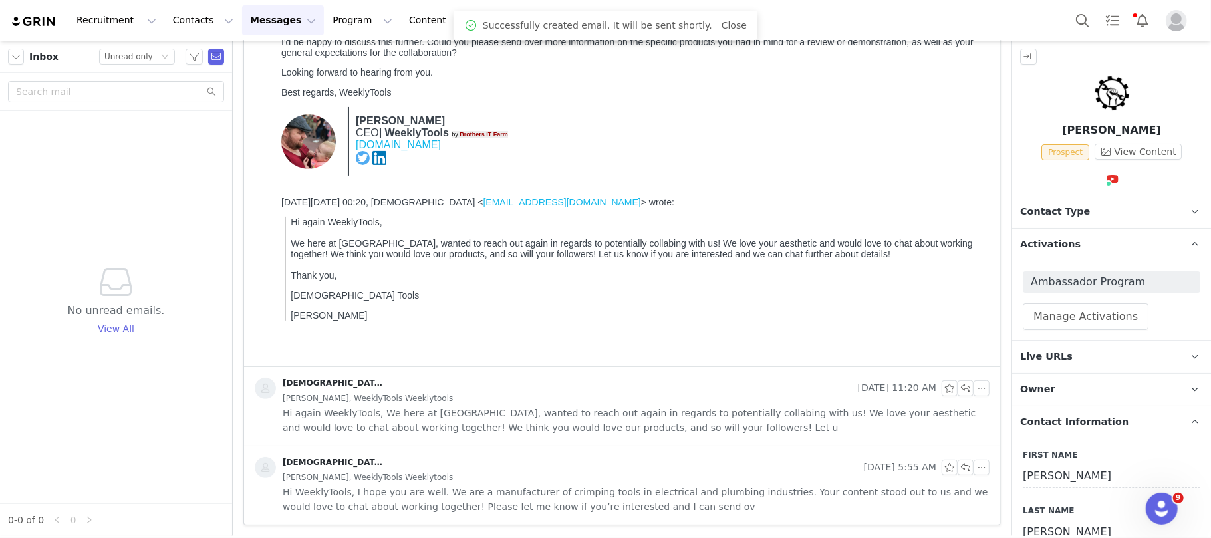
scroll to position [199, 0]
click at [137, 66] on div "Inbox Status Unread only" at bounding box center [116, 57] width 232 height 33
click at [142, 60] on div "Unread only" at bounding box center [128, 56] width 49 height 15
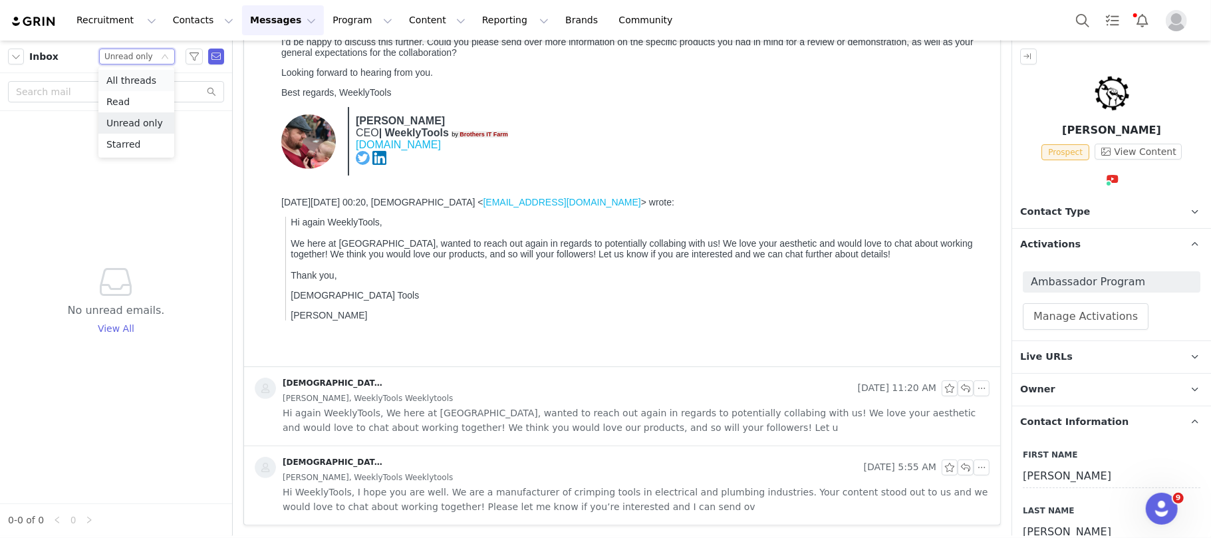
click at [141, 80] on li "All threads" at bounding box center [136, 80] width 76 height 21
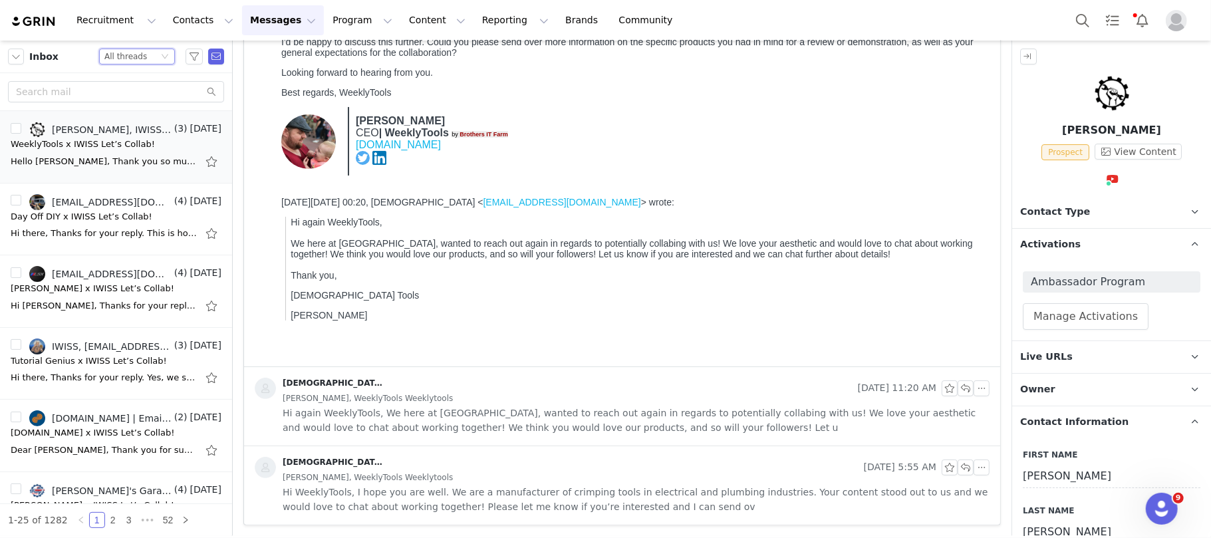
click at [31, 23] on img at bounding box center [34, 21] width 47 height 13
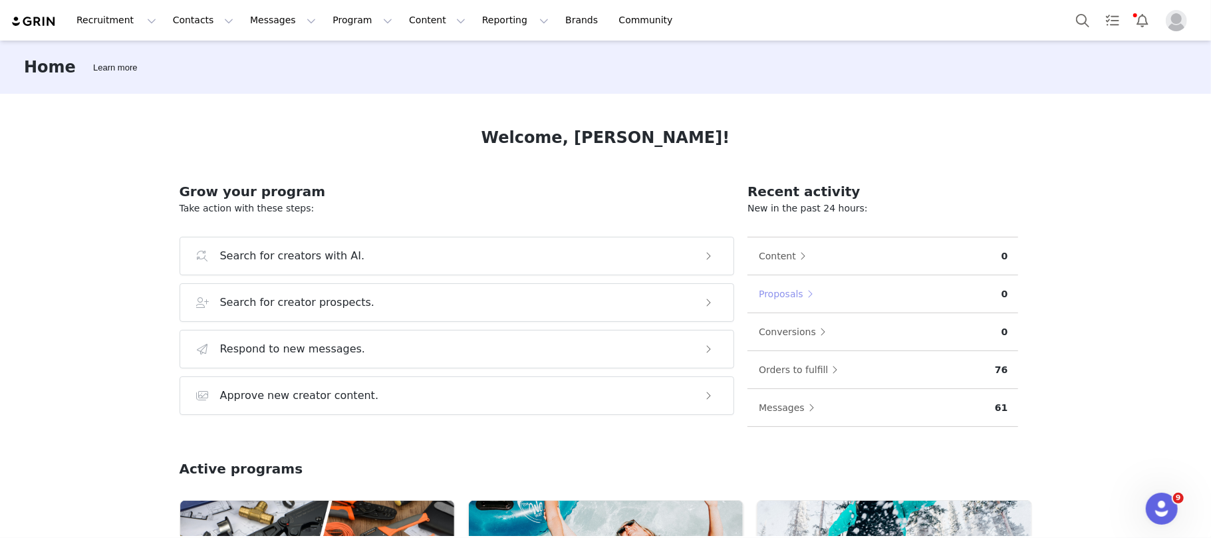
click at [767, 287] on button "Proposals" at bounding box center [789, 293] width 62 height 21
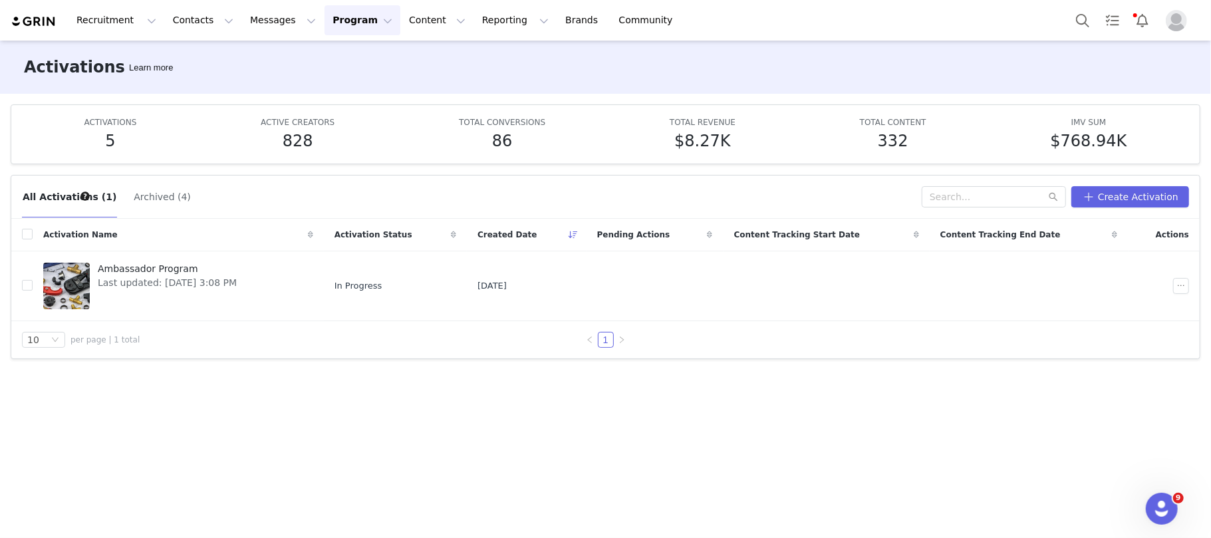
click at [35, 23] on img at bounding box center [34, 21] width 47 height 13
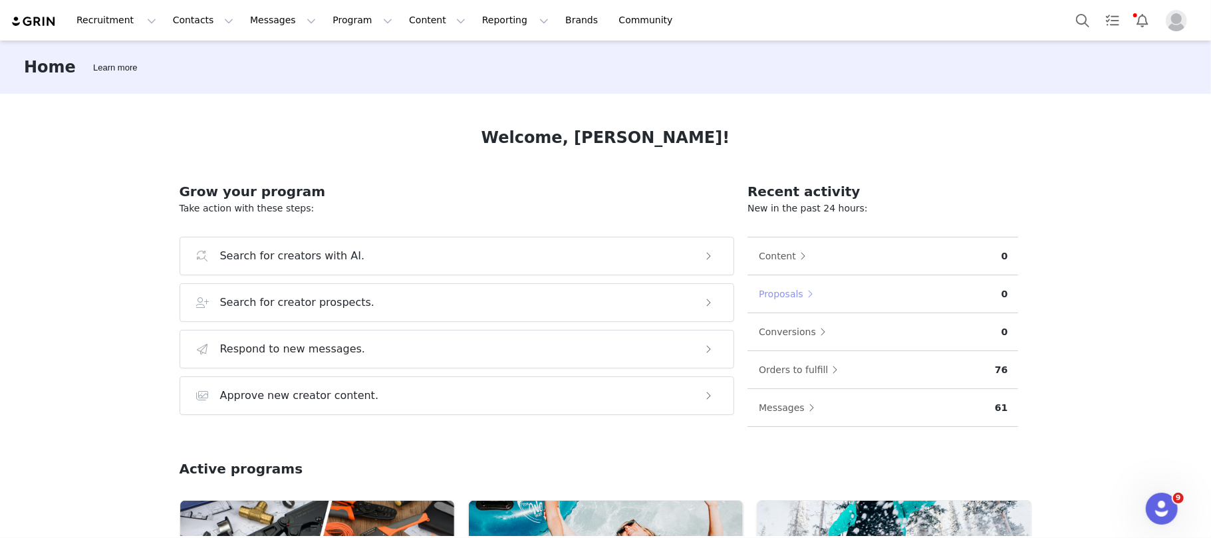
click at [773, 287] on button "Proposals" at bounding box center [789, 293] width 62 height 21
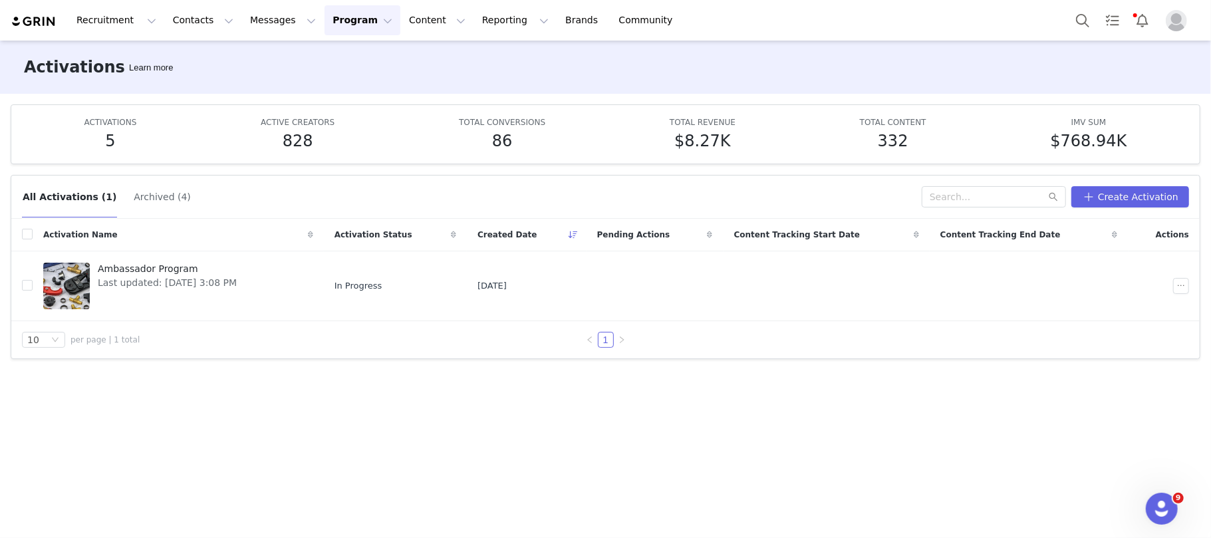
click at [41, 29] on div "Recruitment Recruitment Creator Search Curated Lists Landing Pages Web Extensio…" at bounding box center [349, 20] width 676 height 30
click at [172, 25] on button "Contacts Contacts" at bounding box center [203, 20] width 76 height 30
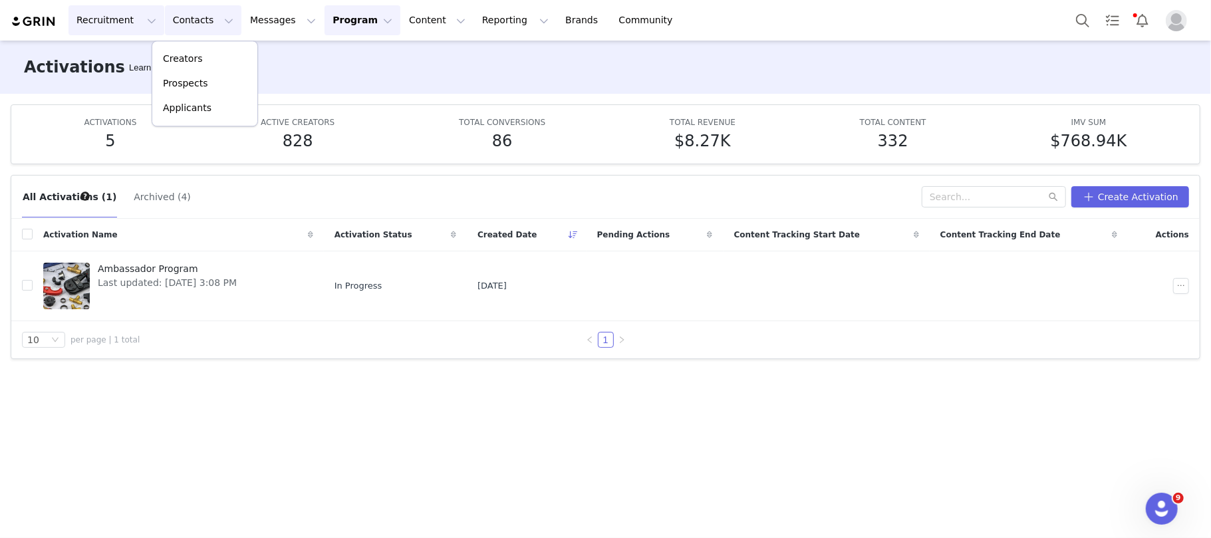
click at [116, 22] on button "Recruitment Recruitment" at bounding box center [116, 20] width 96 height 30
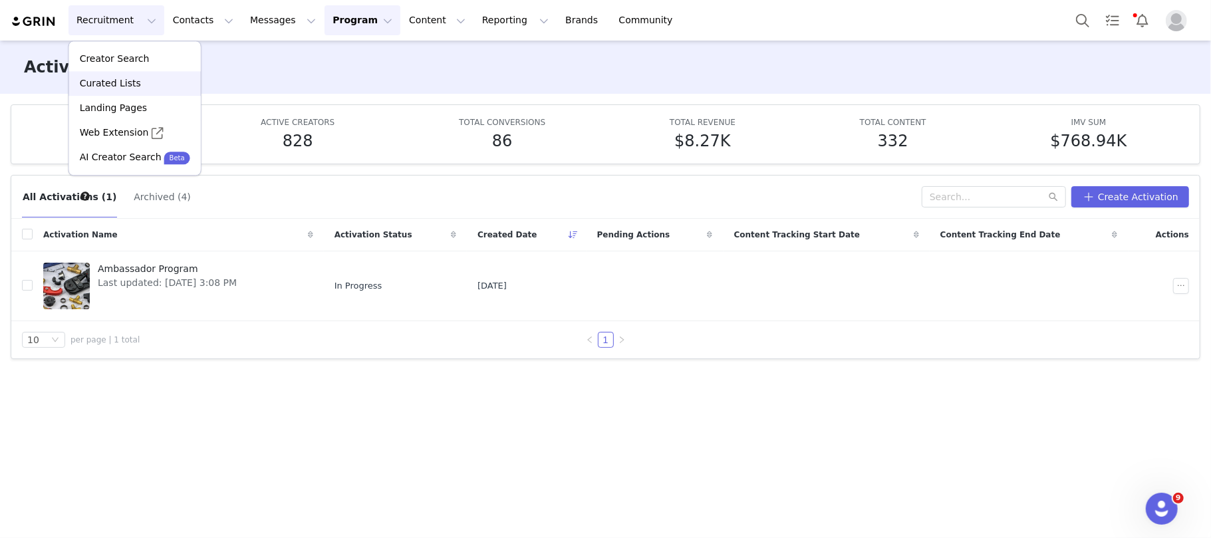
click at [118, 84] on p "Curated Lists" at bounding box center [110, 83] width 61 height 14
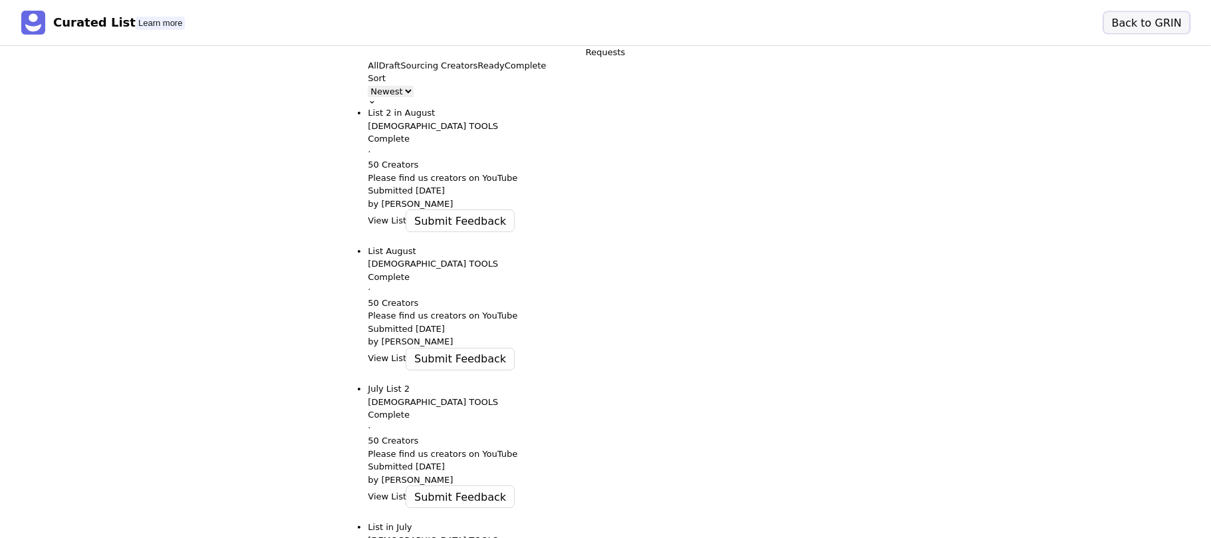
click at [1145, 33] on button "Back to GRIN" at bounding box center [1147, 22] width 86 height 21
